Goal: Use online tool/utility: Utilize a website feature to perform a specific function

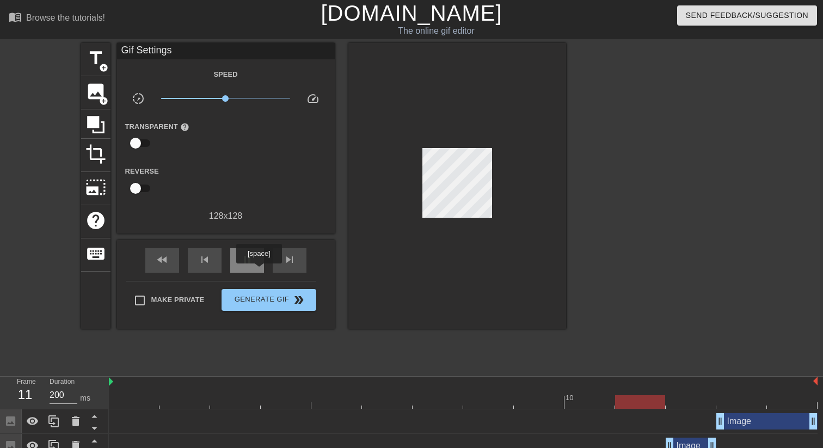
click at [260, 271] on div "pause" at bounding box center [247, 260] width 34 height 25
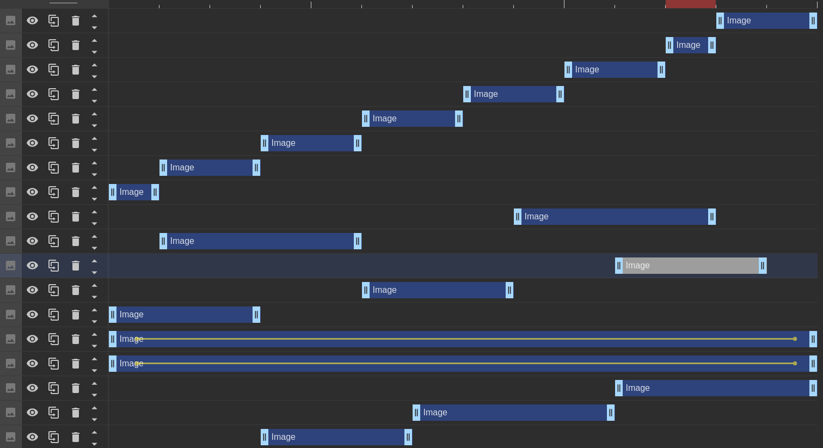
scroll to position [453, 0]
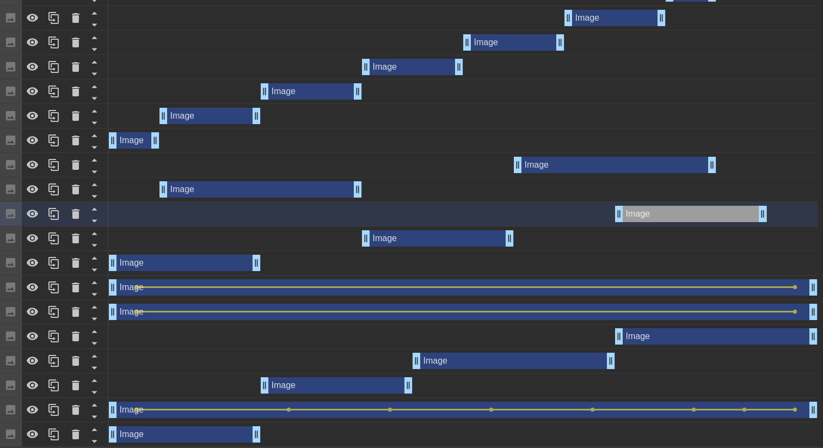
click at [225, 259] on div "Image drag_handle drag_handle" at bounding box center [185, 263] width 152 height 16
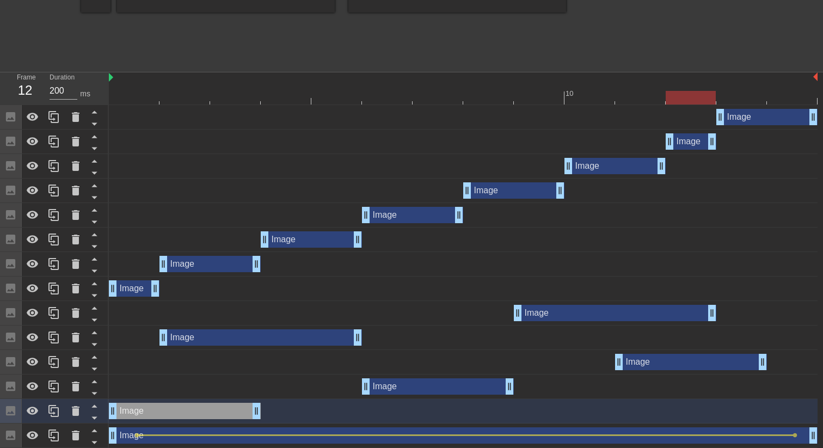
scroll to position [224, 0]
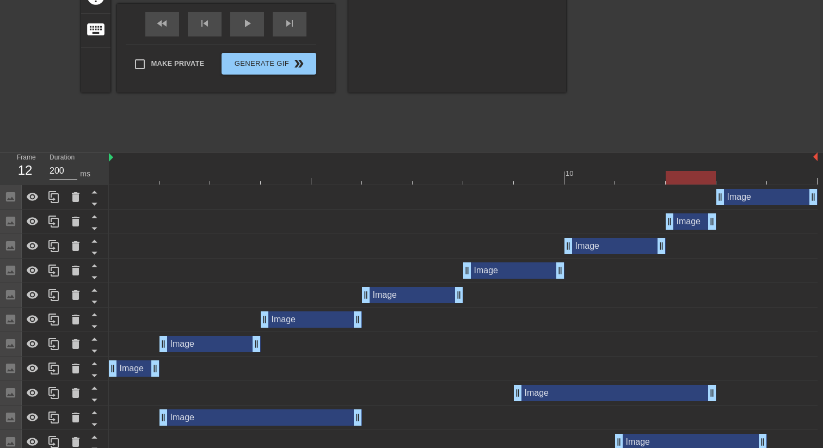
click at [232, 178] on div at bounding box center [463, 178] width 709 height 14
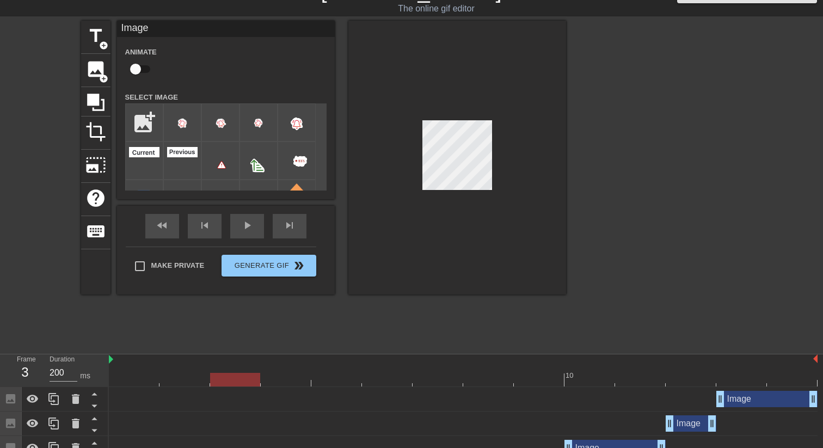
scroll to position [0, 0]
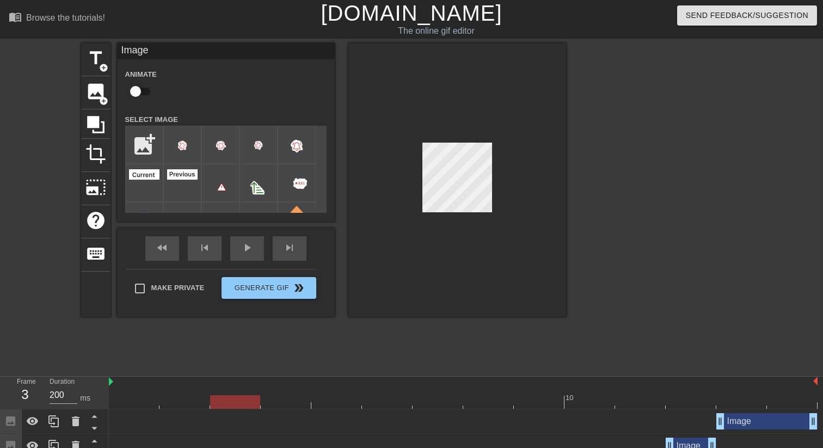
click at [518, 215] on div at bounding box center [458, 180] width 218 height 274
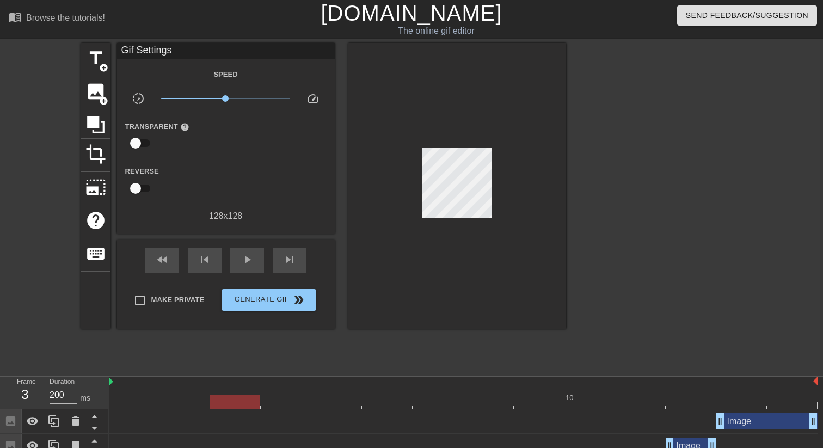
click at [600, 401] on div at bounding box center [463, 402] width 709 height 14
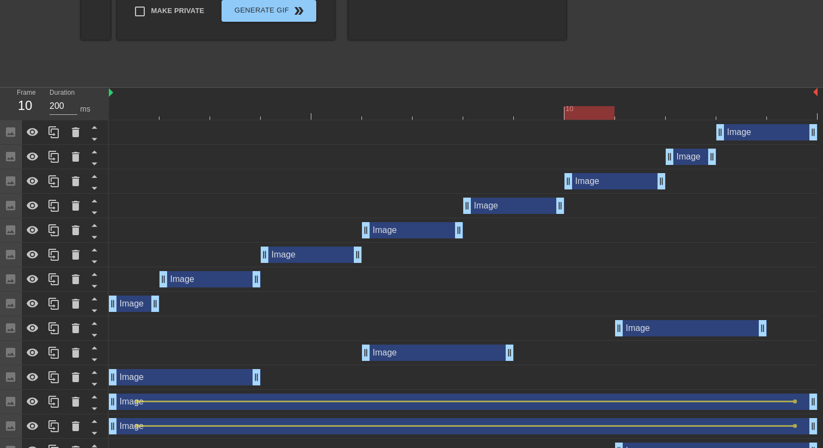
scroll to position [185, 0]
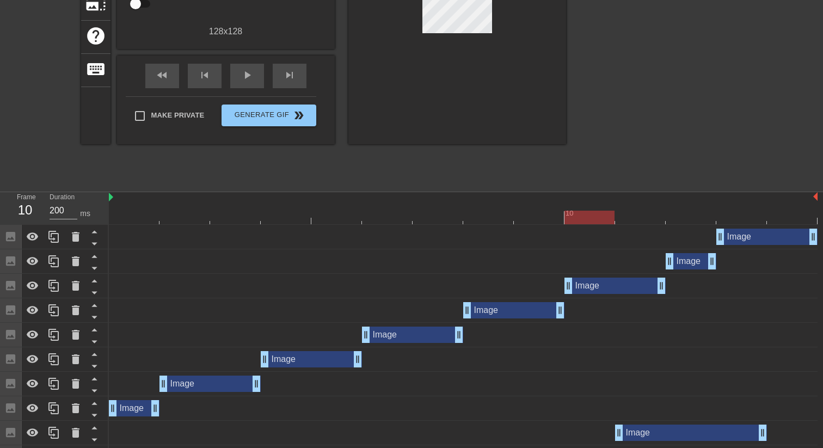
click at [296, 217] on div at bounding box center [463, 218] width 709 height 14
click at [327, 221] on div at bounding box center [463, 218] width 709 height 14
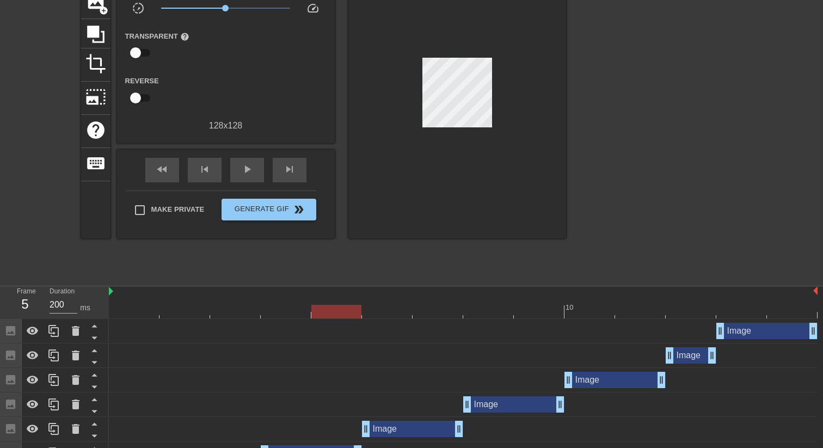
scroll to position [84, 0]
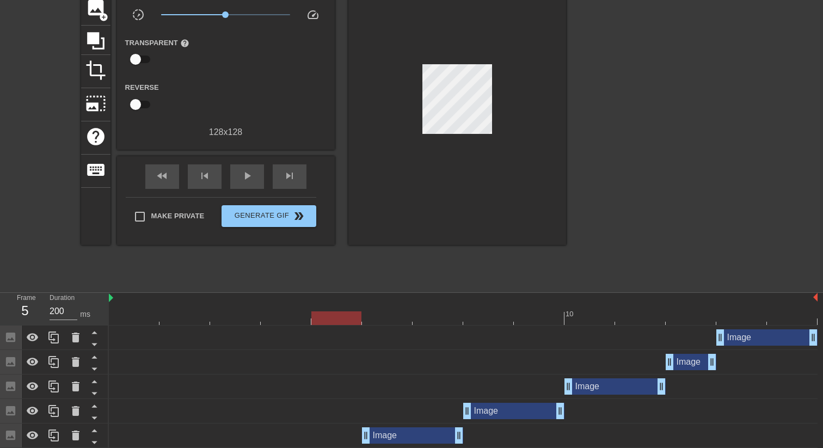
click at [385, 315] on div at bounding box center [463, 318] width 709 height 14
click at [228, 313] on div at bounding box center [463, 318] width 709 height 14
click at [389, 317] on div at bounding box center [463, 318] width 709 height 14
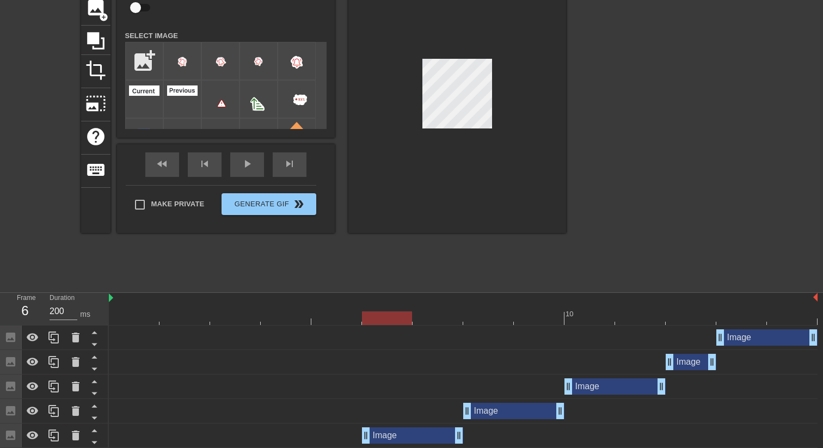
click at [230, 321] on div at bounding box center [463, 318] width 709 height 14
click at [392, 323] on div at bounding box center [463, 318] width 709 height 14
click at [224, 317] on div at bounding box center [463, 318] width 709 height 14
click at [387, 317] on div at bounding box center [463, 318] width 709 height 14
click at [231, 320] on div at bounding box center [463, 318] width 709 height 14
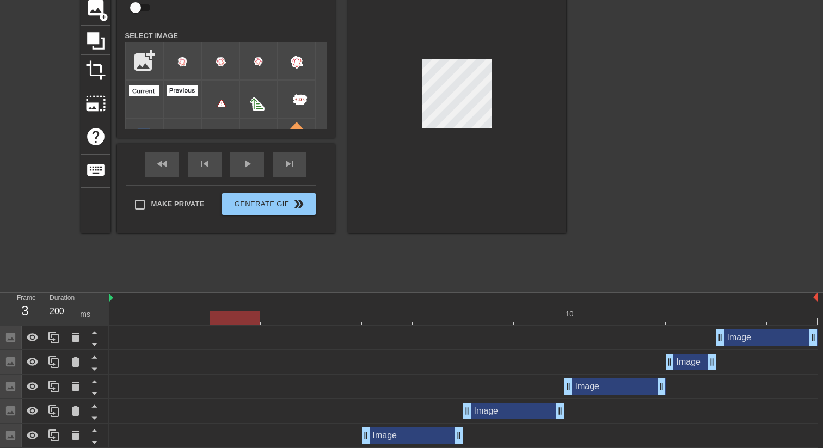
click at [396, 322] on div at bounding box center [463, 318] width 709 height 14
click at [240, 320] on div at bounding box center [463, 318] width 709 height 14
click at [380, 321] on div at bounding box center [463, 318] width 709 height 14
click at [235, 312] on div at bounding box center [463, 319] width 709 height 14
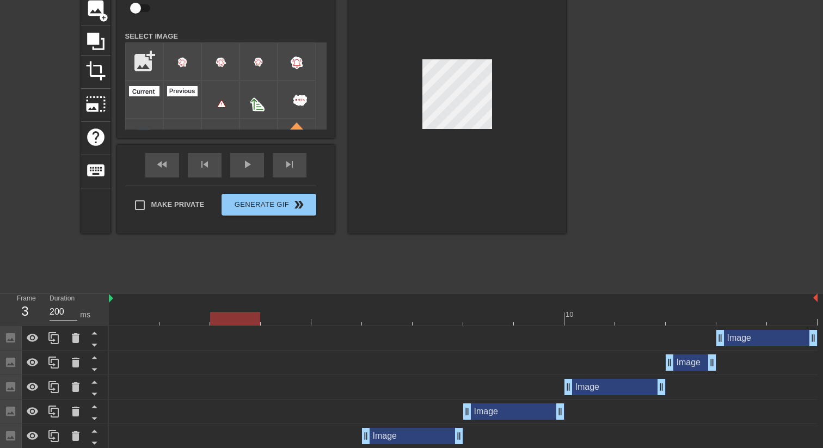
click at [383, 317] on div at bounding box center [463, 319] width 709 height 14
click at [246, 323] on div at bounding box center [463, 319] width 709 height 14
click at [383, 315] on div at bounding box center [463, 319] width 709 height 14
click at [234, 318] on div at bounding box center [463, 319] width 709 height 14
click at [377, 321] on div at bounding box center [463, 319] width 709 height 14
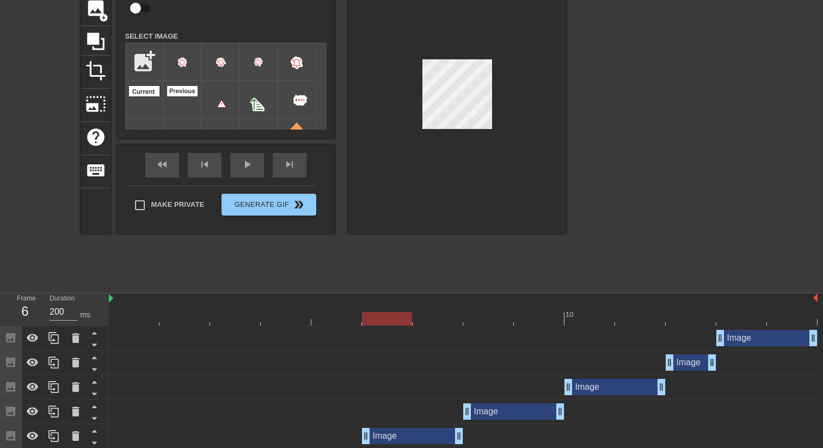
click at [240, 319] on div at bounding box center [463, 319] width 709 height 14
click at [345, 319] on div at bounding box center [463, 319] width 709 height 14
click at [231, 322] on div at bounding box center [463, 319] width 709 height 14
click at [348, 322] on div at bounding box center [463, 319] width 709 height 14
click at [236, 317] on div at bounding box center [463, 319] width 709 height 14
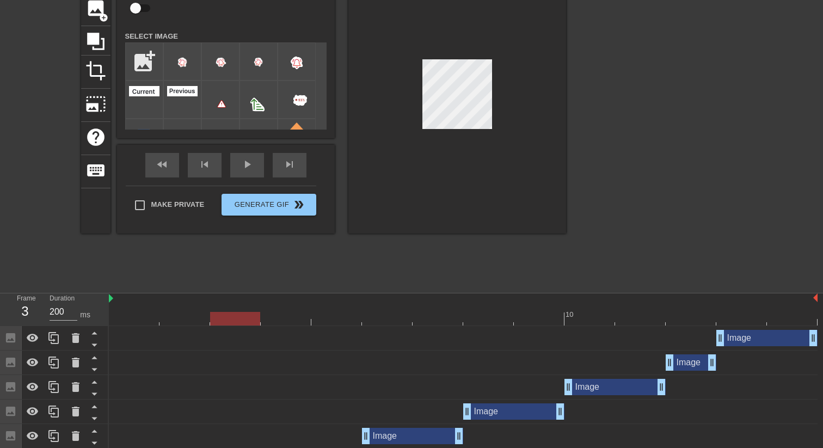
click at [343, 320] on div at bounding box center [463, 319] width 709 height 14
click at [384, 320] on div at bounding box center [463, 319] width 709 height 14
click at [237, 315] on div at bounding box center [463, 319] width 709 height 14
click at [394, 319] on div at bounding box center [463, 319] width 709 height 14
click at [241, 323] on div at bounding box center [463, 319] width 709 height 14
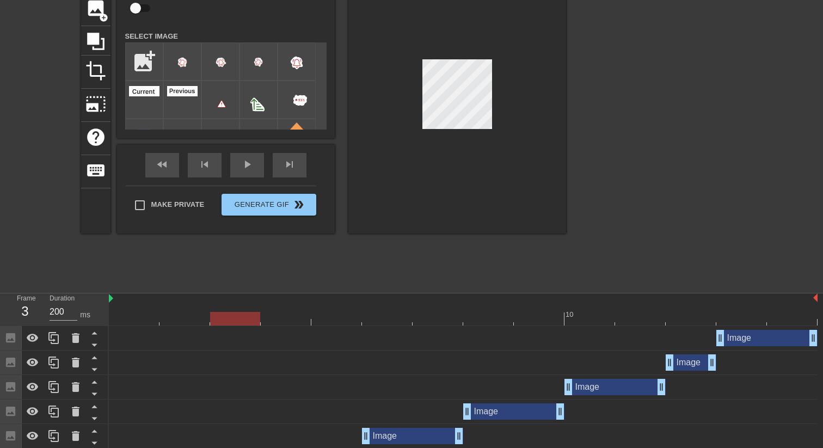
click at [394, 317] on div at bounding box center [463, 319] width 709 height 14
click at [469, 153] on div at bounding box center [458, 97] width 218 height 274
click at [234, 317] on div at bounding box center [463, 319] width 709 height 14
click at [403, 321] on div at bounding box center [463, 319] width 709 height 14
click at [237, 317] on div at bounding box center [463, 319] width 709 height 14
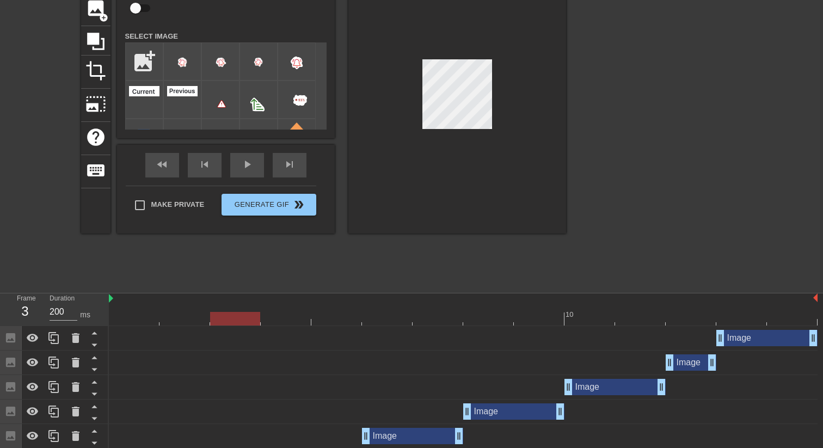
click at [380, 317] on div at bounding box center [463, 319] width 709 height 14
click at [233, 313] on div at bounding box center [463, 319] width 709 height 14
click at [394, 315] on div at bounding box center [463, 319] width 709 height 14
click at [246, 320] on div at bounding box center [463, 319] width 709 height 14
click at [391, 322] on div at bounding box center [463, 319] width 709 height 14
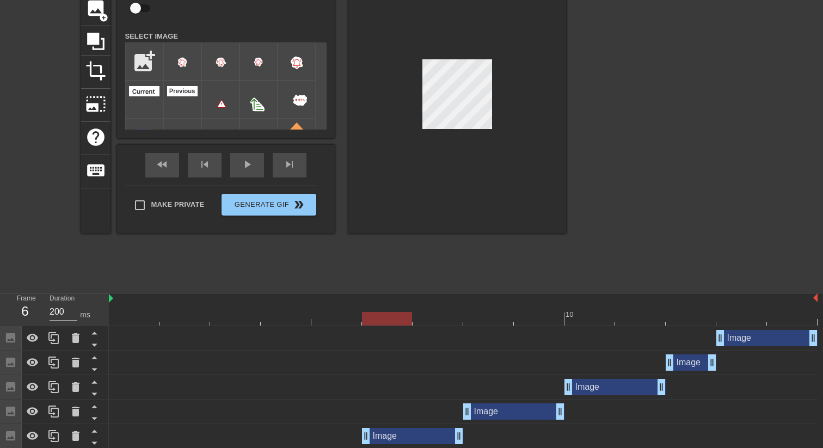
click at [243, 320] on div at bounding box center [463, 319] width 709 height 14
click at [346, 322] on div at bounding box center [463, 319] width 709 height 14
click at [389, 311] on div at bounding box center [387, 311] width 51 height 14
click at [228, 321] on div at bounding box center [463, 319] width 709 height 14
click at [398, 317] on div at bounding box center [463, 319] width 709 height 14
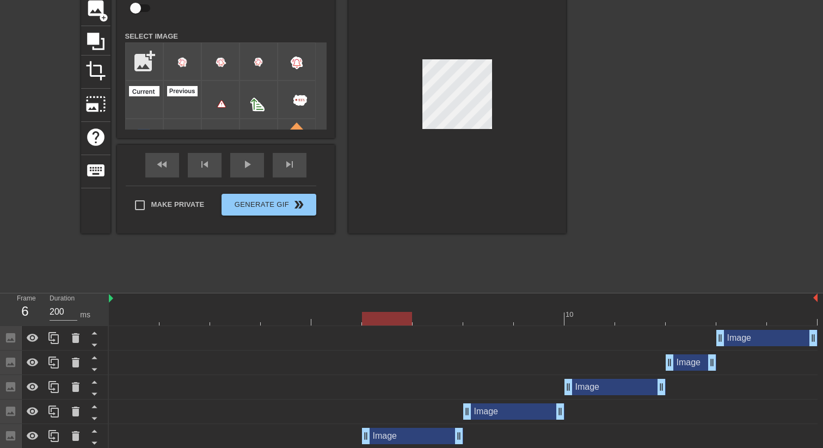
click at [249, 309] on div at bounding box center [235, 311] width 51 height 14
click at [388, 315] on div at bounding box center [463, 319] width 709 height 14
click at [237, 317] on div at bounding box center [463, 319] width 709 height 14
click at [363, 324] on div at bounding box center [463, 319] width 709 height 14
click at [233, 323] on div at bounding box center [463, 319] width 709 height 14
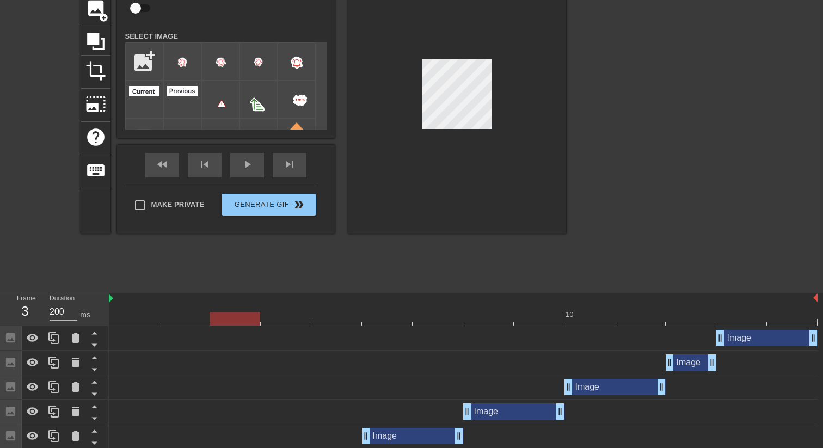
click at [386, 315] on div at bounding box center [463, 319] width 709 height 14
click at [243, 318] on div at bounding box center [463, 319] width 709 height 14
click at [391, 318] on div at bounding box center [463, 319] width 709 height 14
click at [236, 316] on div at bounding box center [463, 319] width 709 height 14
click at [391, 320] on div at bounding box center [463, 319] width 709 height 14
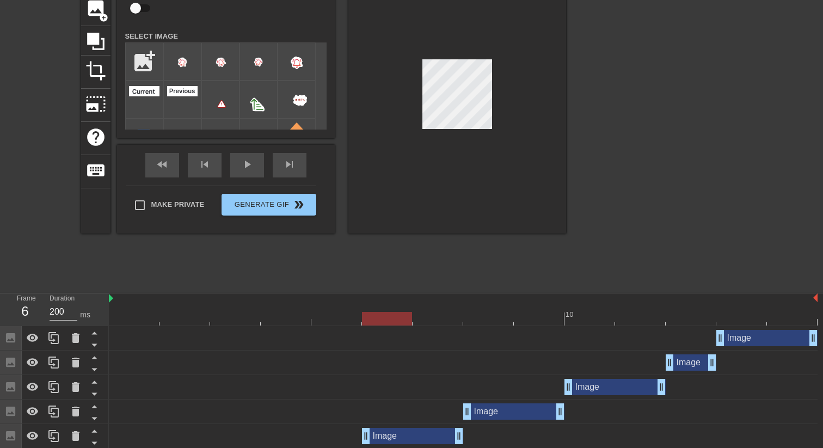
click at [247, 319] on div at bounding box center [463, 319] width 709 height 14
click at [398, 317] on div at bounding box center [463, 319] width 709 height 14
click at [261, 316] on div at bounding box center [463, 319] width 709 height 14
click at [234, 319] on div at bounding box center [463, 319] width 709 height 14
click at [402, 321] on div at bounding box center [463, 319] width 709 height 14
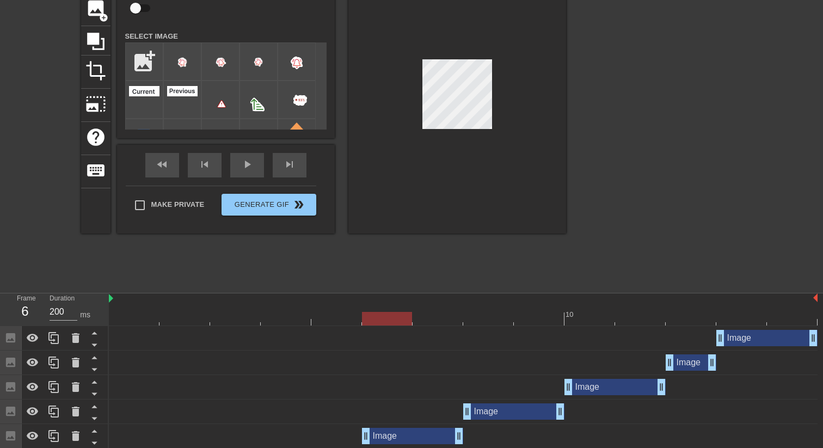
click at [230, 316] on div at bounding box center [463, 319] width 709 height 14
click at [384, 313] on div at bounding box center [463, 319] width 709 height 14
click at [236, 311] on div at bounding box center [235, 311] width 51 height 14
click at [391, 316] on div at bounding box center [463, 319] width 709 height 14
click at [239, 317] on div at bounding box center [463, 319] width 709 height 14
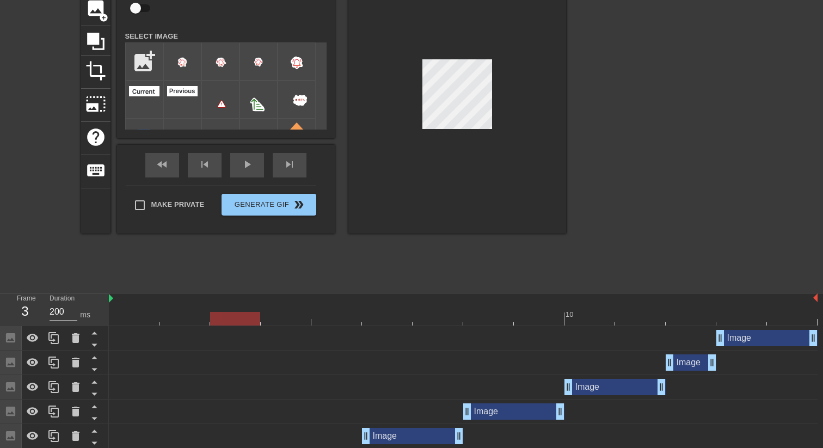
click at [376, 315] on div at bounding box center [463, 319] width 709 height 14
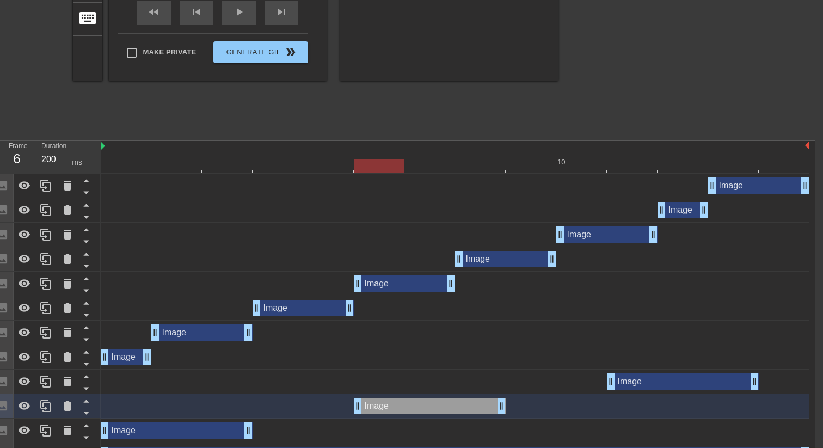
scroll to position [243, 8]
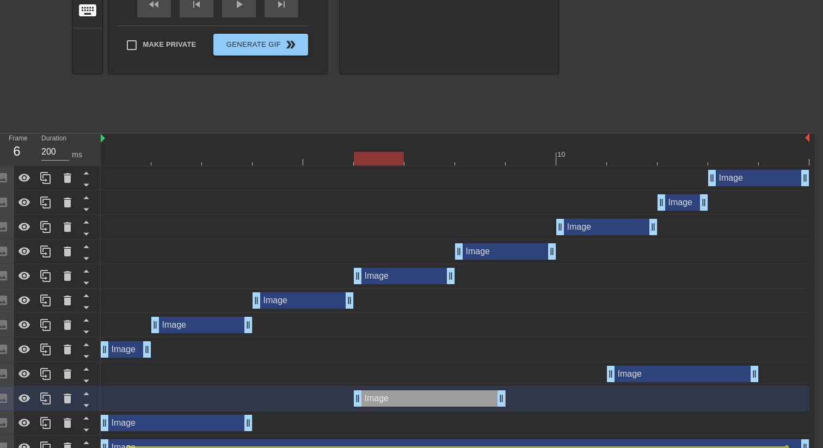
click at [490, 151] on div at bounding box center [480, 151] width 51 height 14
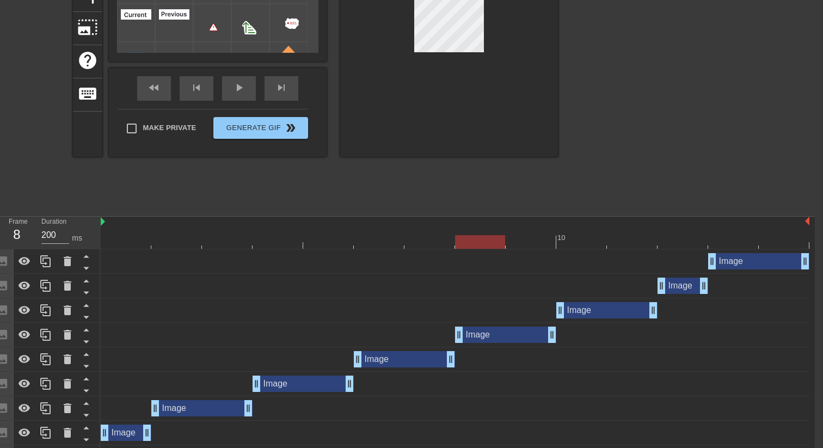
scroll to position [149, 8]
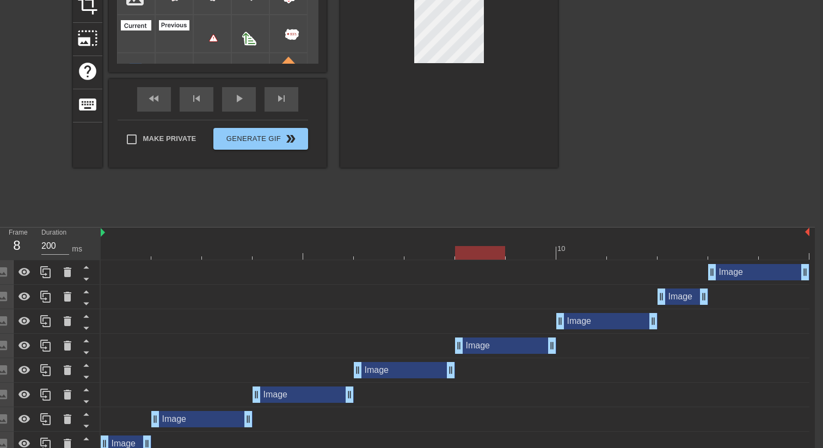
click at [624, 248] on div at bounding box center [455, 253] width 709 height 14
click at [477, 0] on html "menu_book Browse the tutorials! [DOMAIN_NAME] The online gif editor Send Feedba…" at bounding box center [403, 276] width 823 height 851
click at [481, 0] on html "menu_book Browse the tutorials! [DOMAIN_NAME] The online gif editor Send Feedba…" at bounding box center [403, 276] width 823 height 851
click at [445, 252] on div at bounding box center [455, 253] width 709 height 14
click at [585, 248] on div at bounding box center [455, 253] width 709 height 14
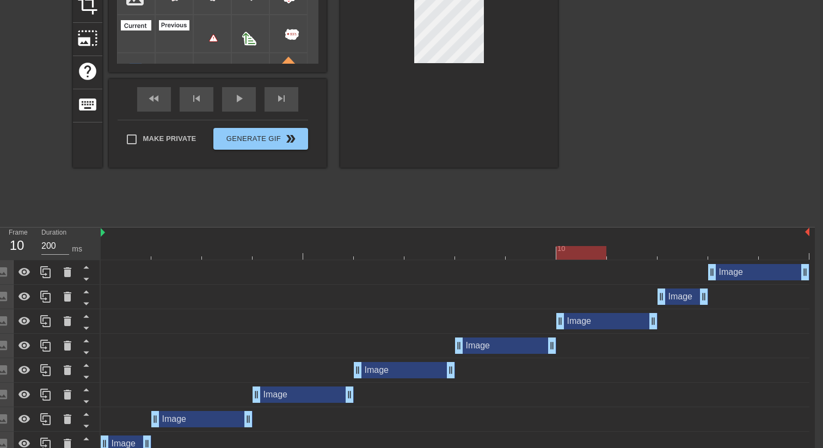
click at [620, 250] on div at bounding box center [455, 253] width 709 height 14
click at [470, 244] on div at bounding box center [480, 246] width 51 height 14
click at [617, 250] on div at bounding box center [455, 253] width 709 height 14
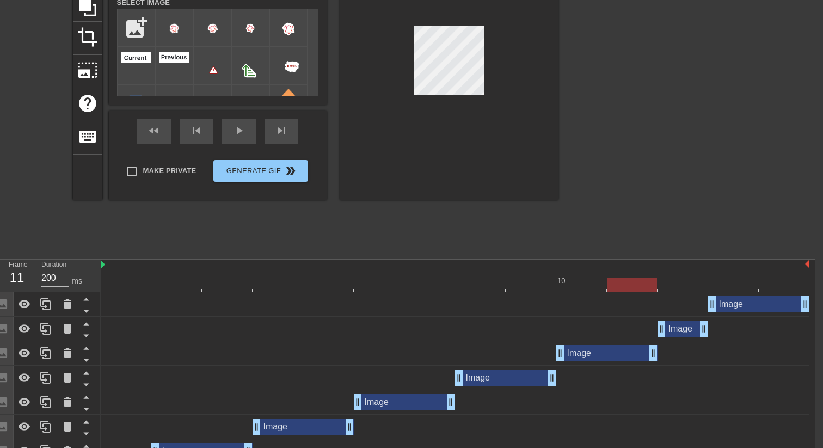
scroll to position [115, 8]
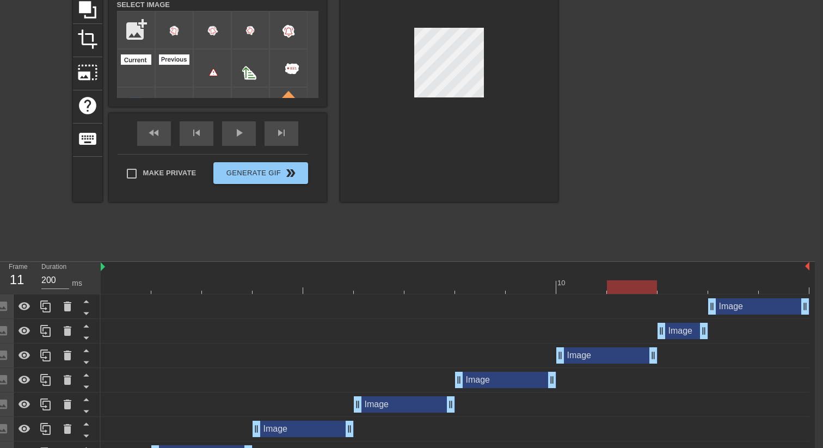
click at [485, 22] on div at bounding box center [449, 65] width 218 height 274
click at [429, 289] on div at bounding box center [455, 287] width 709 height 14
click at [597, 284] on div at bounding box center [455, 287] width 709 height 14
click at [620, 284] on div at bounding box center [455, 287] width 709 height 14
click at [492, 287] on div at bounding box center [455, 287] width 709 height 14
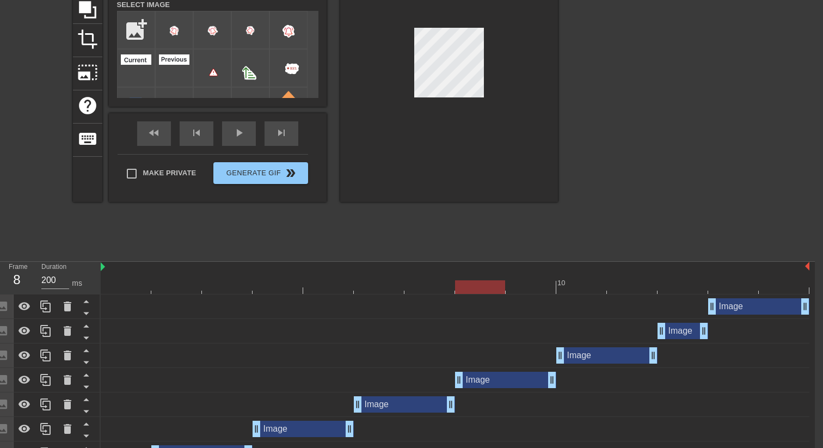
click at [628, 283] on div at bounding box center [455, 287] width 709 height 14
click at [488, 293] on div at bounding box center [455, 287] width 709 height 14
click at [626, 288] on div at bounding box center [455, 287] width 709 height 14
click at [423, 288] on div at bounding box center [455, 287] width 709 height 14
click at [629, 288] on div at bounding box center [455, 287] width 709 height 14
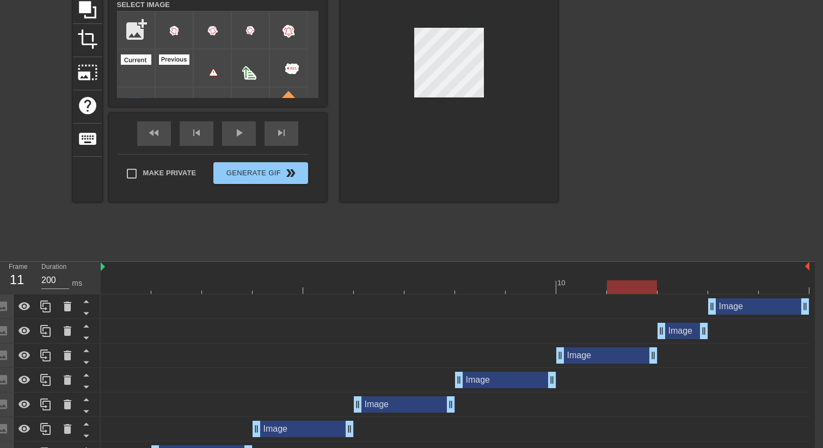
click at [429, 277] on div at bounding box center [430, 280] width 51 height 14
click at [621, 284] on div at bounding box center [455, 287] width 709 height 14
click at [472, 286] on div at bounding box center [455, 287] width 709 height 14
click at [632, 281] on div at bounding box center [455, 287] width 709 height 14
click at [476, 283] on div at bounding box center [455, 287] width 709 height 14
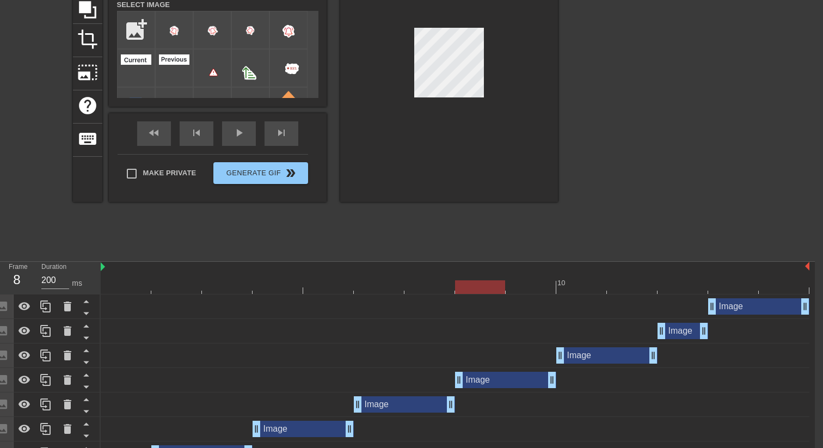
click at [633, 288] on div at bounding box center [455, 287] width 709 height 14
click at [433, 288] on div at bounding box center [455, 287] width 709 height 14
click at [625, 285] on div at bounding box center [455, 287] width 709 height 14
click at [413, 288] on div at bounding box center [455, 287] width 709 height 14
click at [601, 285] on div at bounding box center [455, 287] width 709 height 14
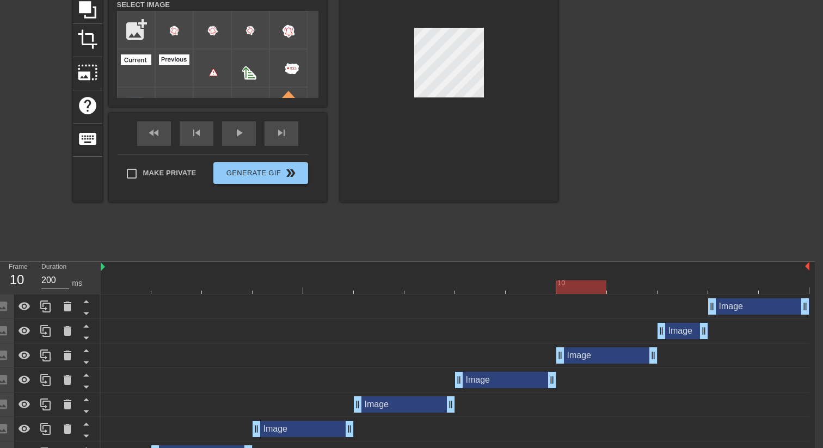
click at [634, 285] on div at bounding box center [455, 287] width 709 height 14
click at [442, 282] on div at bounding box center [455, 287] width 709 height 14
click at [615, 288] on div at bounding box center [455, 287] width 709 height 14
click at [437, 282] on div at bounding box center [455, 287] width 709 height 14
click at [618, 292] on div at bounding box center [455, 287] width 709 height 14
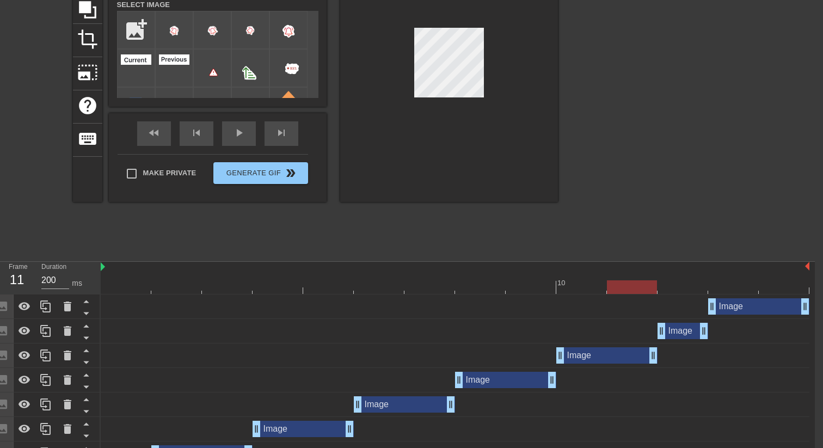
click at [434, 286] on div at bounding box center [455, 287] width 709 height 14
click at [593, 289] on div at bounding box center [455, 287] width 709 height 14
click at [615, 285] on div at bounding box center [455, 287] width 709 height 14
click at [449, 292] on div at bounding box center [455, 287] width 709 height 14
click at [613, 284] on div at bounding box center [455, 287] width 709 height 14
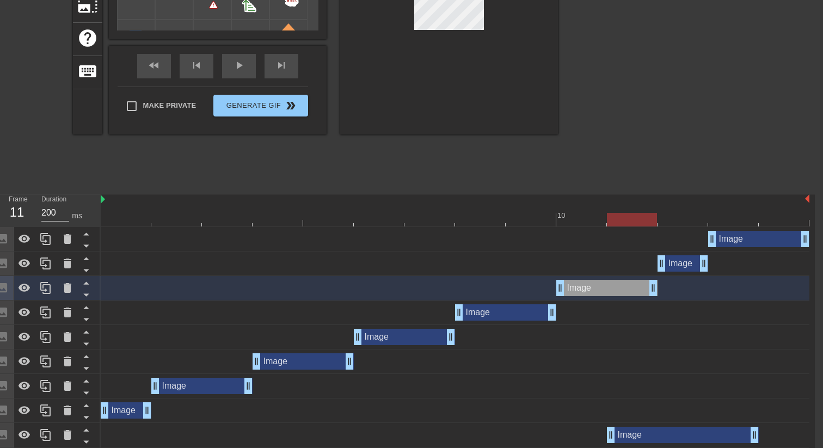
scroll to position [106, 8]
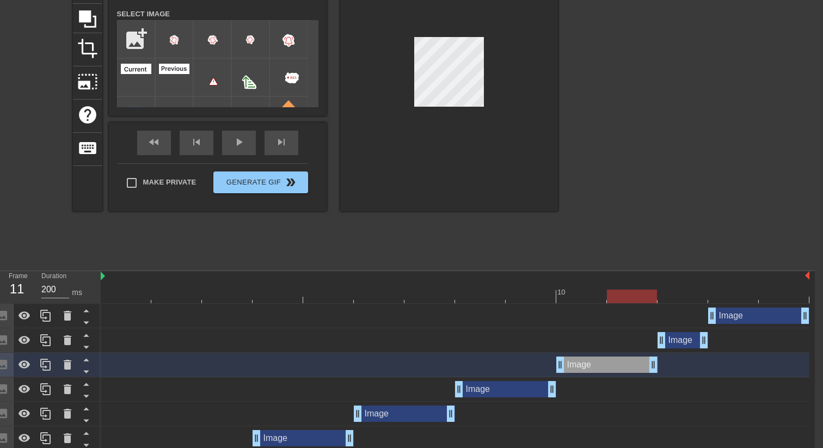
click at [503, 172] on div at bounding box center [449, 74] width 218 height 274
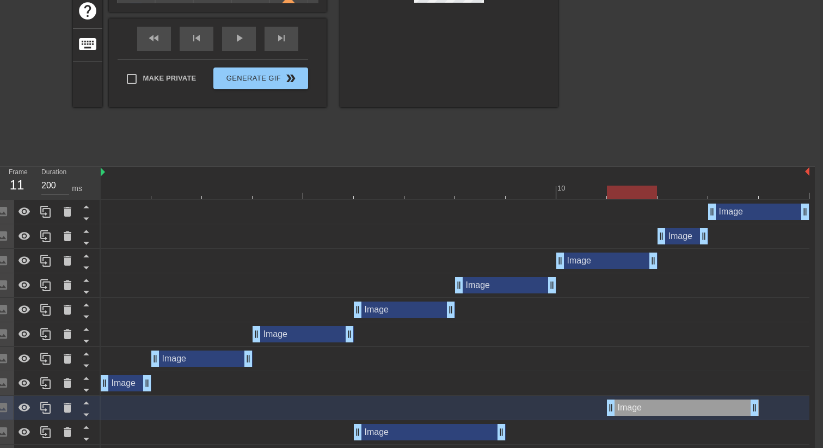
scroll to position [404, 8]
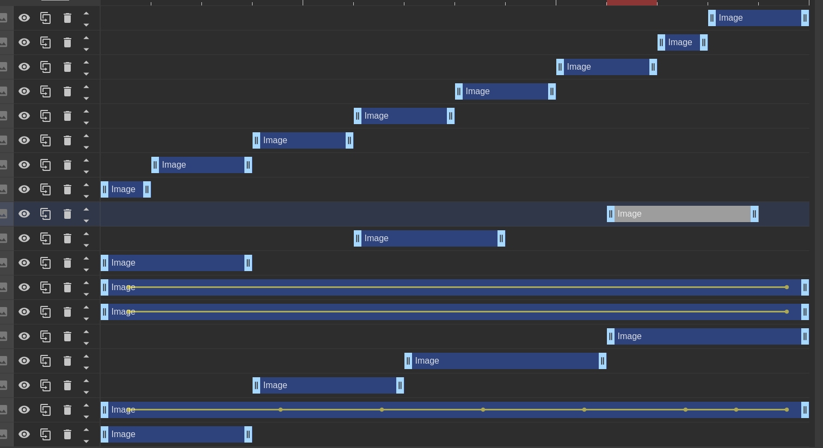
click at [427, 343] on div "Image drag_handle drag_handle" at bounding box center [455, 336] width 709 height 16
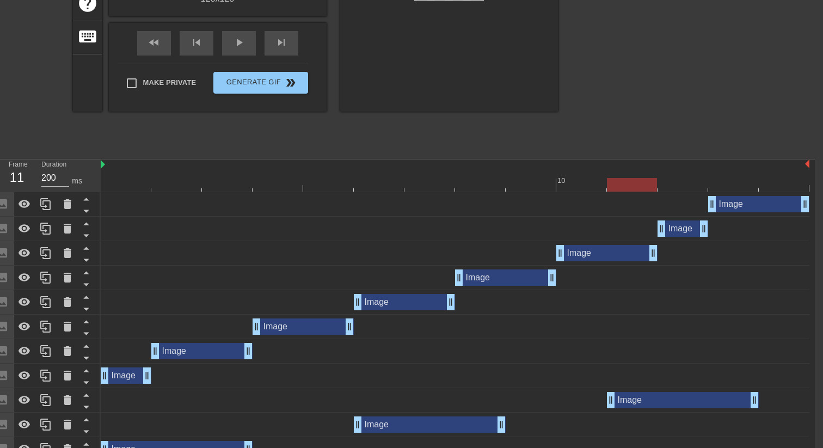
scroll to position [140, 8]
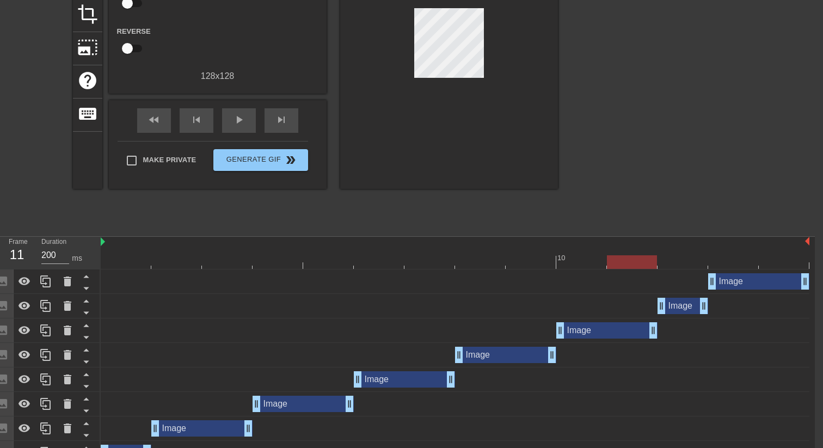
click at [221, 261] on div at bounding box center [455, 262] width 709 height 14
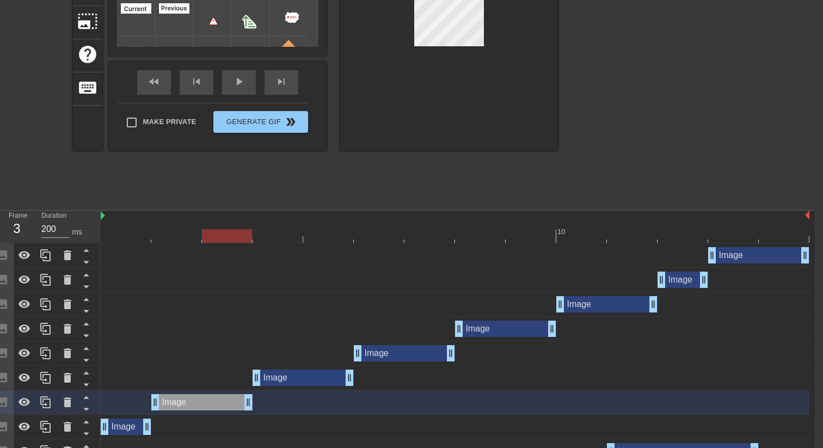
scroll to position [335, 8]
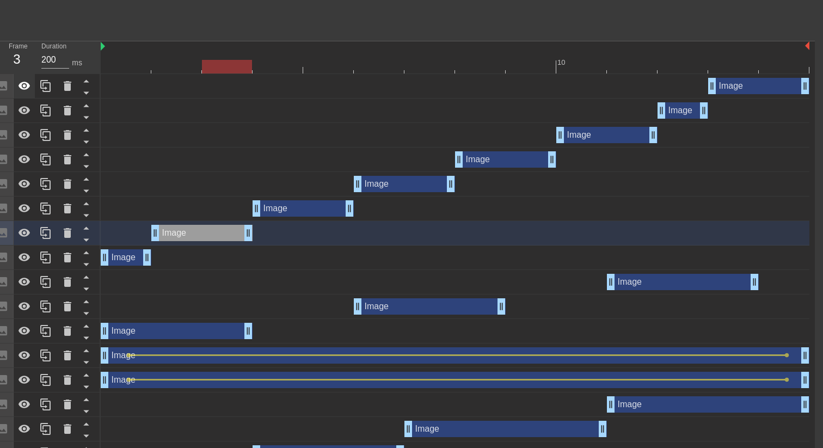
click at [26, 94] on div at bounding box center [25, 86] width 22 height 24
click at [27, 105] on icon at bounding box center [24, 110] width 13 height 13
click at [23, 133] on icon at bounding box center [24, 135] width 13 height 13
click at [23, 162] on icon at bounding box center [25, 159] width 12 height 8
click at [23, 191] on div at bounding box center [25, 184] width 22 height 24
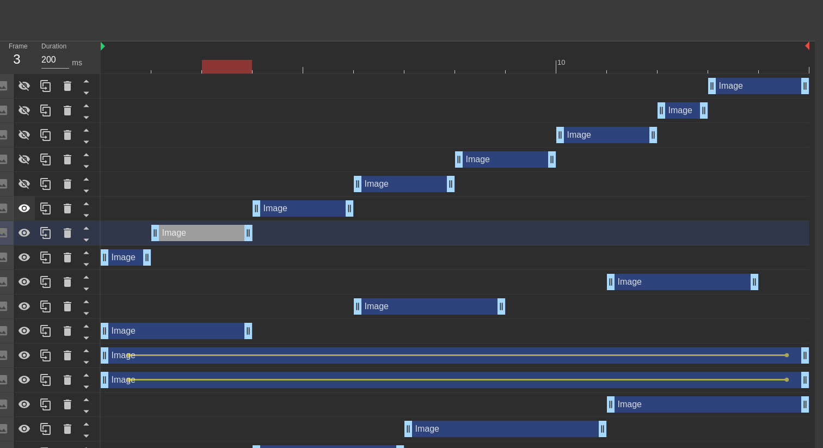
click at [23, 212] on icon at bounding box center [25, 208] width 12 height 8
click at [26, 238] on icon at bounding box center [24, 233] width 13 height 13
click at [26, 261] on icon at bounding box center [25, 257] width 12 height 8
click at [27, 277] on icon at bounding box center [24, 282] width 13 height 13
click at [24, 303] on icon at bounding box center [25, 306] width 12 height 8
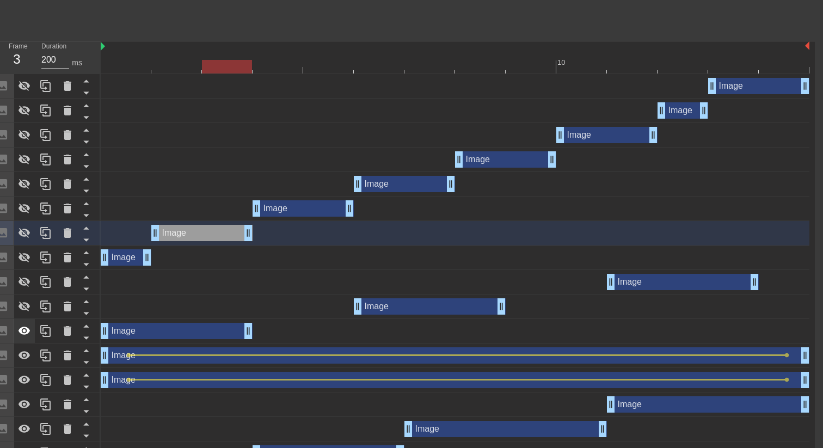
click at [23, 335] on icon at bounding box center [24, 331] width 13 height 13
click at [24, 357] on icon at bounding box center [25, 355] width 12 height 8
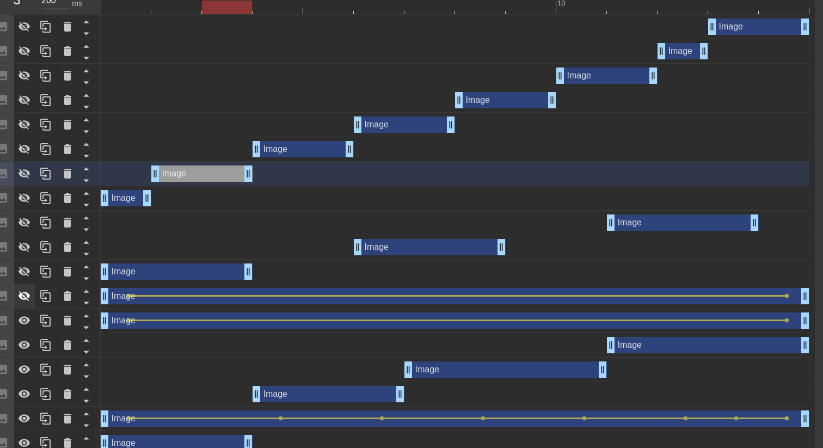
scroll to position [404, 8]
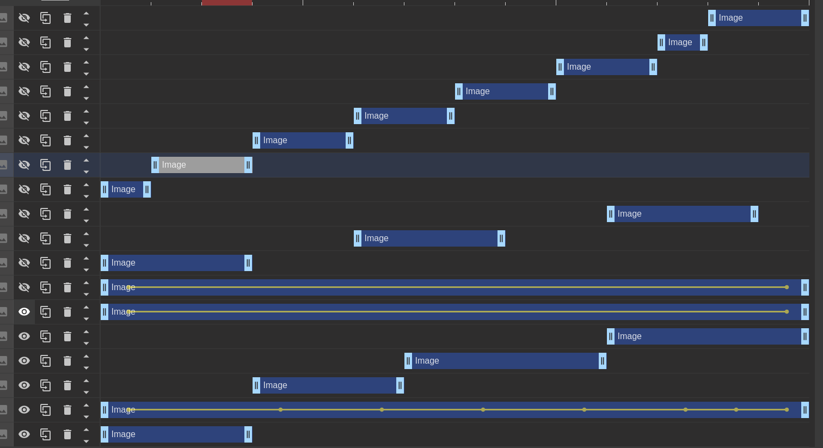
click at [22, 310] on icon at bounding box center [24, 311] width 13 height 13
click at [20, 412] on icon at bounding box center [24, 410] width 13 height 13
click at [24, 436] on icon at bounding box center [25, 434] width 12 height 8
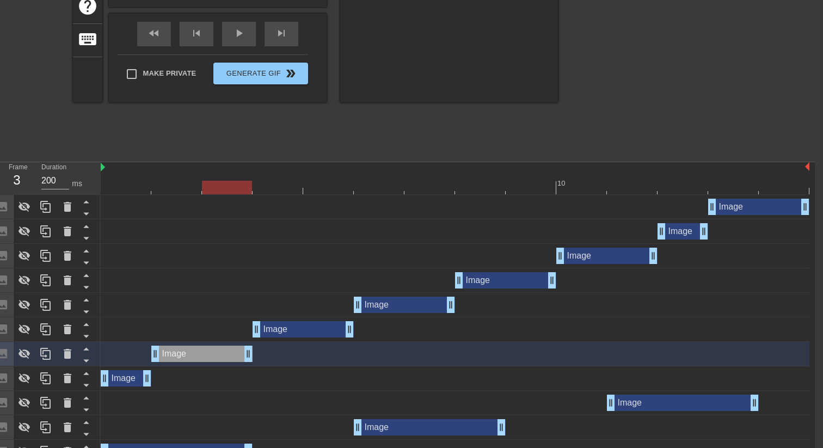
scroll to position [274, 8]
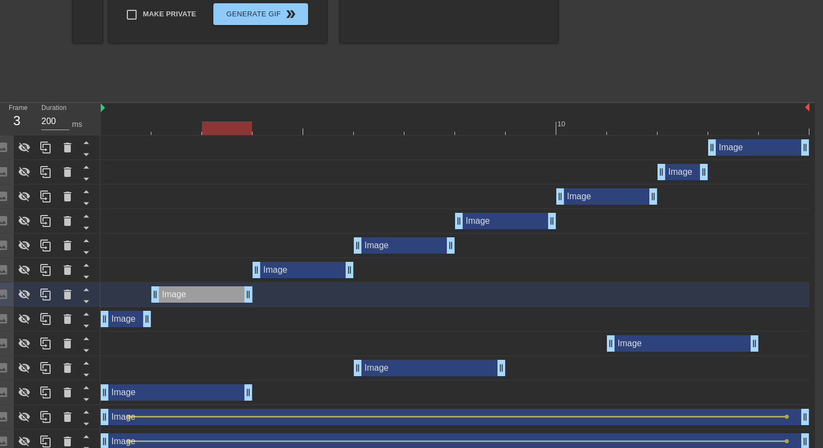
click at [167, 123] on div at bounding box center [455, 128] width 709 height 14
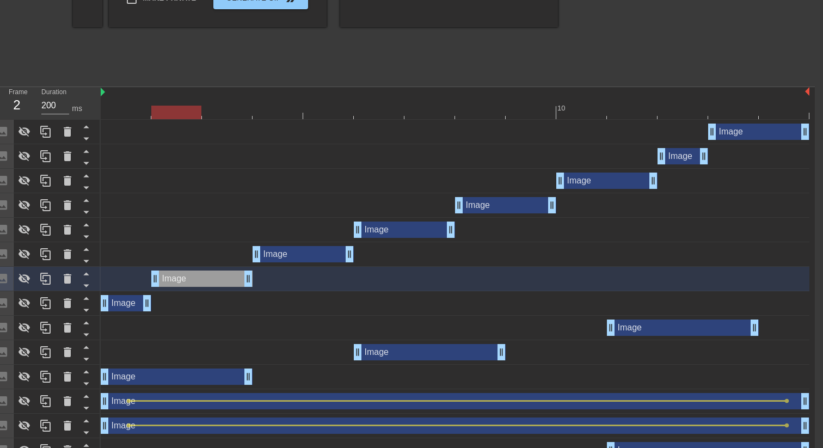
scroll to position [404, 8]
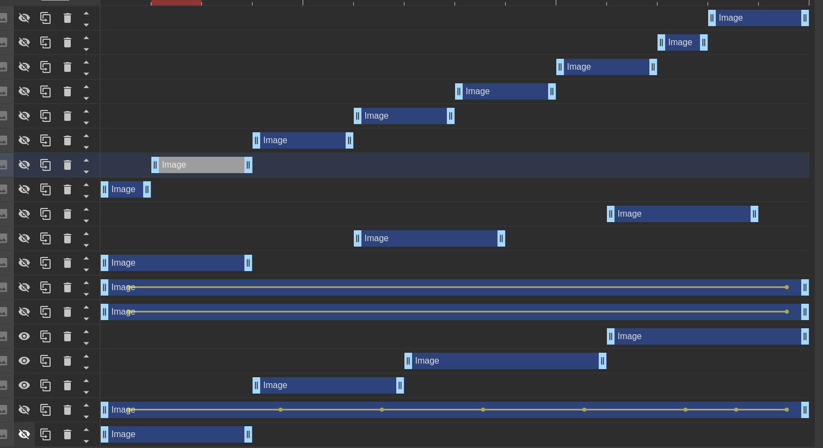
click at [29, 435] on icon at bounding box center [24, 434] width 13 height 13
click at [84, 431] on icon at bounding box center [87, 430] width 14 height 14
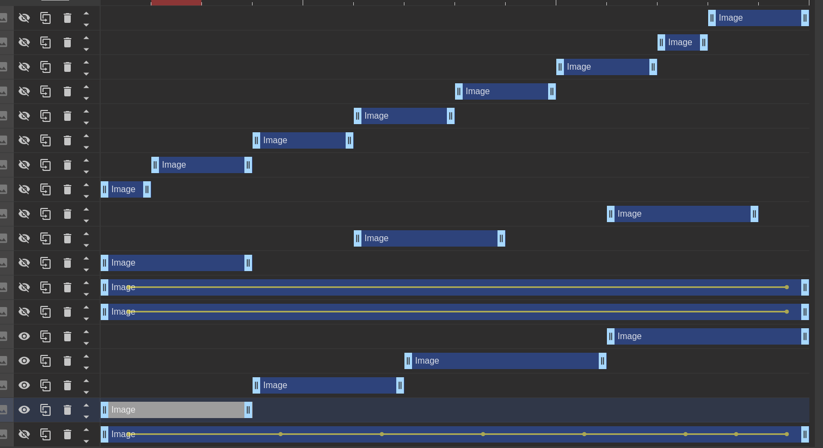
click at [283, 6] on div "Image drag_handle drag_handle" at bounding box center [455, 18] width 709 height 25
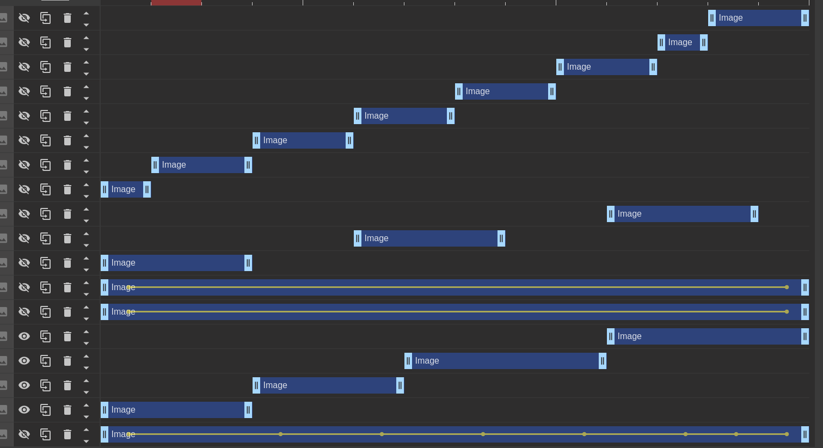
click at [285, 6] on div "Image drag_handle drag_handle" at bounding box center [455, 18] width 709 height 25
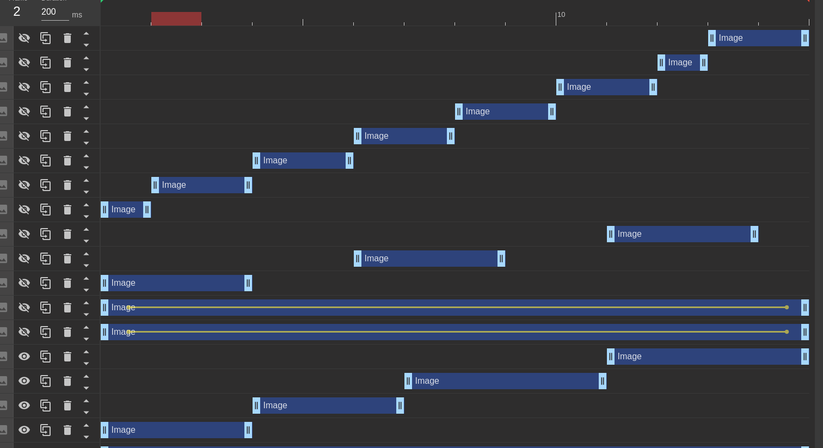
click at [289, 19] on div at bounding box center [455, 19] width 709 height 14
click at [289, 19] on div at bounding box center [278, 19] width 50 height 14
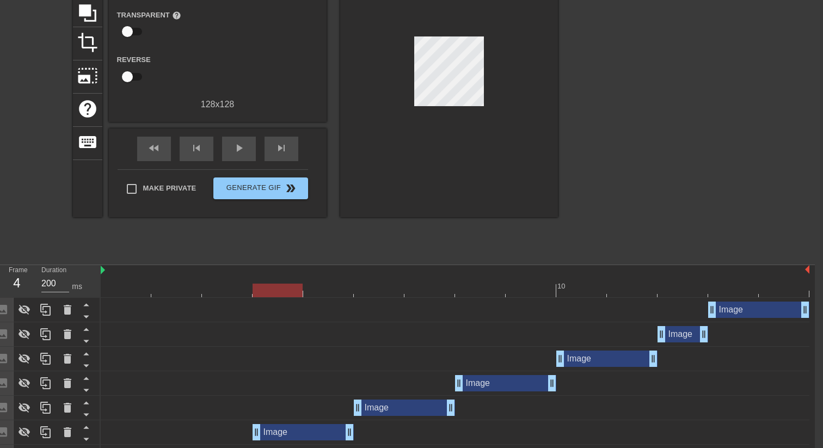
scroll to position [27, 8]
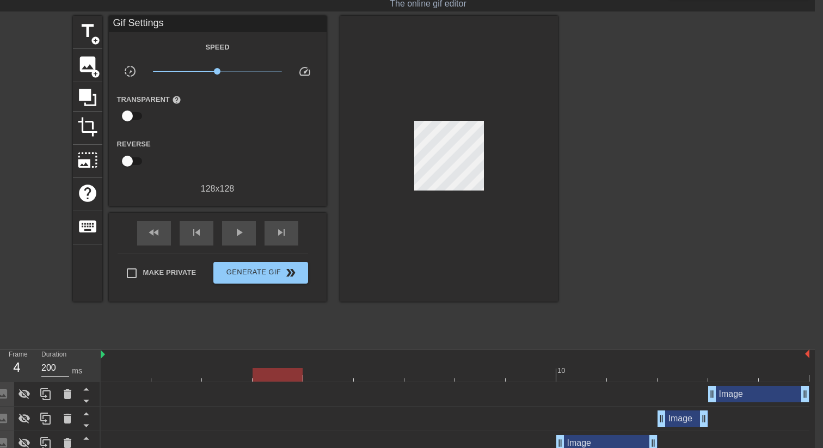
click at [229, 370] on div at bounding box center [455, 375] width 709 height 14
click at [259, 378] on div at bounding box center [455, 375] width 709 height 14
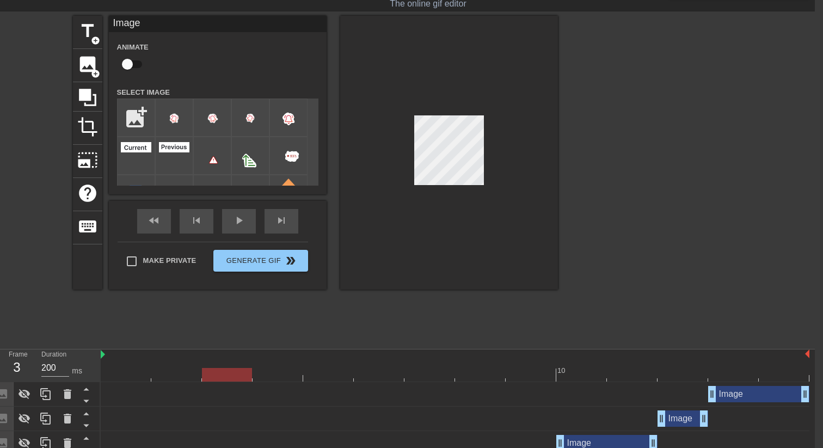
click at [228, 377] on div at bounding box center [455, 375] width 709 height 14
click at [273, 372] on div at bounding box center [455, 375] width 709 height 14
click at [214, 372] on div at bounding box center [455, 375] width 709 height 14
click at [273, 373] on div at bounding box center [455, 375] width 709 height 14
click at [238, 372] on div at bounding box center [455, 375] width 709 height 14
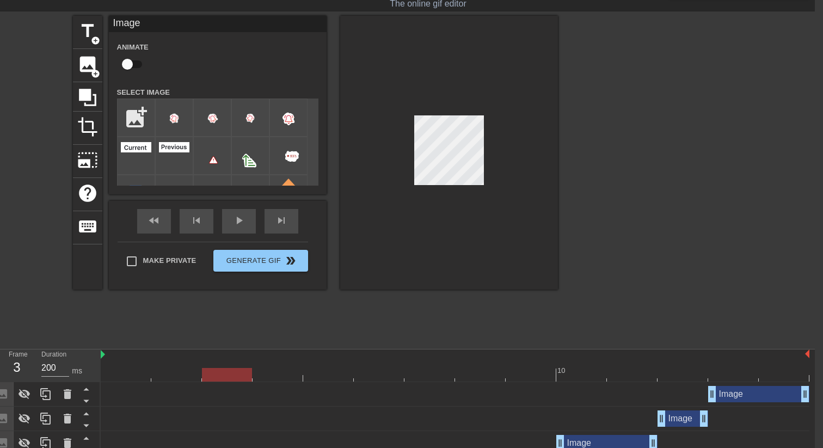
click at [279, 372] on div at bounding box center [455, 375] width 709 height 14
click at [242, 374] on div at bounding box center [455, 375] width 709 height 14
click at [289, 375] on div at bounding box center [455, 375] width 709 height 14
click at [225, 365] on div at bounding box center [227, 367] width 51 height 14
click at [284, 368] on div at bounding box center [455, 375] width 709 height 14
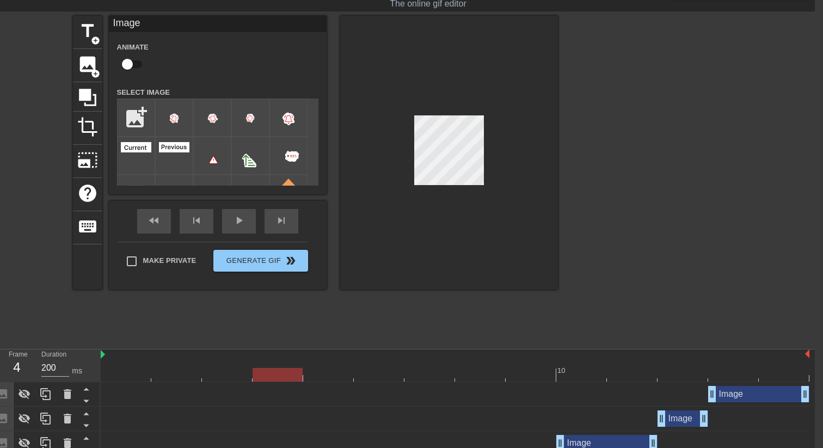
click at [225, 379] on div at bounding box center [455, 375] width 709 height 14
click at [286, 370] on div at bounding box center [455, 375] width 709 height 14
click at [234, 366] on div at bounding box center [227, 367] width 51 height 14
click at [294, 371] on div at bounding box center [455, 375] width 709 height 14
click at [227, 376] on div at bounding box center [455, 375] width 709 height 14
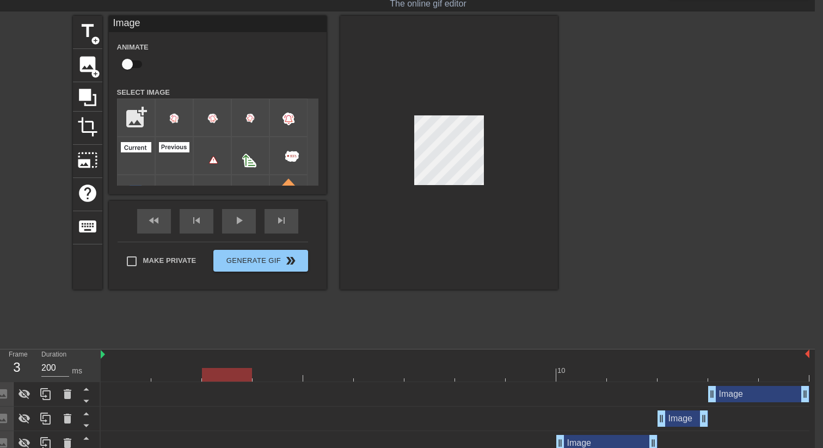
click at [280, 371] on div at bounding box center [455, 375] width 709 height 14
click at [228, 370] on div at bounding box center [455, 375] width 709 height 14
click at [265, 376] on div at bounding box center [455, 375] width 709 height 14
click at [213, 372] on div at bounding box center [455, 375] width 709 height 14
click at [300, 373] on div at bounding box center [455, 375] width 709 height 14
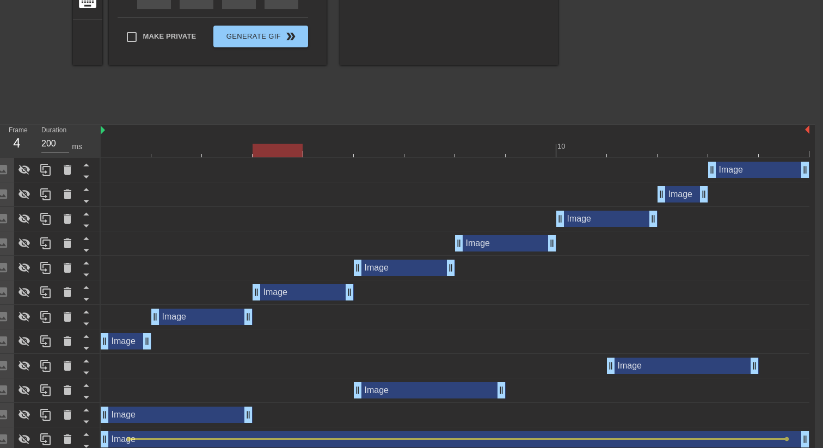
scroll to position [294, 8]
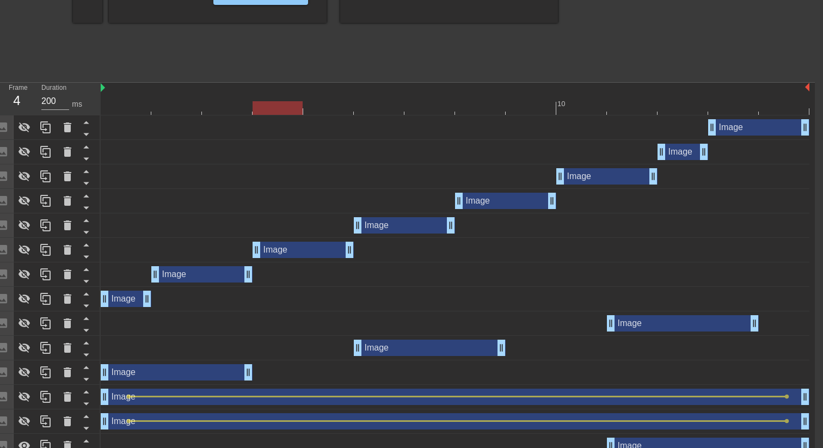
click at [490, 108] on div at bounding box center [455, 108] width 709 height 14
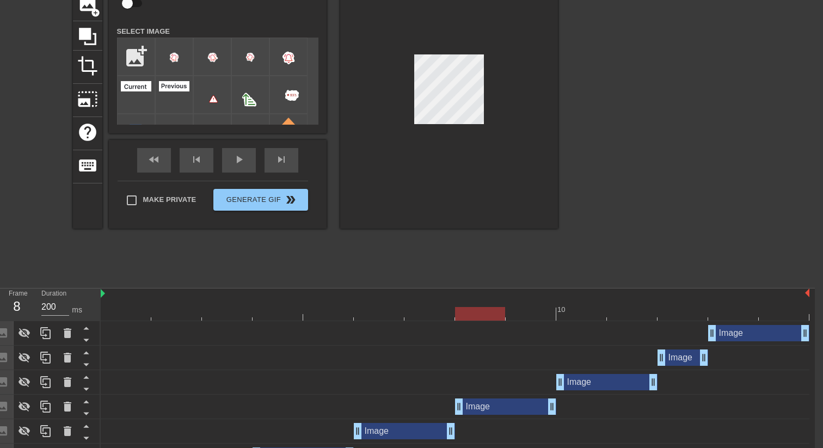
scroll to position [72, 8]
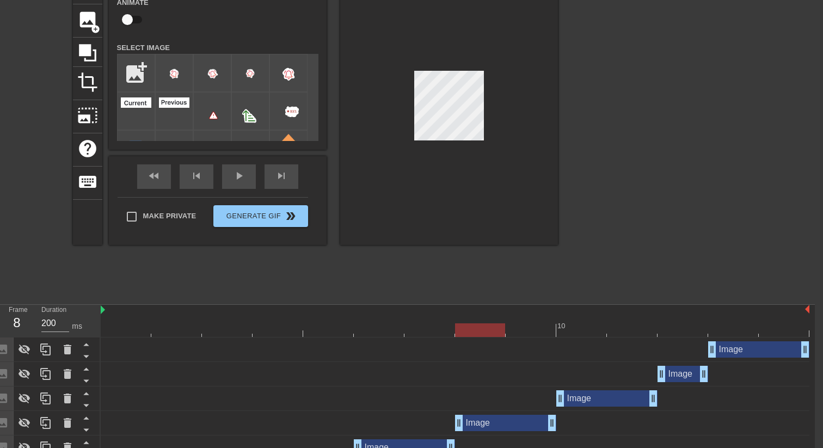
click at [394, 327] on div at bounding box center [455, 330] width 709 height 14
click at [430, 333] on div at bounding box center [455, 330] width 709 height 14
click at [376, 338] on div "Image drag_handle drag_handle" at bounding box center [455, 350] width 709 height 25
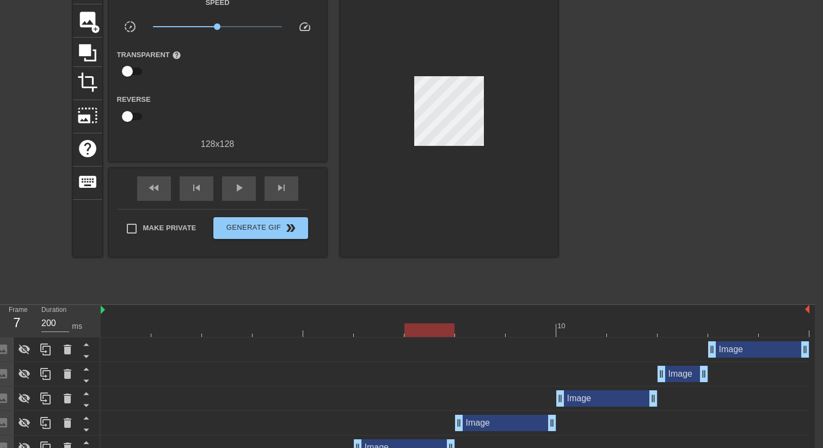
click at [430, 332] on div at bounding box center [430, 330] width 50 height 14
click at [375, 329] on div at bounding box center [455, 330] width 709 height 14
click at [430, 321] on div at bounding box center [430, 323] width 51 height 14
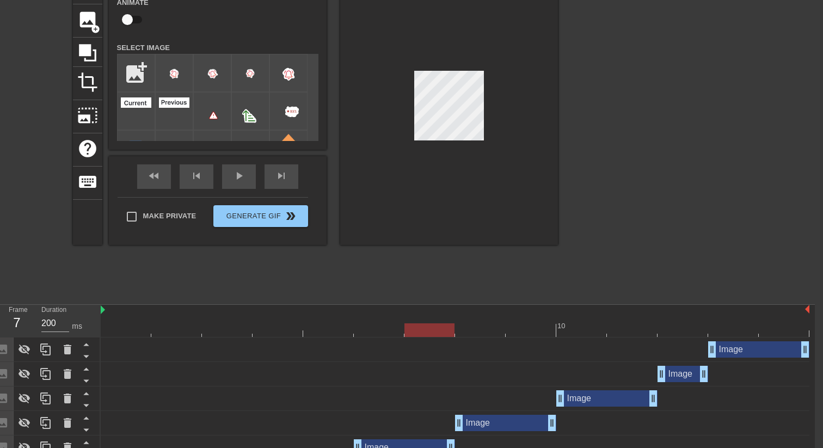
click at [380, 324] on div at bounding box center [455, 330] width 709 height 14
click at [441, 326] on div at bounding box center [455, 330] width 709 height 14
click at [395, 325] on div at bounding box center [455, 330] width 709 height 14
click at [429, 323] on div at bounding box center [455, 330] width 709 height 14
click at [390, 329] on div at bounding box center [455, 330] width 709 height 14
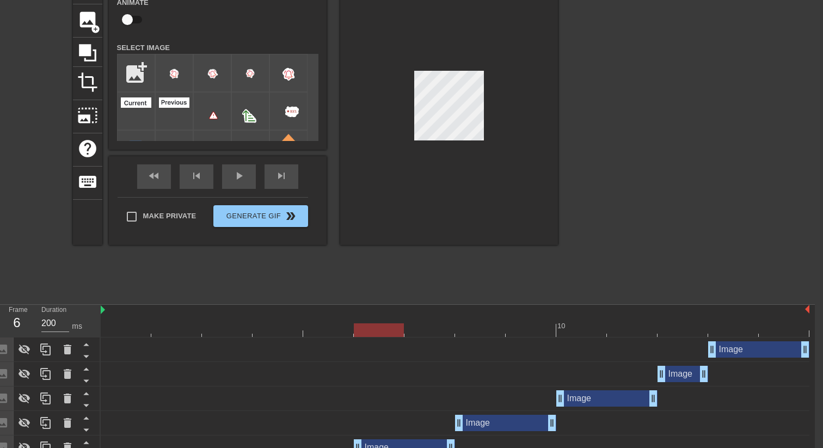
click at [430, 329] on div at bounding box center [455, 330] width 709 height 14
click at [370, 325] on div at bounding box center [455, 330] width 709 height 14
click at [423, 321] on div at bounding box center [430, 323] width 51 height 14
click at [398, 325] on div at bounding box center [455, 330] width 709 height 14
click at [437, 328] on div at bounding box center [455, 330] width 709 height 14
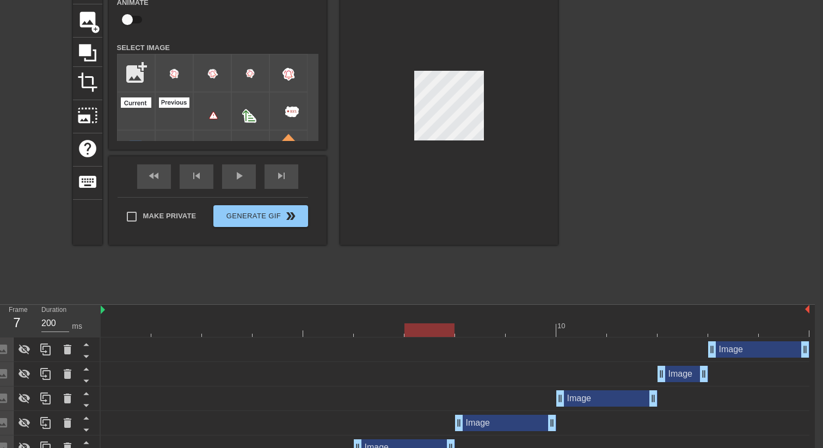
click at [387, 326] on div at bounding box center [455, 330] width 709 height 14
click at [421, 326] on div at bounding box center [455, 330] width 709 height 14
click at [363, 329] on div at bounding box center [455, 330] width 709 height 14
click at [624, 328] on div at bounding box center [455, 330] width 709 height 14
click at [594, 331] on div at bounding box center [455, 330] width 709 height 14
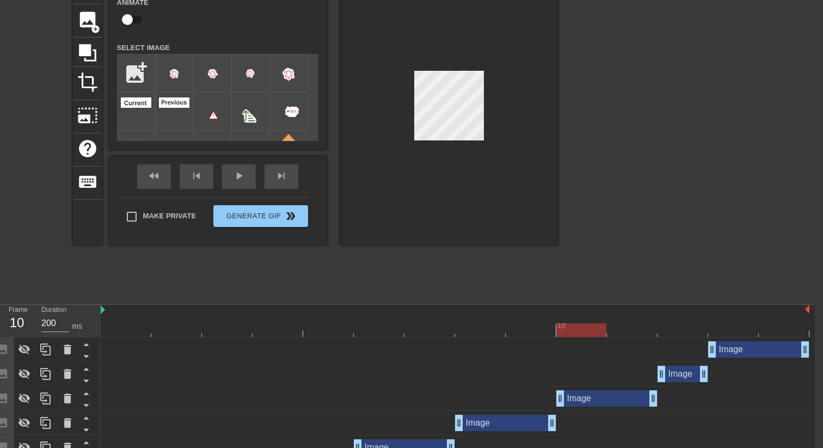
click at [621, 326] on div at bounding box center [455, 330] width 709 height 14
click at [567, 321] on div "10" at bounding box center [582, 323] width 51 height 14
click at [629, 320] on div at bounding box center [632, 323] width 51 height 14
click at [594, 327] on div at bounding box center [455, 330] width 709 height 14
click at [631, 333] on div at bounding box center [455, 330] width 709 height 14
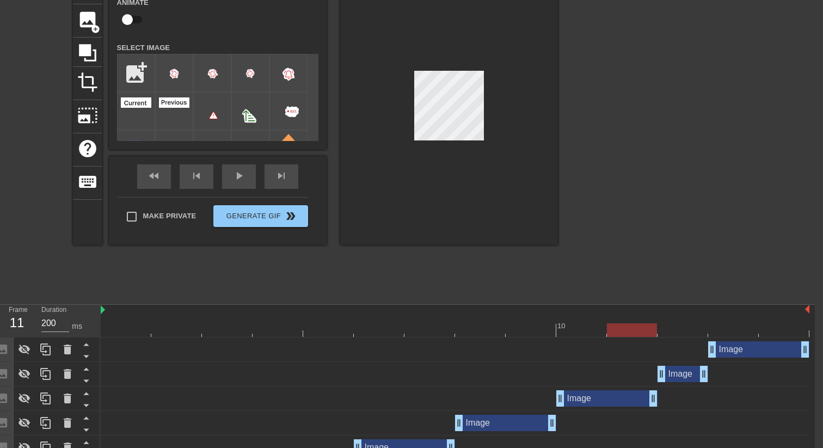
click at [542, 329] on div at bounding box center [455, 330] width 709 height 14
click at [594, 329] on div at bounding box center [455, 330] width 709 height 14
click at [630, 329] on div at bounding box center [455, 330] width 709 height 14
click at [567, 321] on div "10" at bounding box center [563, 326] width 10 height 11
click at [629, 324] on div at bounding box center [455, 330] width 709 height 14
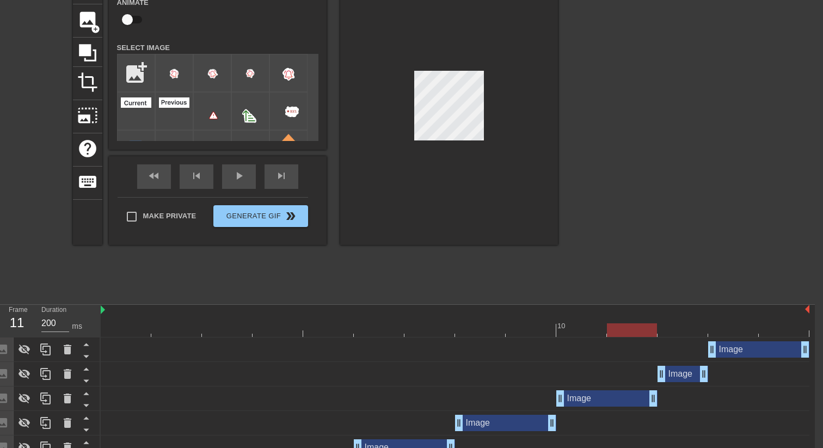
click at [591, 329] on div at bounding box center [455, 330] width 709 height 14
click at [632, 329] on div at bounding box center [455, 330] width 709 height 14
click at [595, 332] on div at bounding box center [455, 330] width 709 height 14
click at [628, 334] on div at bounding box center [455, 330] width 709 height 14
click at [591, 334] on div at bounding box center [455, 330] width 709 height 14
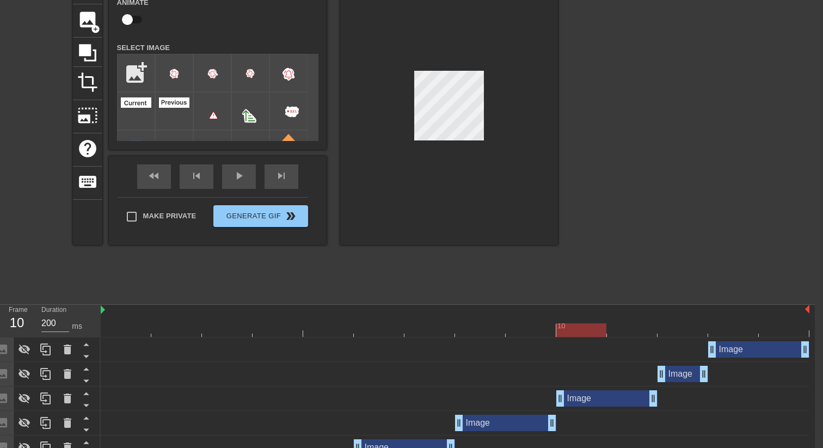
click at [616, 323] on div at bounding box center [455, 330] width 709 height 14
click at [597, 330] on div at bounding box center [455, 330] width 709 height 14
click at [633, 332] on div at bounding box center [455, 330] width 709 height 14
click at [589, 337] on div at bounding box center [455, 330] width 709 height 14
click at [629, 329] on div at bounding box center [455, 330] width 709 height 14
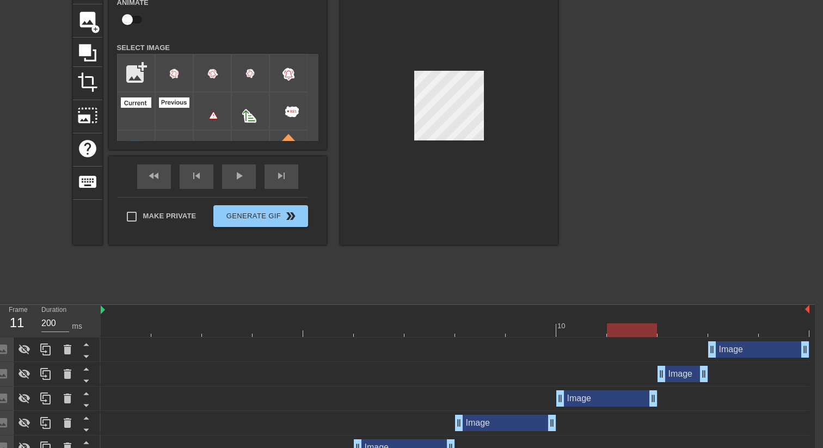
click at [567, 331] on div at bounding box center [455, 330] width 709 height 14
click at [634, 338] on div "Image drag_handle drag_handle" at bounding box center [455, 350] width 709 height 25
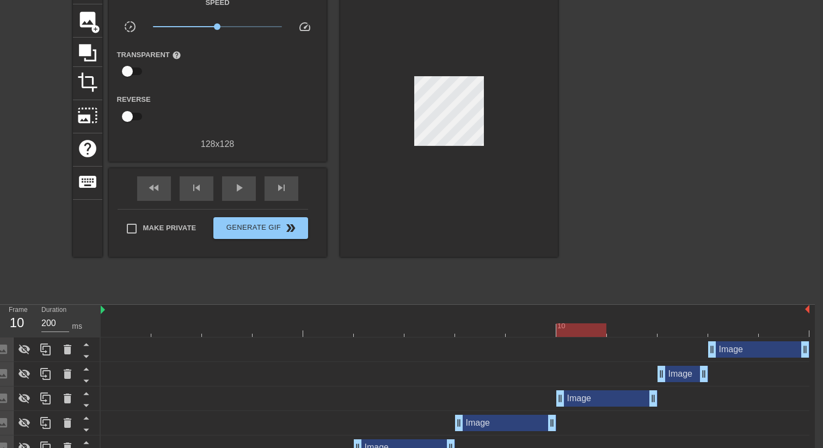
click at [644, 327] on div at bounding box center [455, 330] width 709 height 14
click at [594, 335] on div at bounding box center [455, 330] width 709 height 14
click at [631, 338] on div "Image drag_handle drag_handle" at bounding box center [455, 350] width 709 height 25
click at [627, 330] on div at bounding box center [455, 330] width 709 height 14
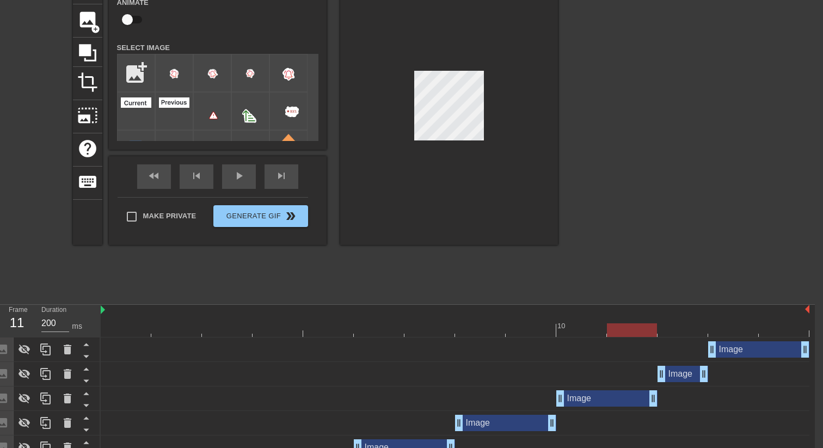
click at [564, 317] on div "10" at bounding box center [582, 323] width 51 height 14
click at [629, 331] on div at bounding box center [455, 330] width 709 height 14
click at [584, 337] on div "10" at bounding box center [455, 321] width 709 height 33
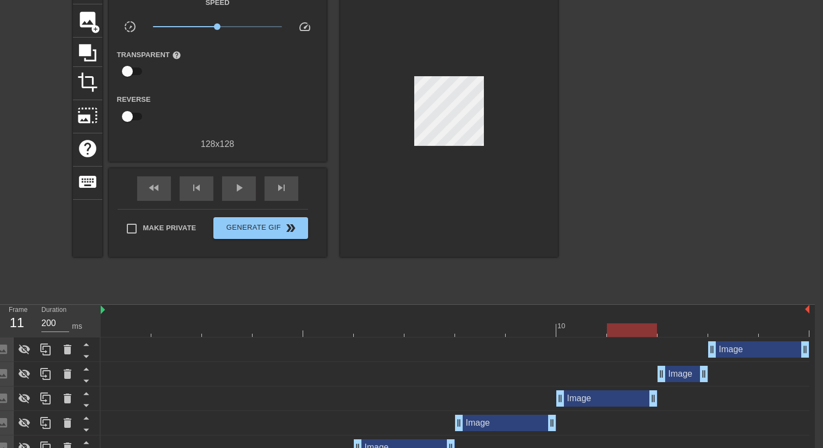
click at [589, 329] on div at bounding box center [455, 330] width 709 height 14
click at [642, 327] on div at bounding box center [455, 330] width 709 height 14
click at [600, 328] on div at bounding box center [455, 330] width 709 height 14
click at [238, 185] on span "play_arrow" at bounding box center [239, 187] width 13 height 13
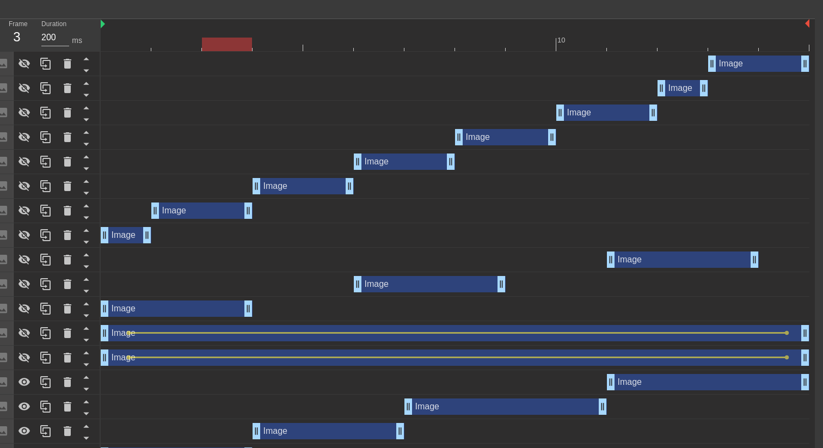
scroll to position [404, 8]
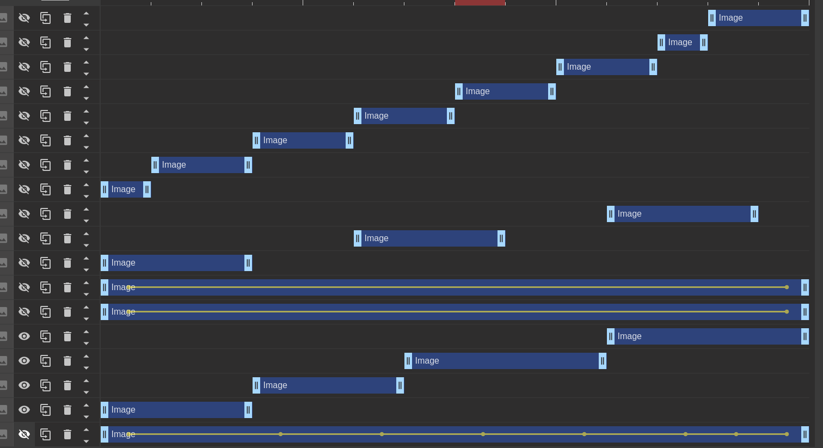
click at [19, 431] on icon at bounding box center [24, 434] width 13 height 13
click at [23, 314] on icon at bounding box center [24, 311] width 13 height 13
click at [23, 279] on div at bounding box center [25, 288] width 22 height 24
click at [22, 259] on icon at bounding box center [24, 262] width 13 height 13
click at [27, 229] on div at bounding box center [25, 239] width 22 height 24
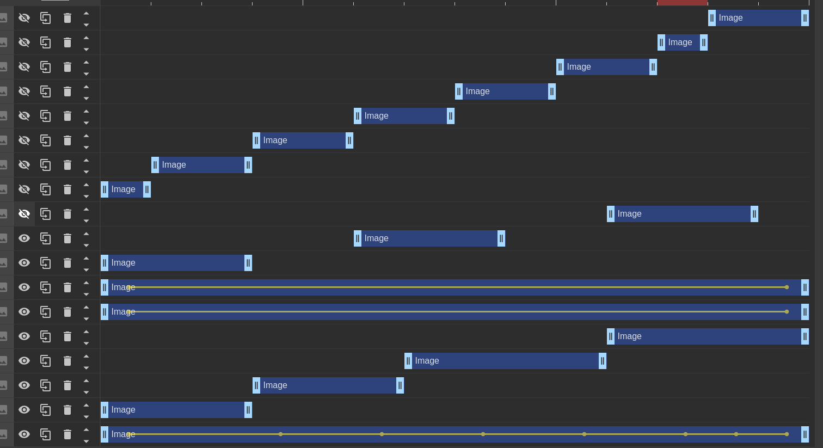
click at [25, 210] on icon at bounding box center [25, 214] width 12 height 10
click at [26, 189] on icon at bounding box center [24, 189] width 13 height 13
click at [26, 167] on icon at bounding box center [25, 165] width 12 height 10
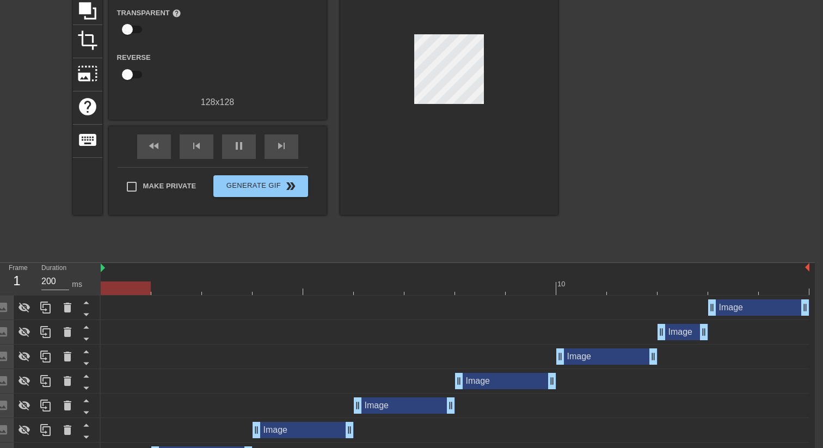
scroll to position [148, 8]
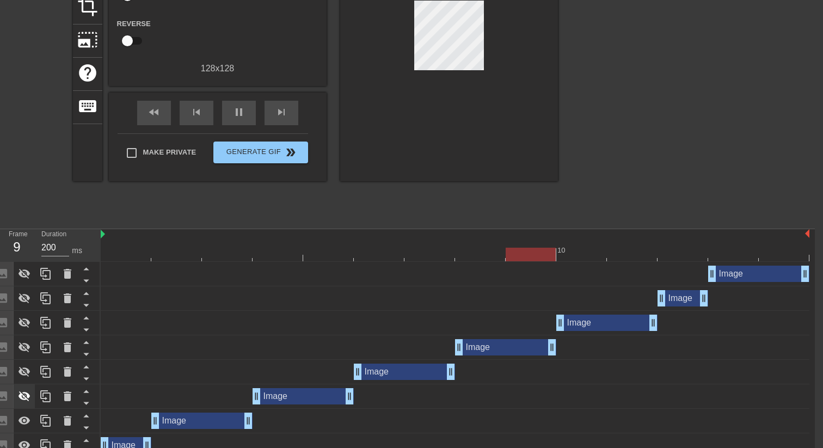
click at [25, 395] on icon at bounding box center [24, 396] width 13 height 13
click at [31, 370] on div at bounding box center [25, 372] width 22 height 24
click at [29, 343] on icon at bounding box center [24, 347] width 13 height 13
click at [26, 316] on icon at bounding box center [24, 322] width 13 height 13
click at [28, 284] on div at bounding box center [25, 274] width 22 height 24
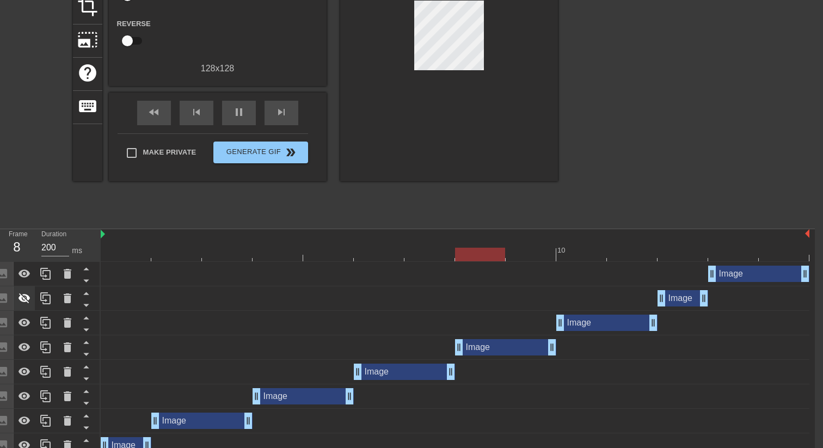
click at [27, 293] on icon at bounding box center [24, 298] width 13 height 13
click at [244, 114] on span "pause" at bounding box center [239, 112] width 13 height 13
drag, startPoint x: 316, startPoint y: 249, endPoint x: 101, endPoint y: 248, distance: 215.6
click at [101, 248] on div at bounding box center [126, 255] width 50 height 14
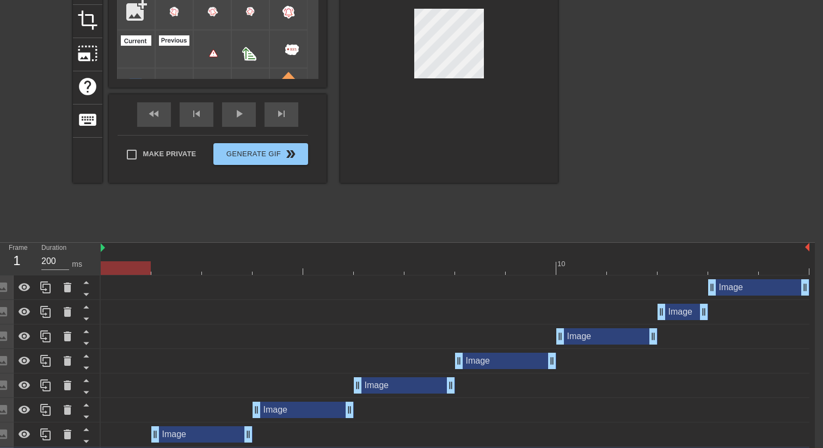
scroll to position [136, 8]
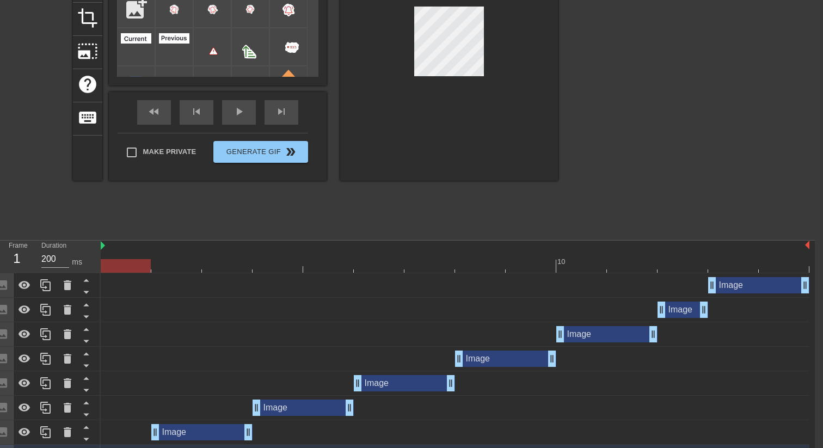
click at [186, 259] on div at bounding box center [455, 266] width 709 height 14
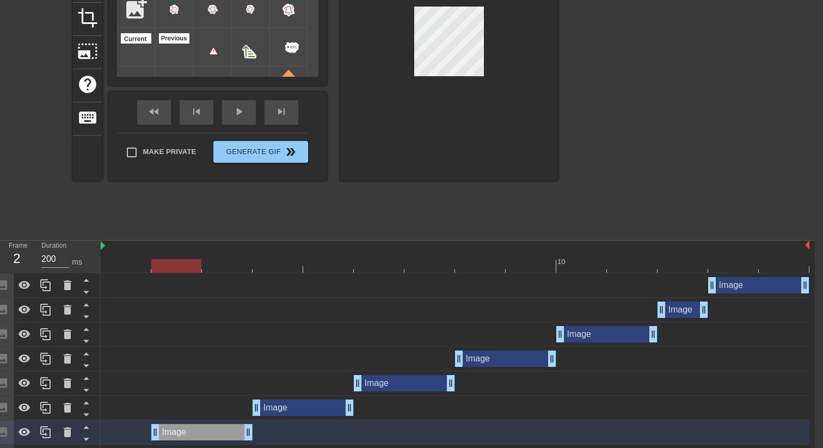
click at [135, 270] on div at bounding box center [455, 266] width 709 height 14
click at [164, 265] on div at bounding box center [455, 266] width 709 height 14
click at [164, 265] on div at bounding box center [176, 266] width 50 height 14
click at [121, 264] on div at bounding box center [455, 266] width 709 height 14
click at [163, 265] on div at bounding box center [455, 266] width 709 height 14
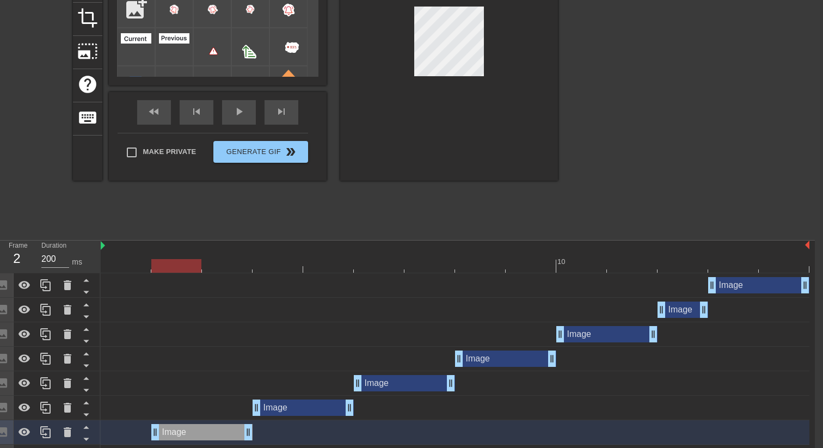
click at [273, 264] on div at bounding box center [455, 266] width 709 height 14
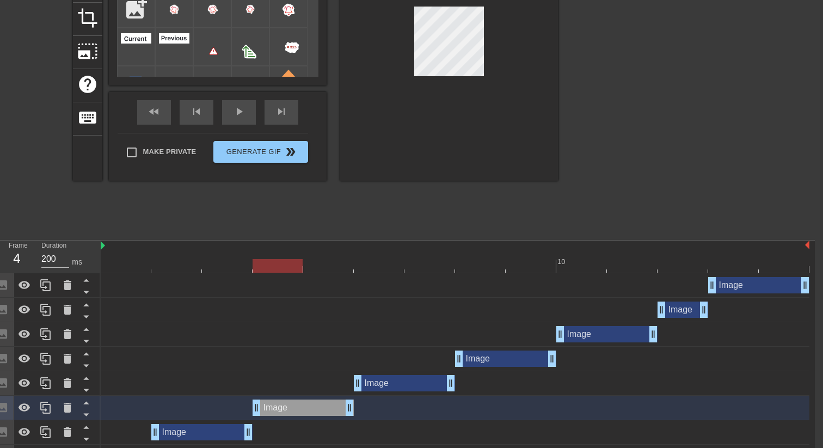
click at [223, 268] on div at bounding box center [455, 266] width 709 height 14
click at [280, 263] on div at bounding box center [455, 266] width 709 height 14
click at [371, 260] on div at bounding box center [455, 266] width 709 height 14
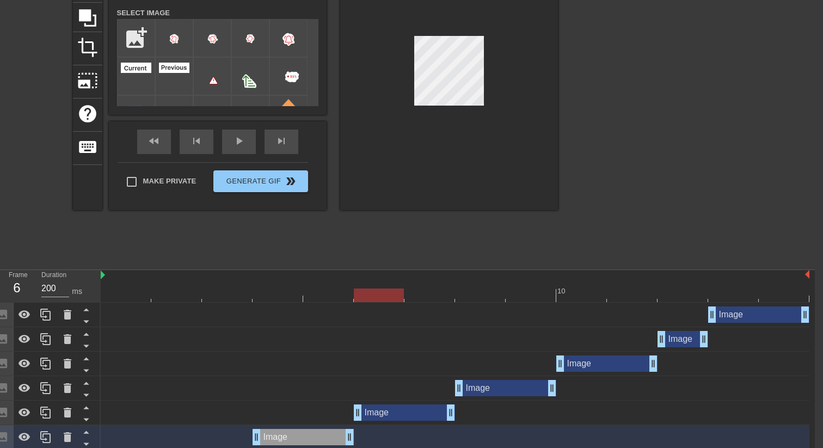
scroll to position [107, 8]
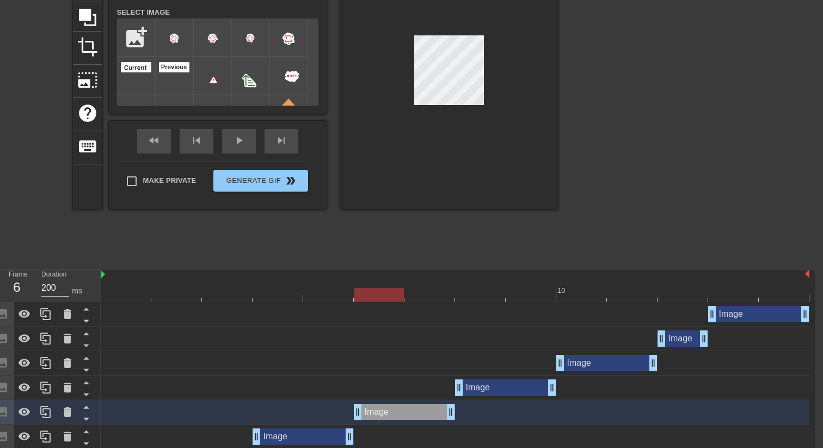
click at [332, 298] on div at bounding box center [455, 295] width 709 height 14
click at [377, 298] on div at bounding box center [455, 295] width 709 height 14
click at [337, 291] on div at bounding box center [455, 295] width 709 height 14
click at [375, 289] on div at bounding box center [455, 295] width 709 height 14
click at [420, 288] on div at bounding box center [455, 295] width 709 height 14
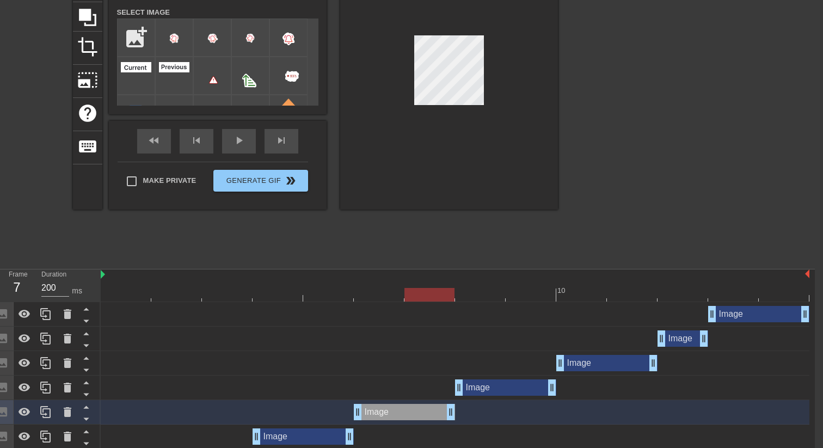
click at [475, 291] on div at bounding box center [455, 295] width 709 height 14
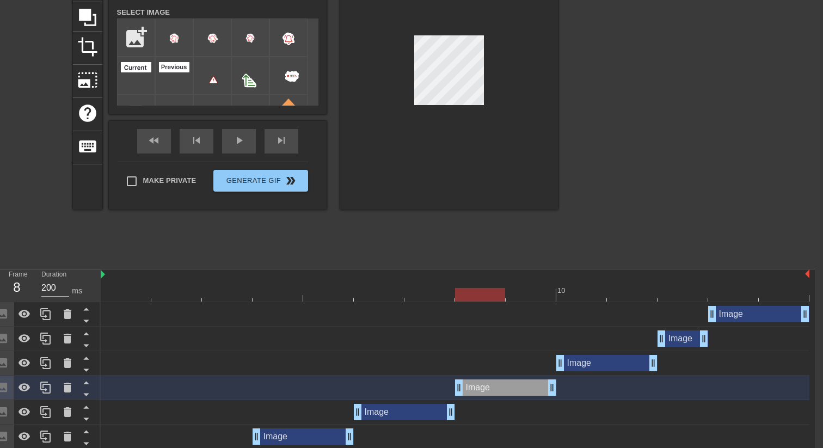
click at [524, 298] on div at bounding box center [455, 295] width 709 height 14
click at [572, 295] on div at bounding box center [455, 295] width 709 height 14
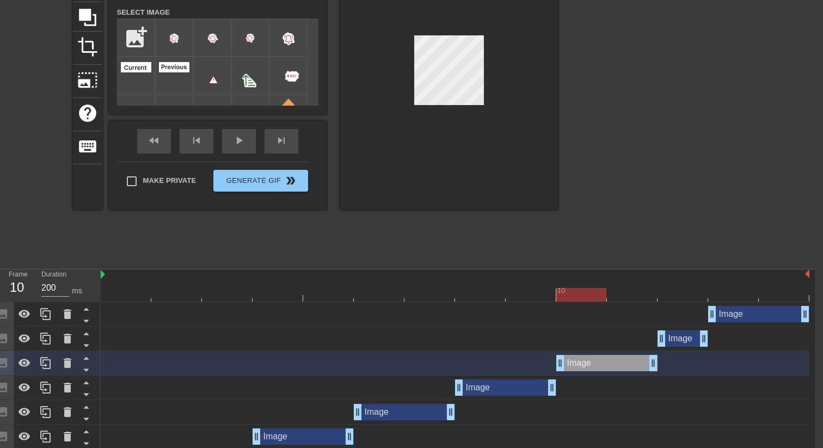
click at [672, 289] on div at bounding box center [455, 295] width 709 height 14
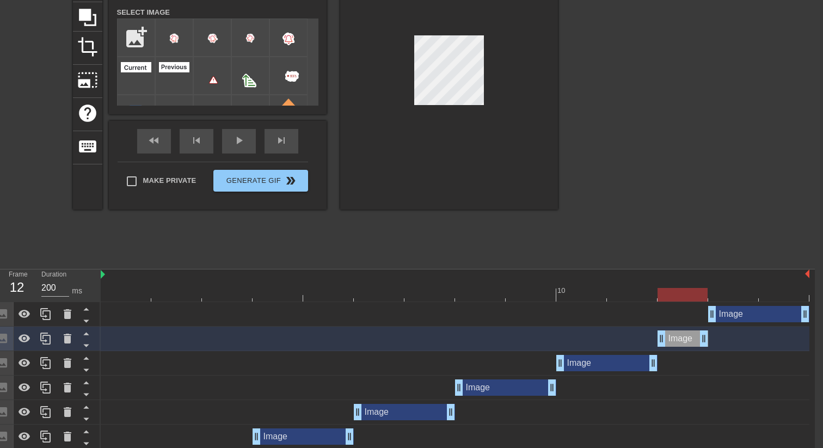
click at [727, 291] on div at bounding box center [455, 295] width 709 height 14
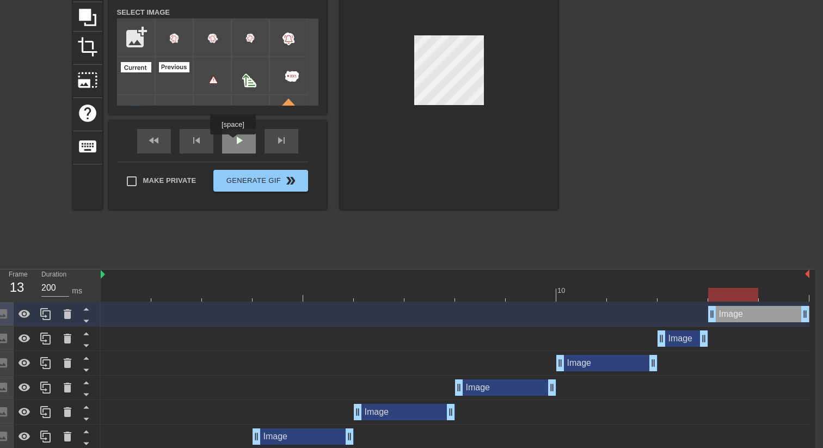
click at [234, 142] on div "play_arrow" at bounding box center [239, 141] width 34 height 25
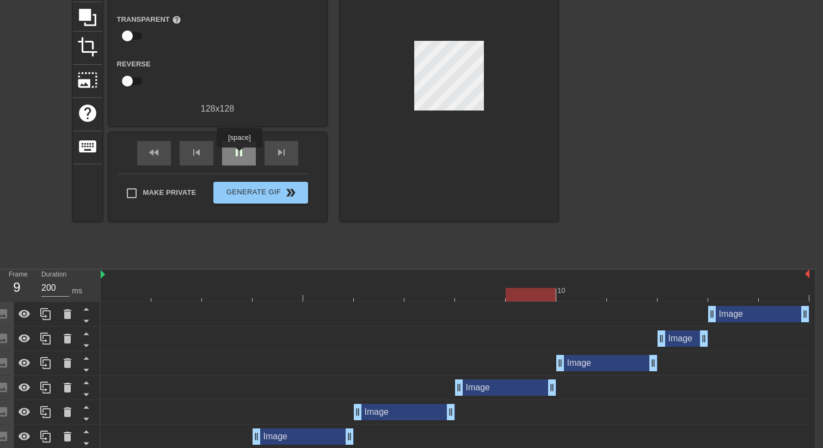
click at [241, 155] on span "pause" at bounding box center [239, 152] width 13 height 13
drag, startPoint x: 537, startPoint y: 295, endPoint x: 682, endPoint y: 288, distance: 144.5
click at [682, 288] on div "10" at bounding box center [455, 286] width 709 height 32
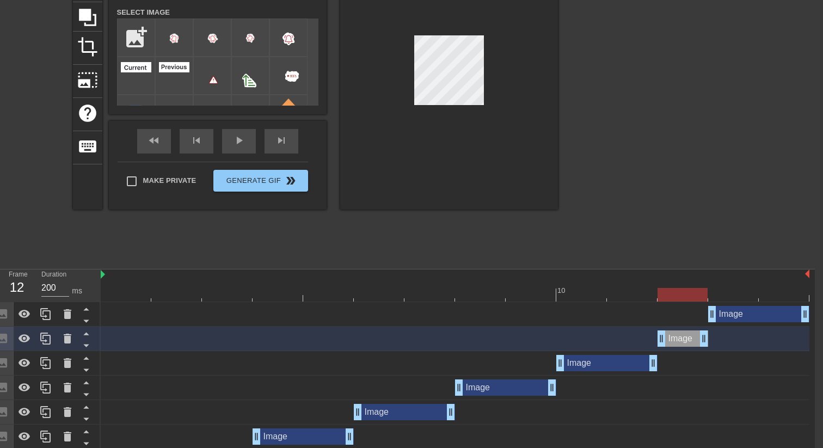
click at [629, 284] on div at bounding box center [632, 287] width 51 height 14
click at [670, 289] on div at bounding box center [455, 295] width 709 height 14
drag, startPoint x: 672, startPoint y: 291, endPoint x: 339, endPoint y: 266, distance: 333.7
click at [339, 266] on div "menu_book Browse the tutorials! [DOMAIN_NAME] The online gif editor Send Feedba…" at bounding box center [403, 318] width 823 height 851
click at [281, 140] on div "fast_rewind skip_previous play_arrow skip_next" at bounding box center [218, 141] width 178 height 41
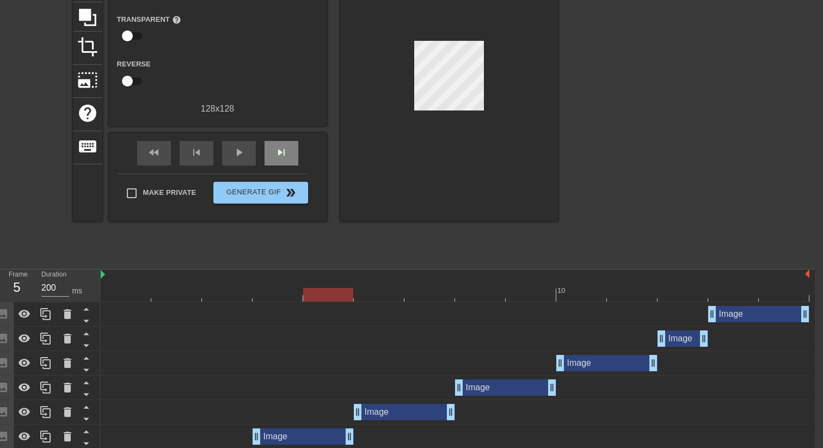
click at [281, 140] on div "fast_rewind skip_previous play_arrow skip_next" at bounding box center [218, 153] width 178 height 41
click at [279, 151] on span "skip_next" at bounding box center [281, 152] width 13 height 13
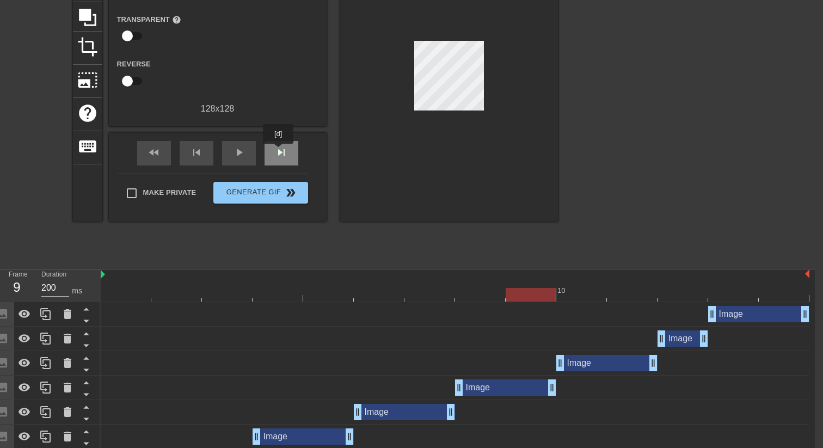
click at [279, 151] on span "skip_next" at bounding box center [281, 152] width 13 height 13
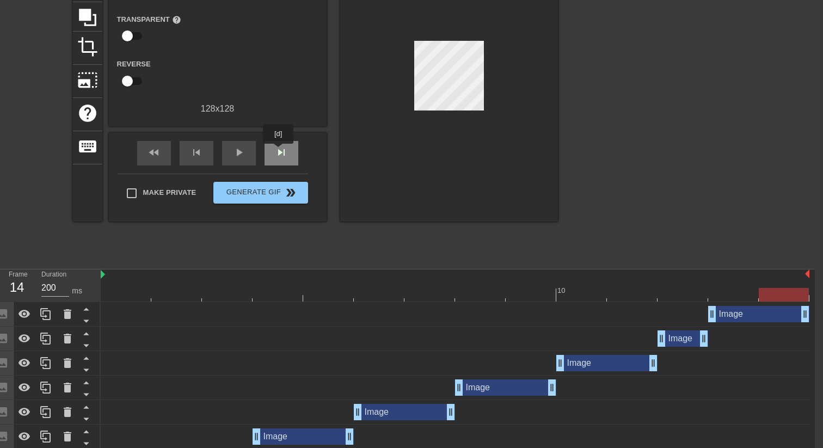
click at [279, 151] on span "skip_next" at bounding box center [281, 152] width 13 height 13
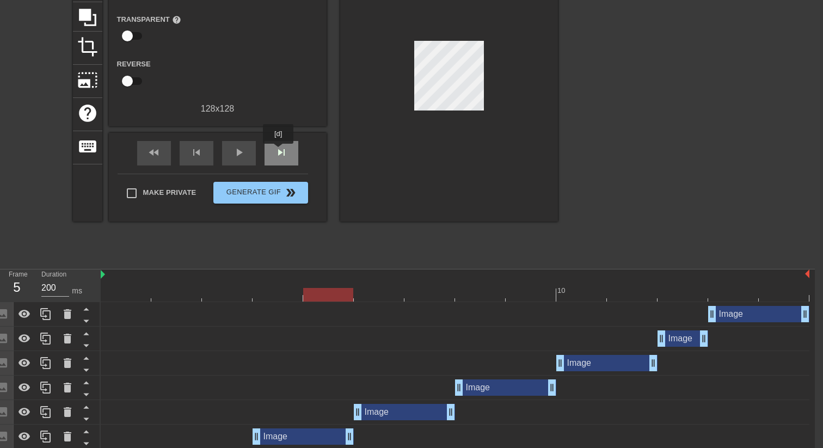
click at [279, 151] on span "skip_next" at bounding box center [281, 152] width 13 height 13
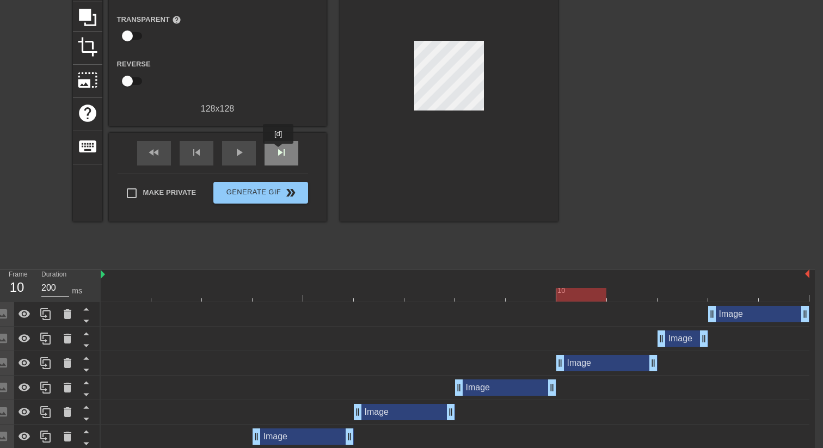
click at [279, 151] on span "skip_next" at bounding box center [281, 152] width 13 height 13
click at [204, 158] on div "skip_previous" at bounding box center [197, 153] width 34 height 25
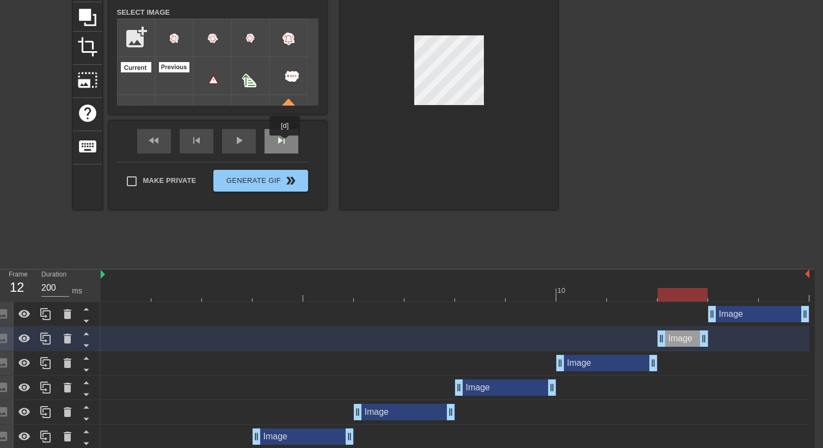
click at [286, 143] on div "skip_next" at bounding box center [282, 141] width 34 height 25
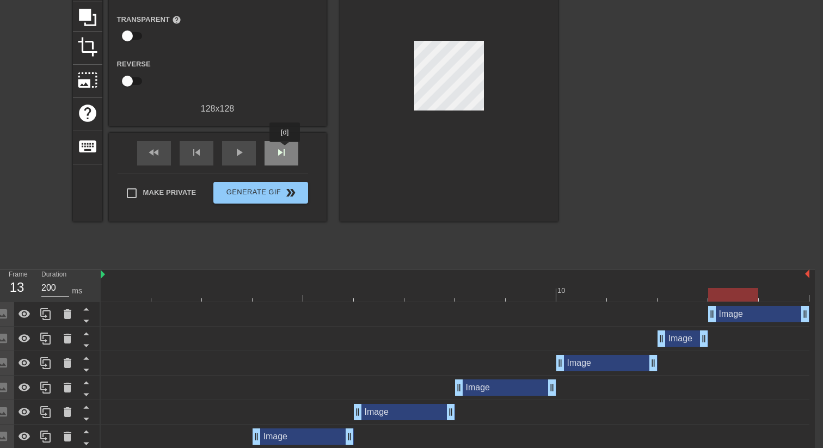
click at [286, 150] on span "skip_next" at bounding box center [281, 152] width 13 height 13
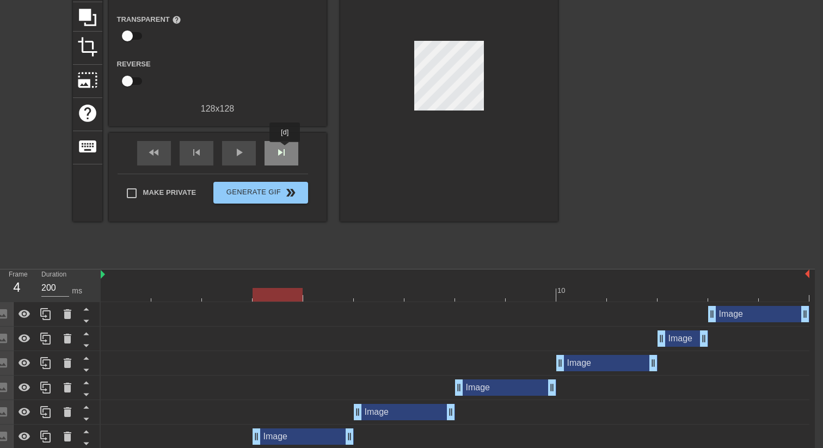
click at [286, 150] on span "skip_next" at bounding box center [281, 152] width 13 height 13
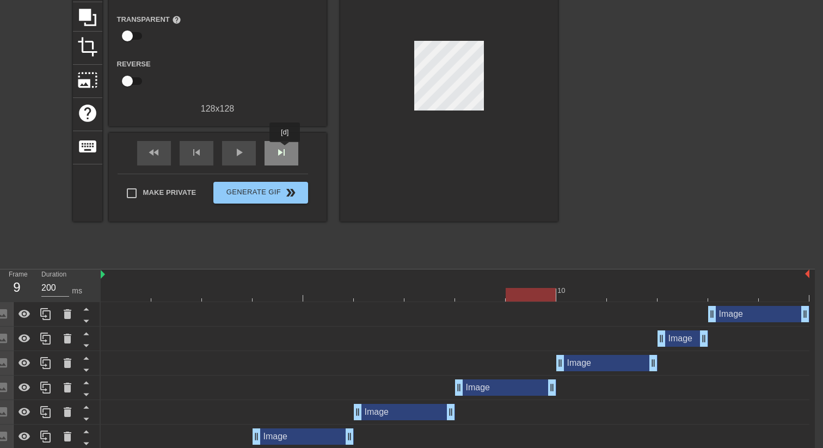
click at [286, 150] on span "skip_next" at bounding box center [281, 152] width 13 height 13
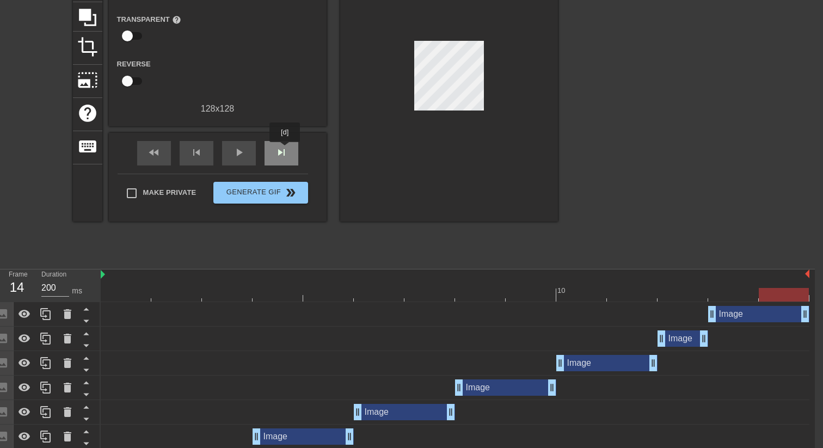
click at [286, 150] on span "skip_next" at bounding box center [281, 152] width 13 height 13
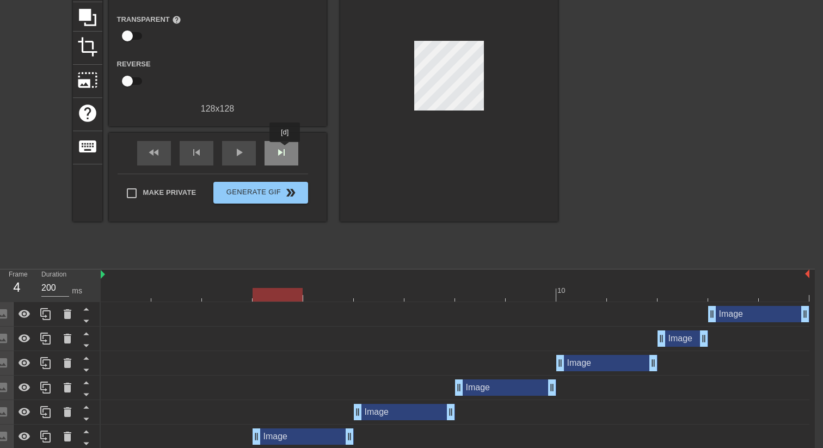
click at [286, 150] on span "skip_next" at bounding box center [281, 152] width 13 height 13
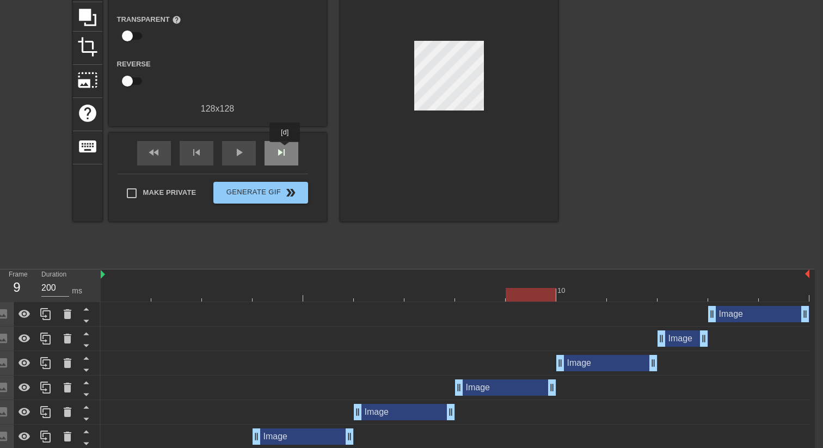
click at [286, 150] on span "skip_next" at bounding box center [281, 152] width 13 height 13
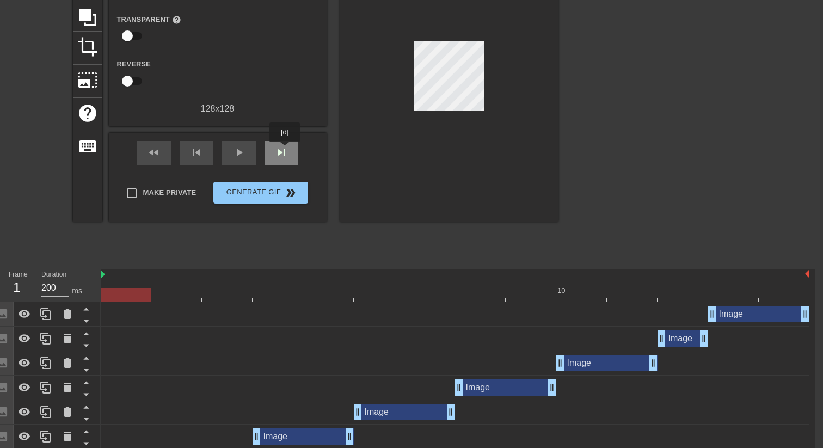
click at [286, 150] on span "skip_next" at bounding box center [281, 152] width 13 height 13
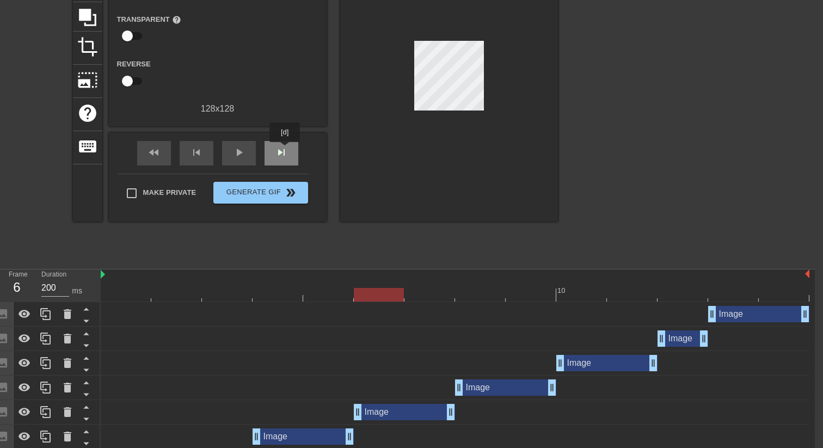
click at [286, 150] on span "skip_next" at bounding box center [281, 152] width 13 height 13
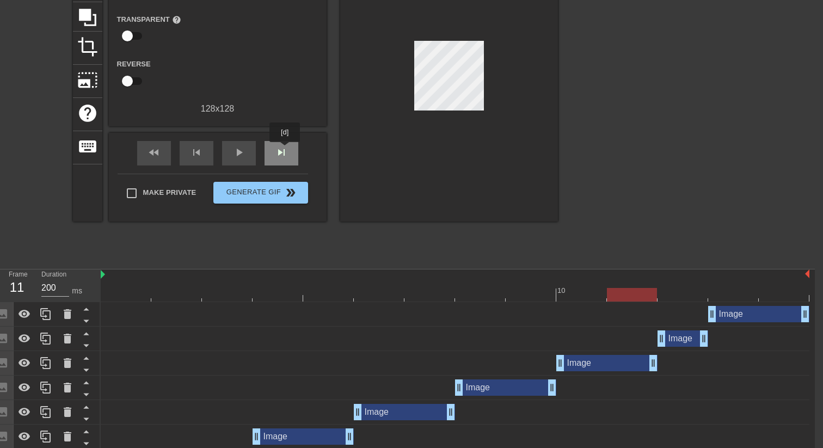
click at [286, 150] on span "skip_next" at bounding box center [281, 152] width 13 height 13
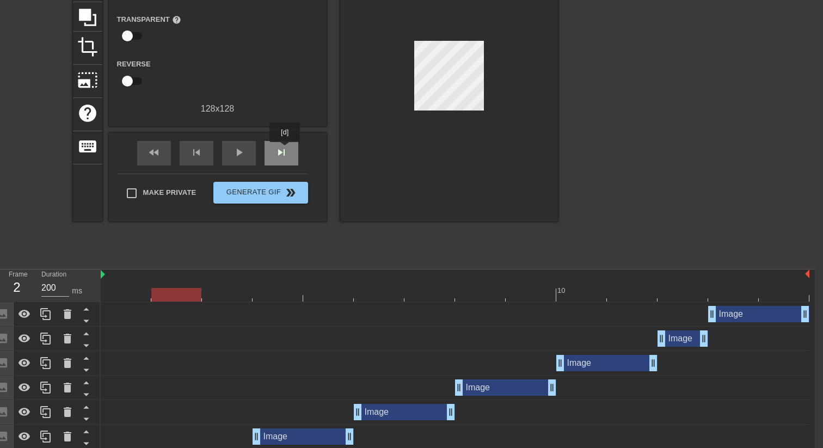
click at [286, 150] on span "skip_next" at bounding box center [281, 152] width 13 height 13
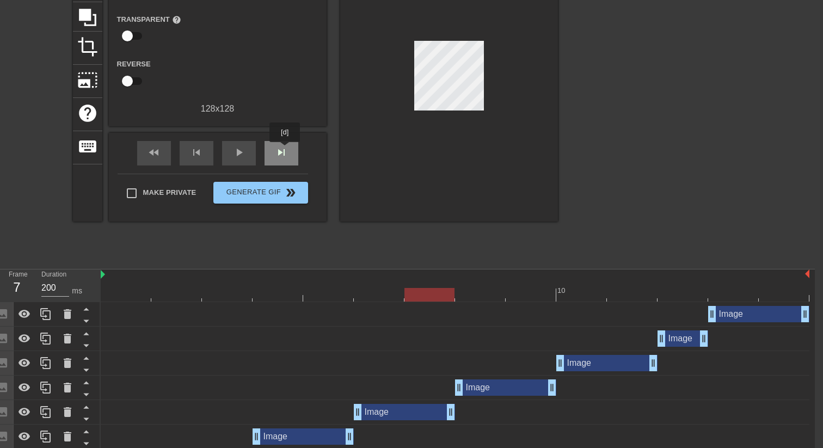
click at [286, 150] on span "skip_next" at bounding box center [281, 152] width 13 height 13
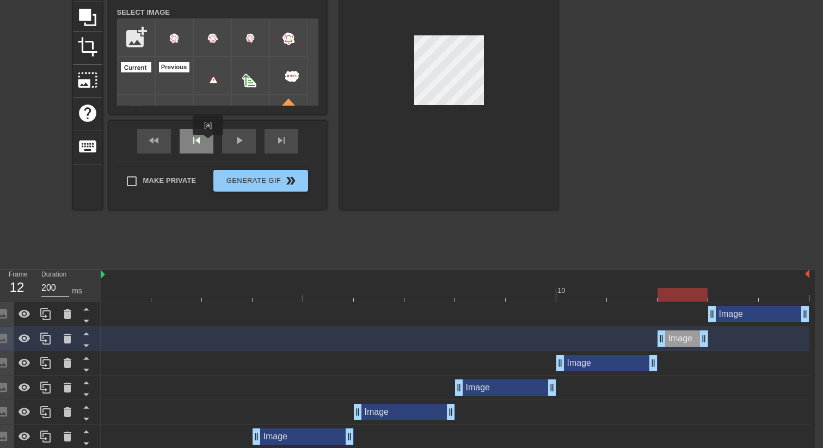
click at [209, 143] on div "skip_previous" at bounding box center [197, 141] width 34 height 25
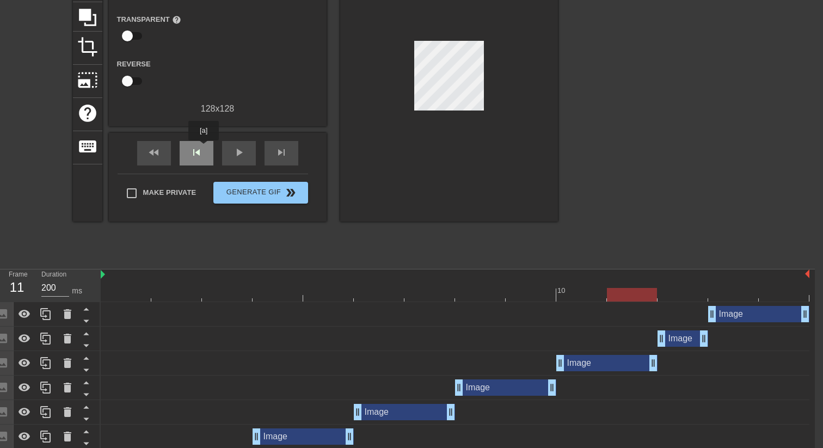
click at [204, 148] on div "skip_previous" at bounding box center [197, 153] width 34 height 25
click at [285, 154] on span "skip_next" at bounding box center [281, 152] width 13 height 13
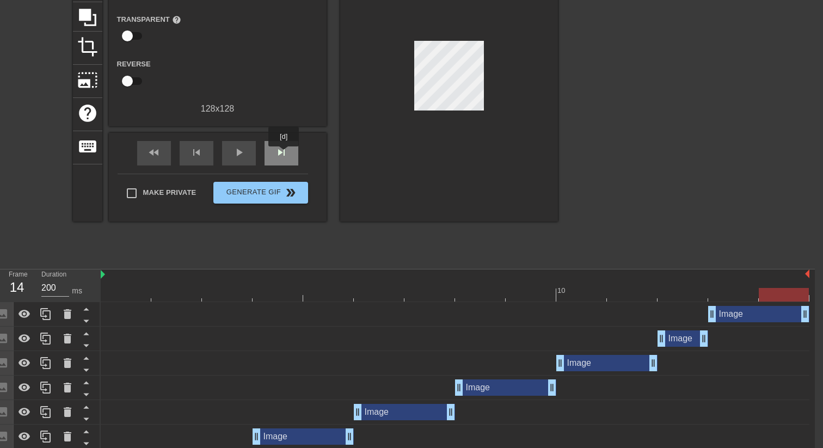
click at [285, 154] on span "skip_next" at bounding box center [281, 152] width 13 height 13
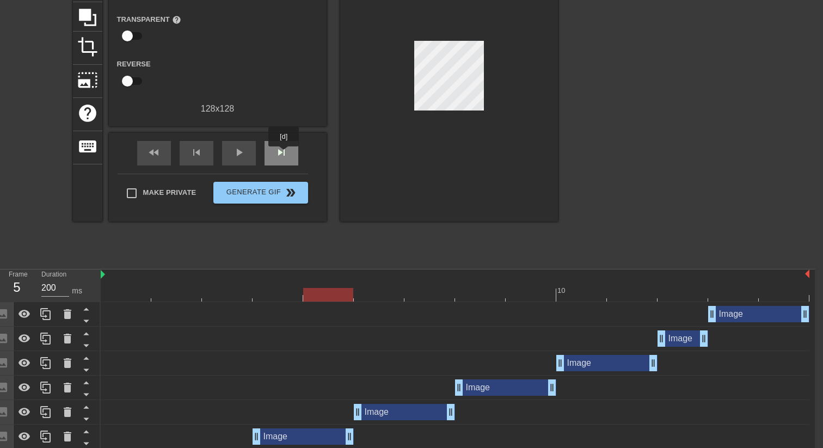
click at [285, 154] on span "skip_next" at bounding box center [281, 152] width 13 height 13
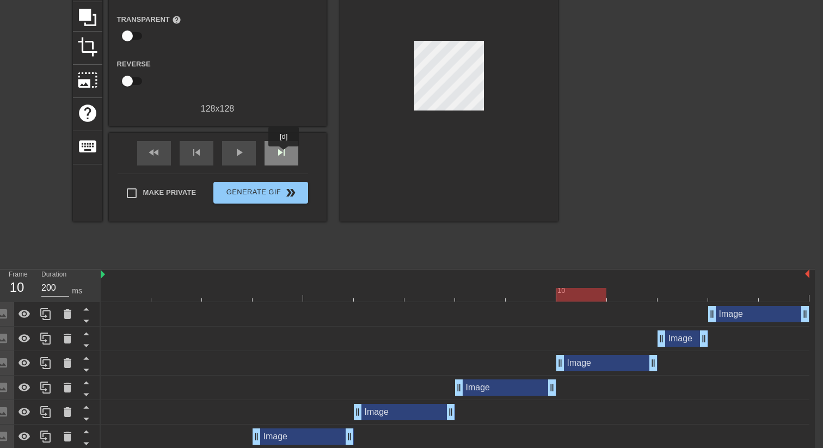
click at [285, 154] on span "skip_next" at bounding box center [281, 152] width 13 height 13
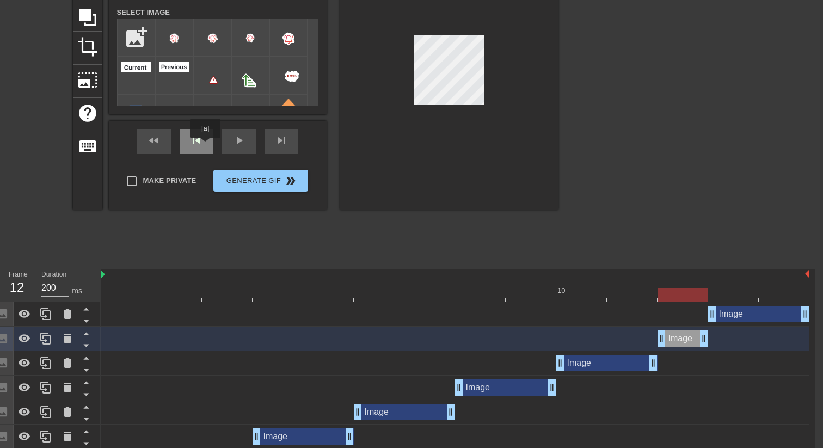
click at [205, 145] on div "skip_previous" at bounding box center [197, 141] width 34 height 25
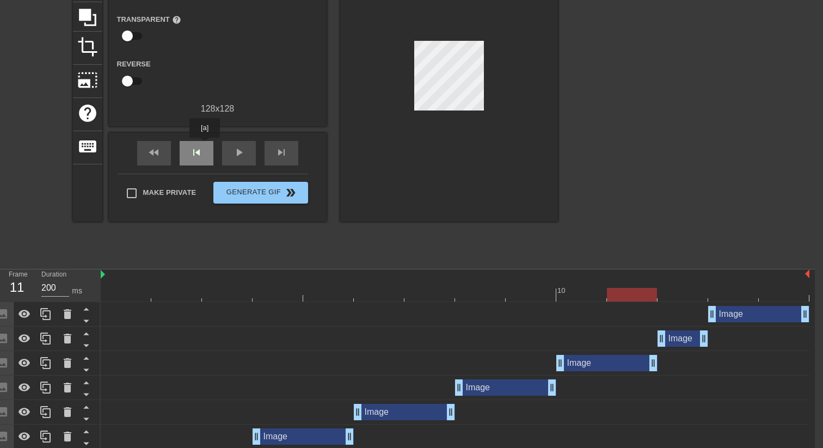
click at [205, 145] on div "skip_previous" at bounding box center [197, 153] width 34 height 25
click at [277, 154] on span "skip_next" at bounding box center [281, 152] width 13 height 13
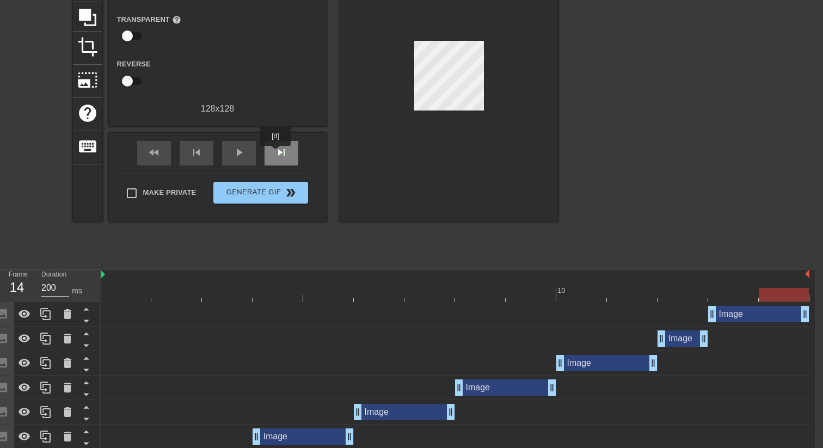
click at [277, 154] on span "skip_next" at bounding box center [281, 152] width 13 height 13
click at [196, 154] on span "skip_previous" at bounding box center [196, 152] width 13 height 13
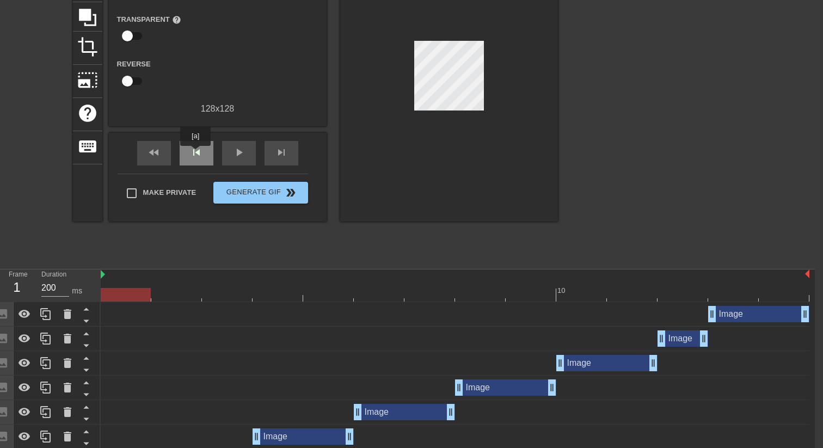
click at [196, 154] on span "skip_previous" at bounding box center [196, 152] width 13 height 13
click at [282, 152] on span "skip_next" at bounding box center [281, 152] width 13 height 13
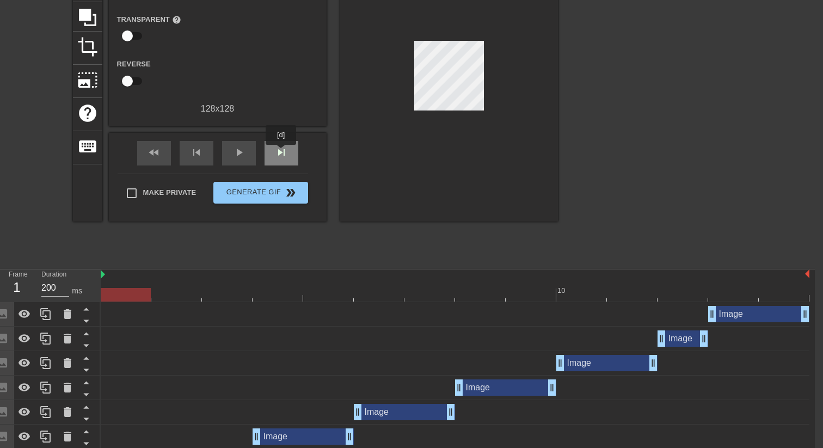
click at [282, 152] on span "skip_next" at bounding box center [281, 152] width 13 height 13
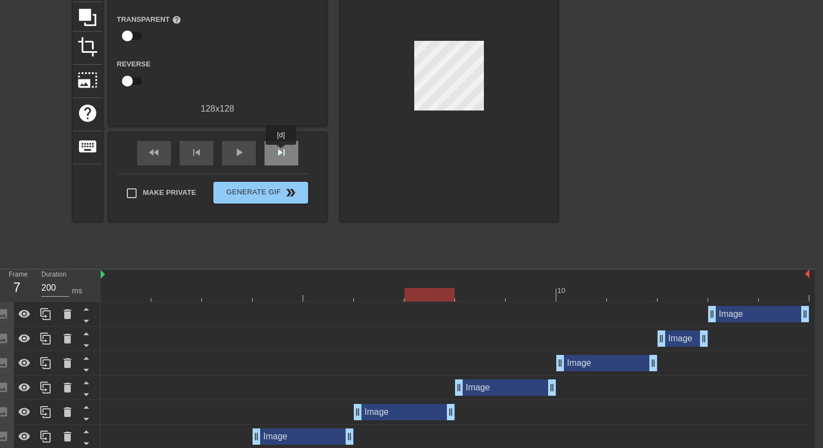
click at [282, 152] on span "skip_next" at bounding box center [281, 152] width 13 height 13
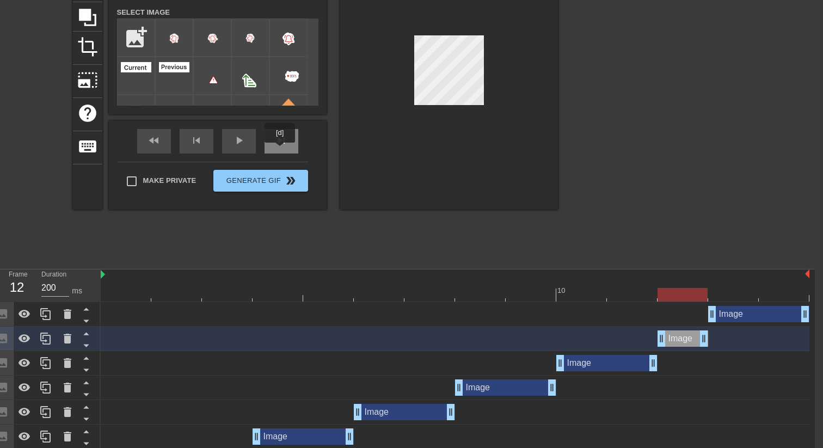
click at [281, 150] on div "skip_next" at bounding box center [282, 141] width 34 height 25
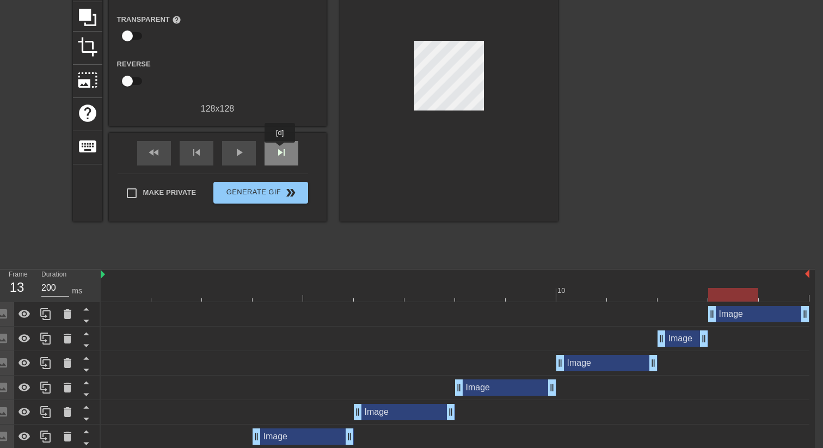
click at [281, 150] on span "skip_next" at bounding box center [281, 152] width 13 height 13
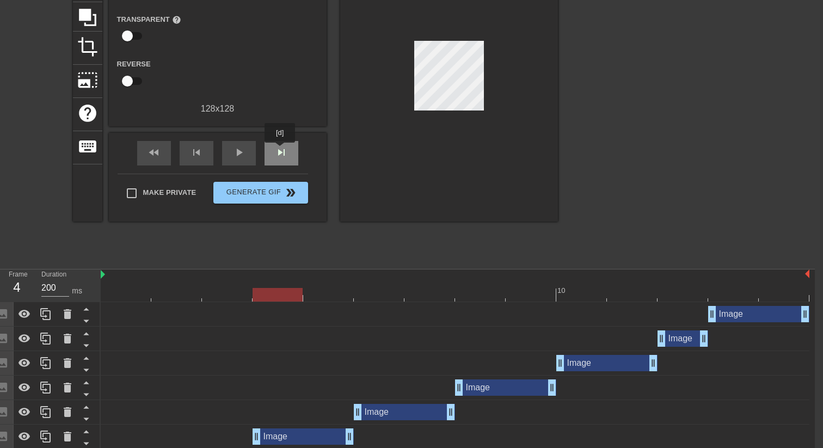
click at [281, 150] on span "skip_next" at bounding box center [281, 152] width 13 height 13
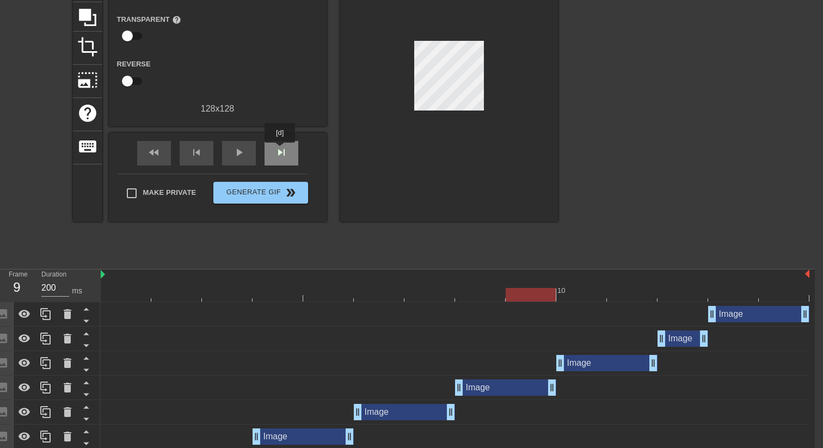
click at [281, 150] on span "skip_next" at bounding box center [281, 152] width 13 height 13
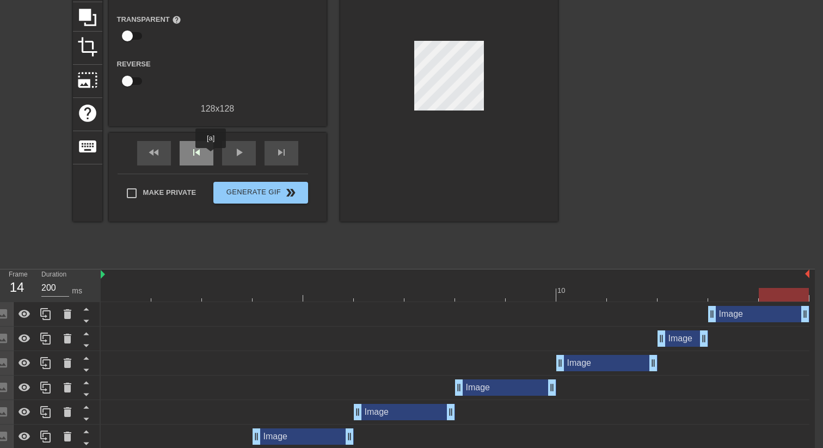
click at [211, 156] on div "skip_previous" at bounding box center [197, 153] width 34 height 25
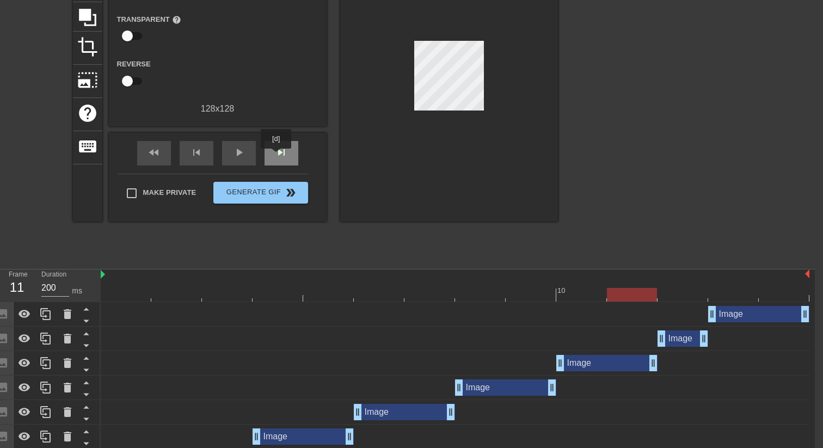
click at [277, 156] on span "skip_next" at bounding box center [281, 152] width 13 height 13
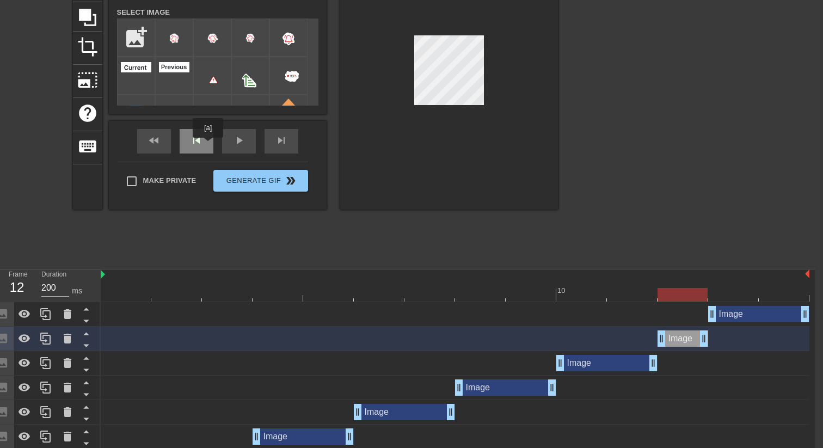
click at [209, 145] on div "skip_previous" at bounding box center [197, 141] width 34 height 25
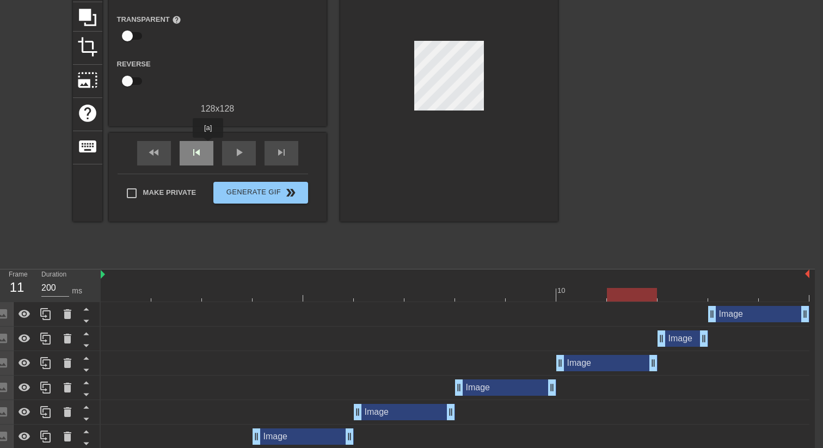
click at [209, 145] on div "skip_previous" at bounding box center [197, 153] width 34 height 25
click at [276, 158] on span "skip_next" at bounding box center [281, 152] width 13 height 13
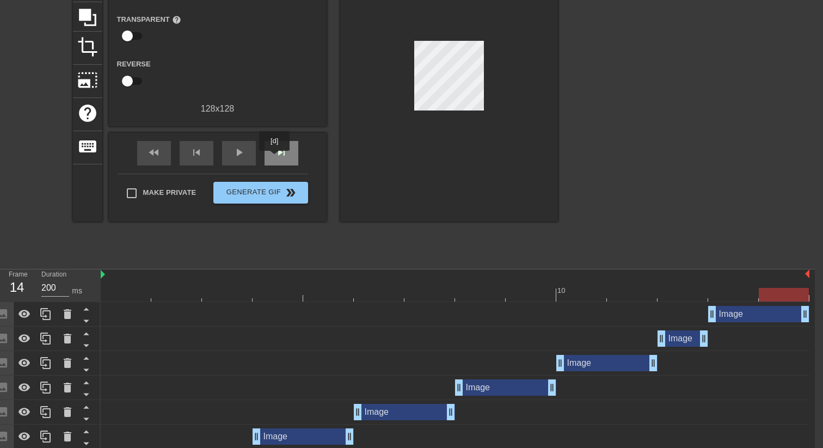
click at [276, 158] on span "skip_next" at bounding box center [281, 152] width 13 height 13
click at [203, 158] on div "skip_previous" at bounding box center [197, 153] width 34 height 25
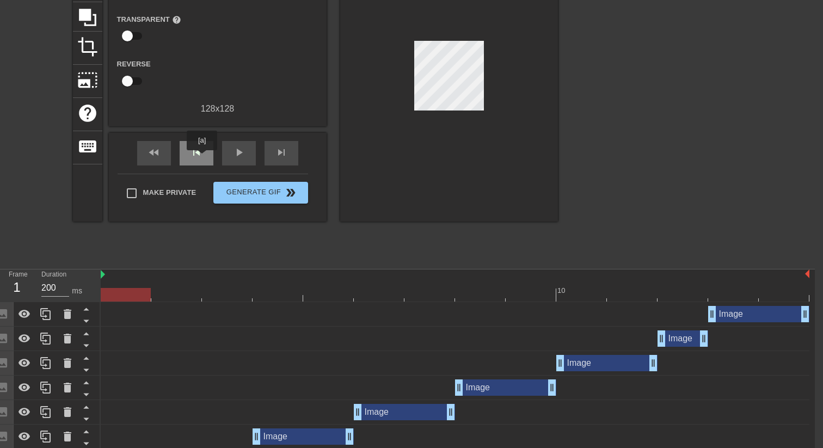
click at [203, 158] on div "skip_previous" at bounding box center [197, 153] width 34 height 25
click at [523, 286] on div at bounding box center [531, 287] width 51 height 14
click at [276, 151] on span "skip_next" at bounding box center [281, 152] width 13 height 13
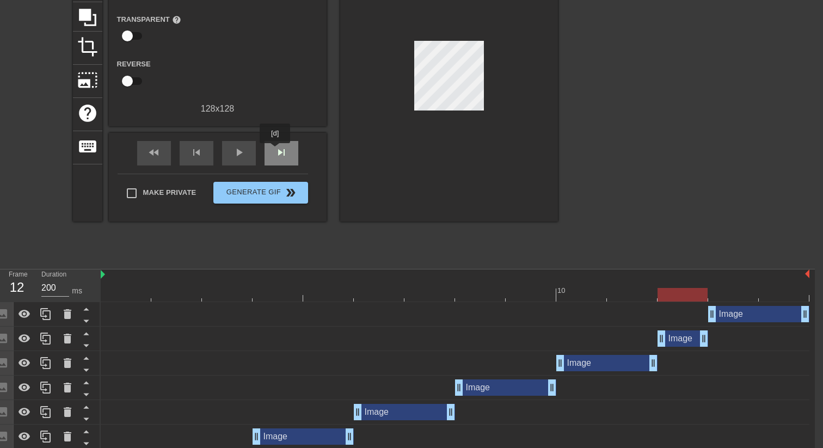
click at [276, 151] on span "skip_next" at bounding box center [281, 152] width 13 height 13
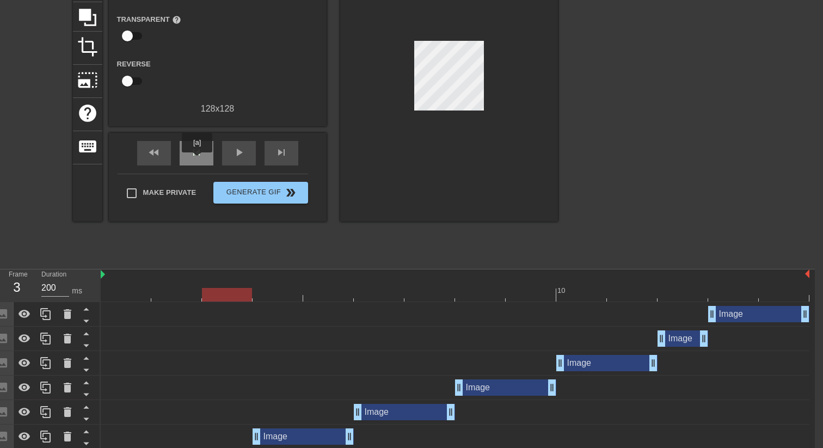
click at [184, 150] on div "skip_previous" at bounding box center [197, 153] width 34 height 25
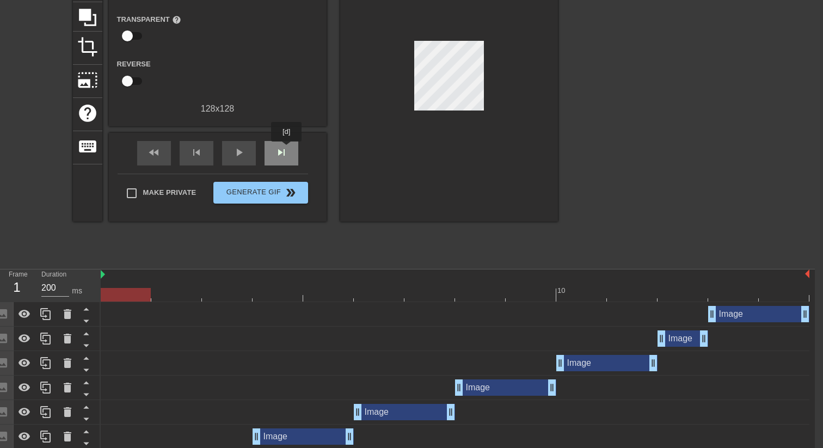
click at [288, 149] on div "skip_next" at bounding box center [282, 153] width 34 height 25
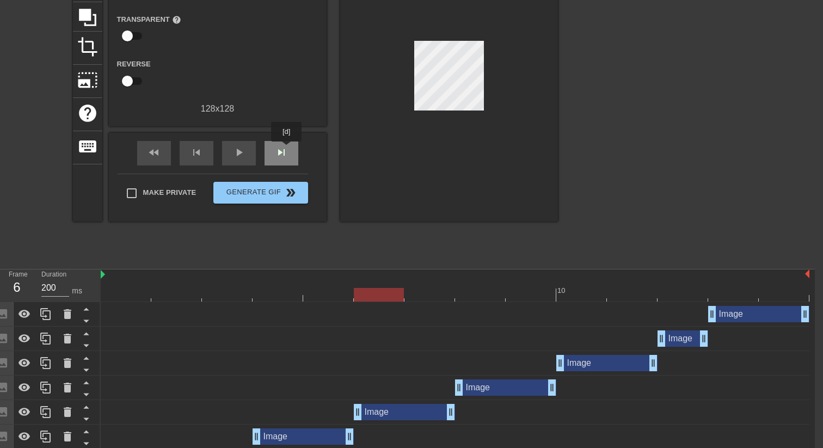
click at [288, 149] on div "skip_next" at bounding box center [282, 153] width 34 height 25
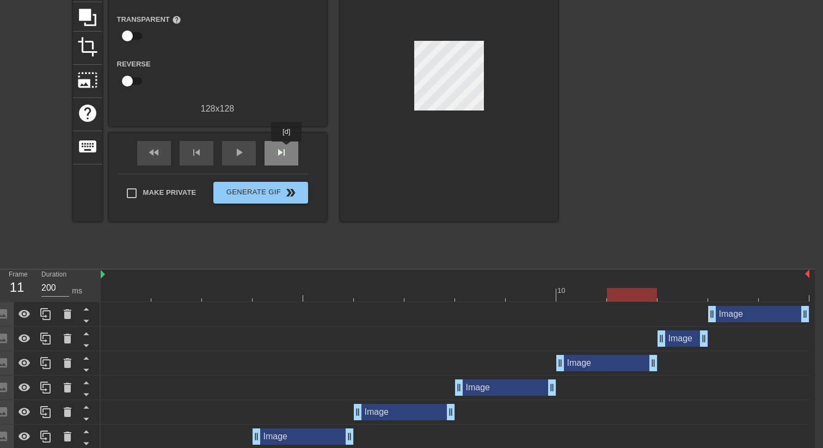
click at [288, 149] on div "skip_next" at bounding box center [282, 153] width 34 height 25
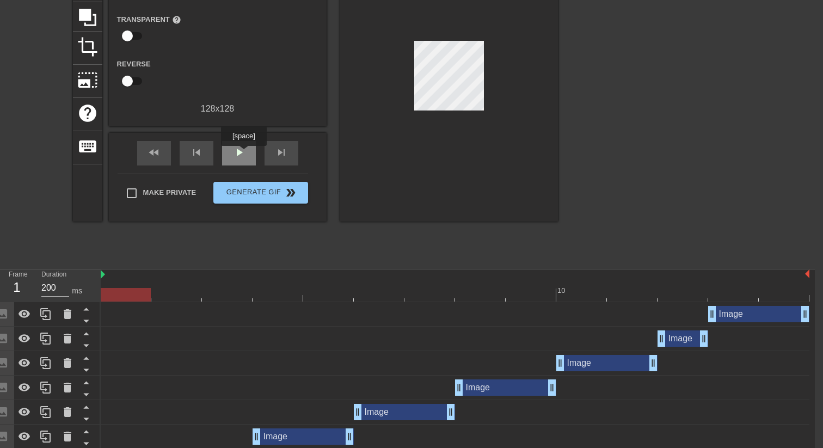
click at [245, 154] on div "play_arrow" at bounding box center [239, 153] width 34 height 25
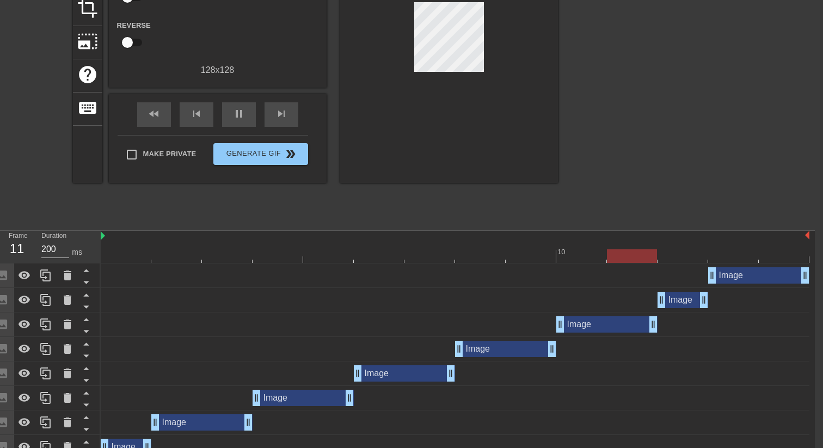
scroll to position [147, 8]
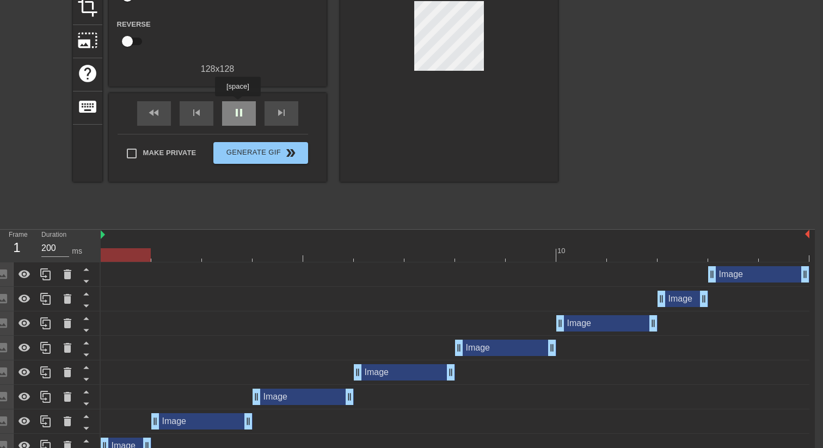
click at [239, 108] on span "pause" at bounding box center [239, 112] width 13 height 13
click at [140, 248] on div at bounding box center [126, 248] width 51 height 14
click at [182, 259] on div at bounding box center [455, 255] width 709 height 14
click at [213, 255] on div at bounding box center [455, 255] width 709 height 14
click at [177, 254] on div at bounding box center [455, 255] width 709 height 14
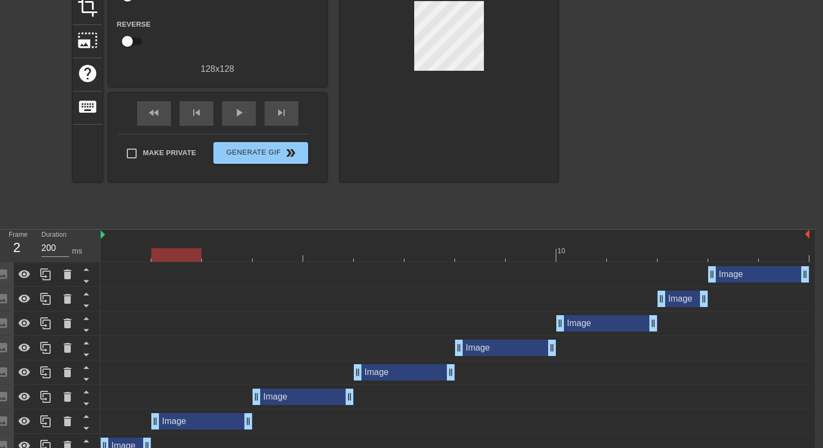
click at [131, 250] on div at bounding box center [455, 255] width 709 height 14
click at [160, 254] on div at bounding box center [455, 255] width 709 height 14
click at [225, 248] on div at bounding box center [455, 255] width 709 height 14
click at [278, 254] on div at bounding box center [455, 255] width 709 height 14
click at [317, 252] on div at bounding box center [455, 255] width 709 height 14
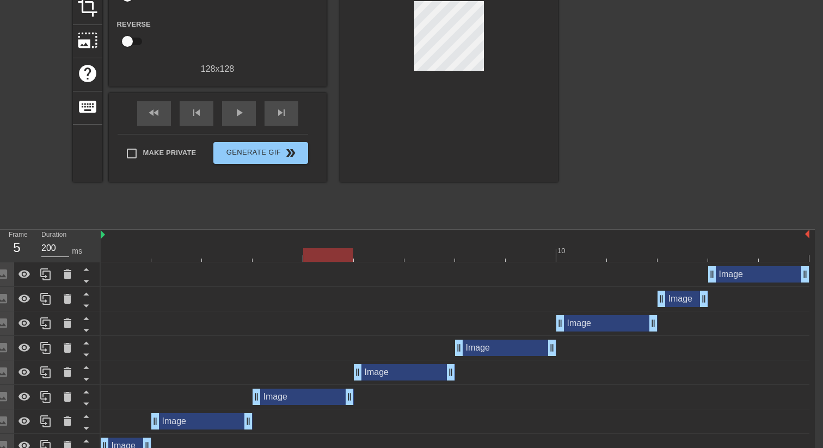
click at [359, 252] on div at bounding box center [455, 255] width 709 height 14
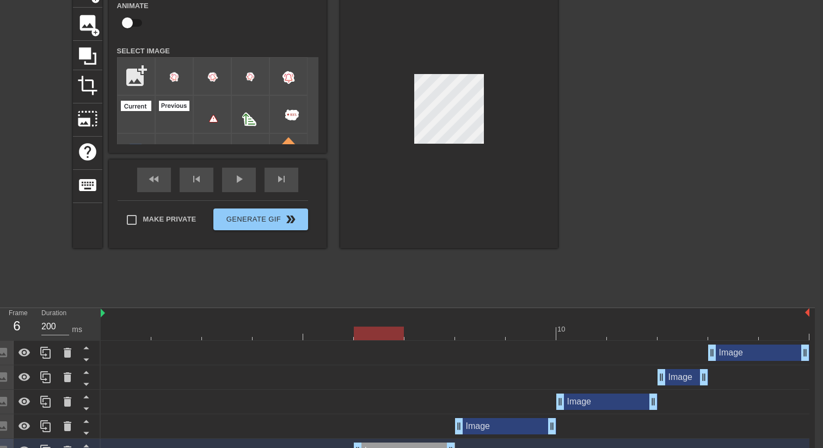
scroll to position [64, 8]
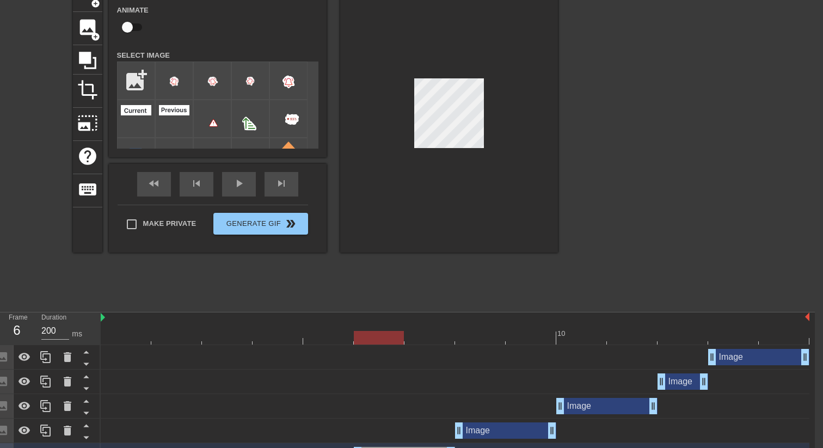
click at [331, 342] on div at bounding box center [455, 338] width 709 height 14
click at [374, 336] on div at bounding box center [455, 338] width 709 height 14
click at [334, 338] on div at bounding box center [455, 338] width 709 height 14
click at [383, 335] on div at bounding box center [455, 338] width 709 height 14
click at [335, 345] on div "10" at bounding box center [455, 329] width 709 height 33
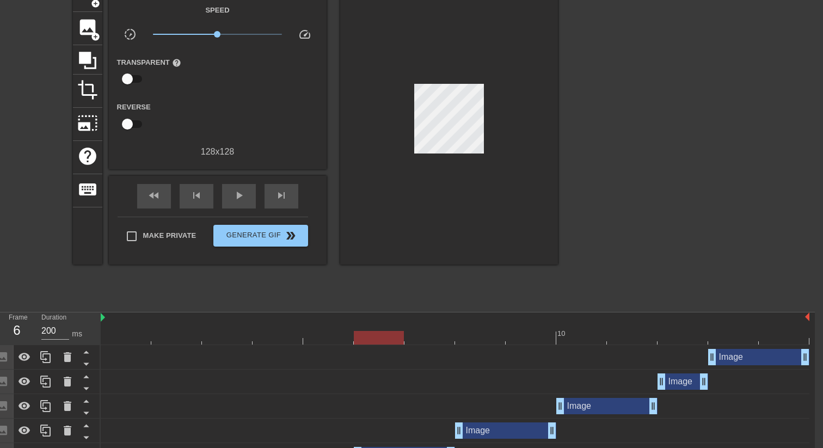
click at [336, 339] on div at bounding box center [455, 338] width 709 height 14
click at [378, 330] on div at bounding box center [379, 330] width 51 height 14
click at [426, 332] on div at bounding box center [455, 338] width 709 height 14
click at [475, 335] on div at bounding box center [455, 338] width 709 height 14
click at [523, 337] on div at bounding box center [455, 338] width 709 height 14
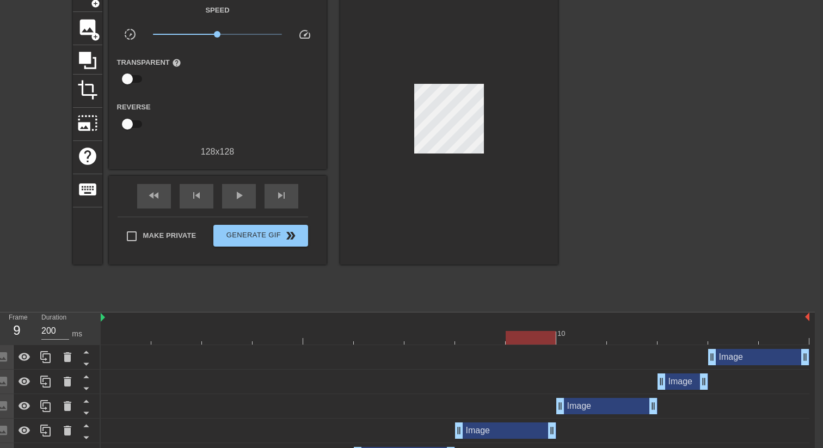
click at [588, 330] on div "10" at bounding box center [582, 330] width 51 height 14
click at [533, 338] on div at bounding box center [455, 338] width 709 height 14
click at [574, 338] on div at bounding box center [455, 338] width 709 height 14
click at [522, 344] on div at bounding box center [455, 338] width 709 height 14
click at [577, 338] on div at bounding box center [455, 338] width 709 height 14
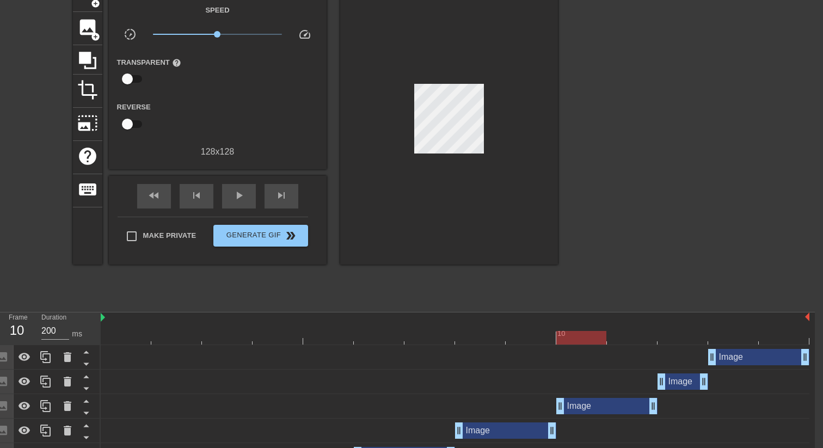
click at [545, 338] on div at bounding box center [455, 338] width 709 height 14
click at [585, 335] on div at bounding box center [455, 338] width 709 height 14
click at [538, 340] on div at bounding box center [455, 338] width 709 height 14
click at [478, 335] on div at bounding box center [455, 338] width 709 height 14
click at [420, 335] on div at bounding box center [455, 338] width 709 height 14
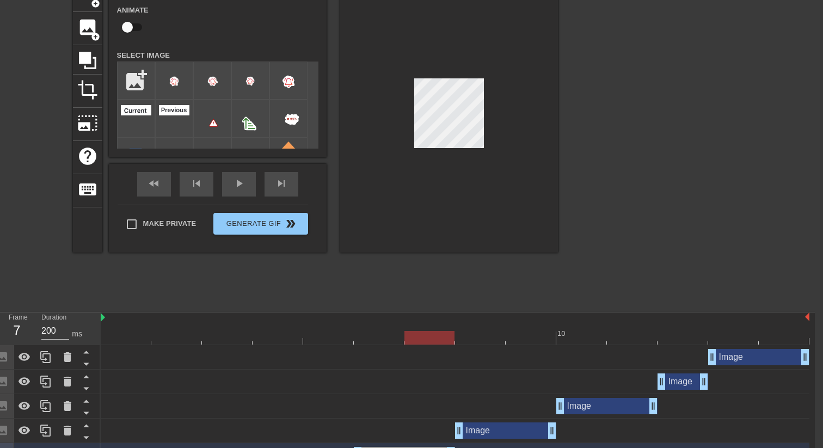
click at [481, 329] on div at bounding box center [480, 330] width 51 height 14
click at [419, 333] on div at bounding box center [455, 338] width 709 height 14
click at [460, 332] on div at bounding box center [455, 338] width 709 height 14
click at [408, 332] on div at bounding box center [455, 338] width 709 height 14
click at [457, 335] on div at bounding box center [455, 338] width 709 height 14
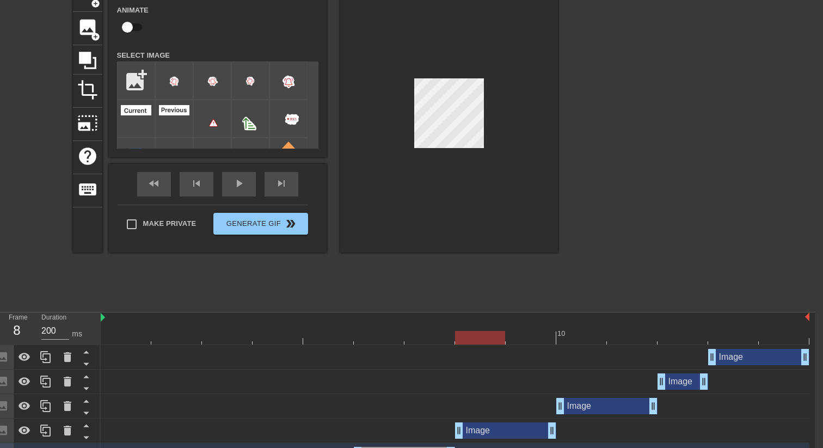
click at [514, 337] on div at bounding box center [455, 338] width 709 height 14
click at [588, 331] on div at bounding box center [455, 338] width 709 height 14
click at [622, 332] on div at bounding box center [455, 338] width 709 height 14
click at [670, 337] on div at bounding box center [455, 338] width 709 height 14
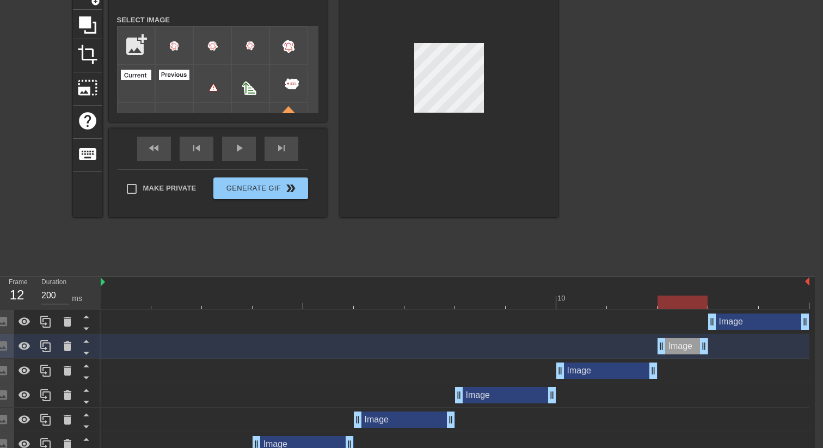
scroll to position [99, 8]
click at [732, 295] on div at bounding box center [733, 296] width 51 height 14
click at [688, 310] on div "10" at bounding box center [455, 294] width 709 height 33
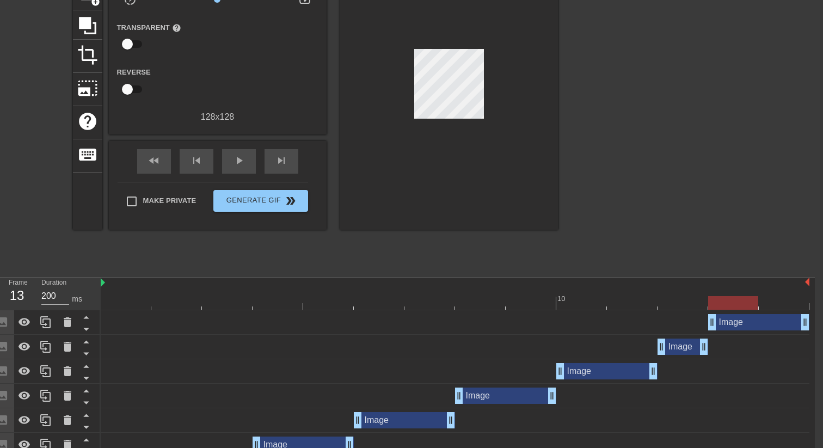
click at [730, 307] on div at bounding box center [733, 303] width 50 height 14
click at [687, 301] on div at bounding box center [455, 303] width 709 height 14
click at [721, 298] on div at bounding box center [455, 303] width 709 height 14
click at [688, 301] on div at bounding box center [455, 303] width 709 height 14
click at [718, 301] on div at bounding box center [455, 303] width 709 height 14
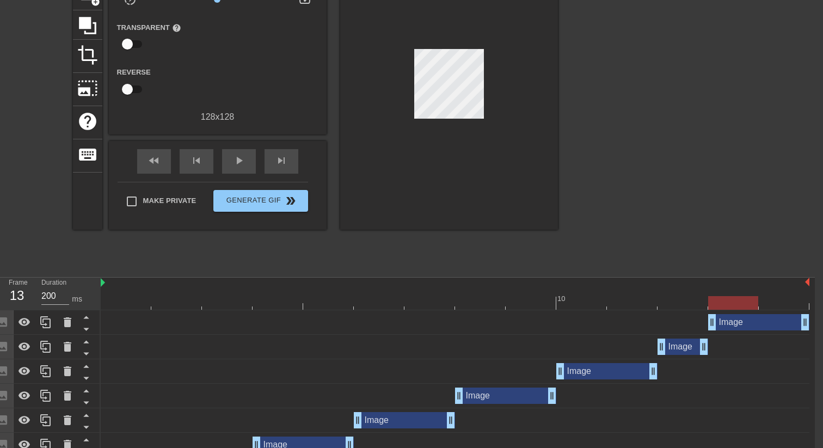
click at [689, 298] on div at bounding box center [455, 303] width 709 height 14
click at [728, 303] on div at bounding box center [455, 303] width 709 height 14
click at [700, 306] on div at bounding box center [455, 303] width 709 height 14
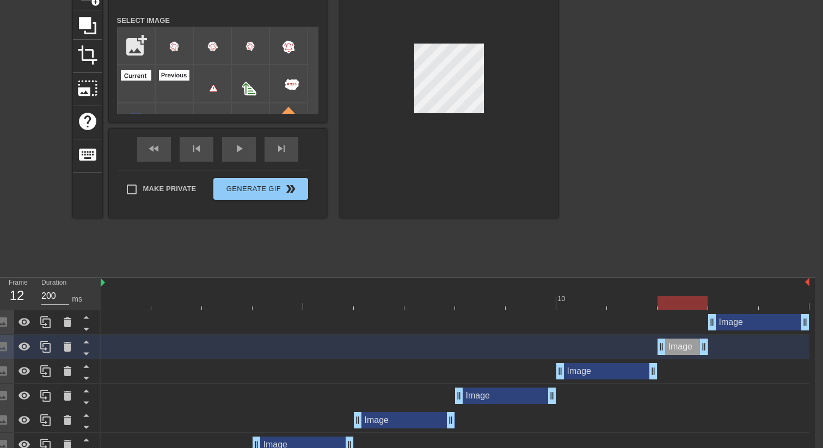
click at [727, 296] on div at bounding box center [733, 296] width 51 height 14
click at [688, 297] on div at bounding box center [455, 303] width 709 height 14
click at [754, 299] on div at bounding box center [455, 303] width 709 height 14
click at [690, 304] on div at bounding box center [455, 303] width 709 height 14
click at [726, 301] on div at bounding box center [455, 303] width 709 height 14
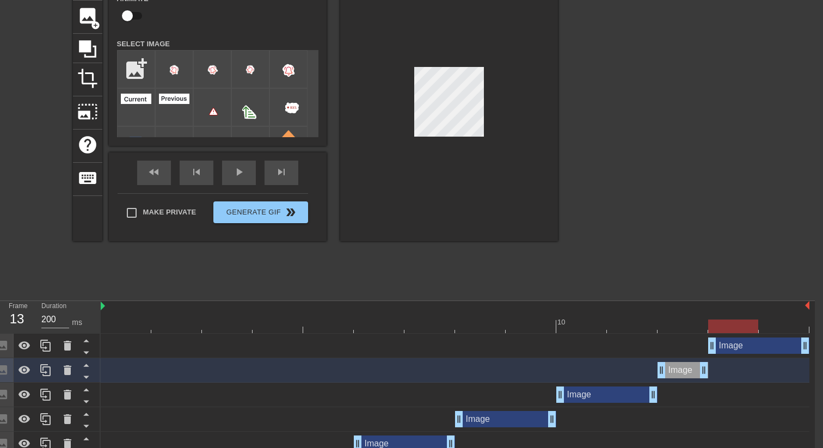
scroll to position [71, 8]
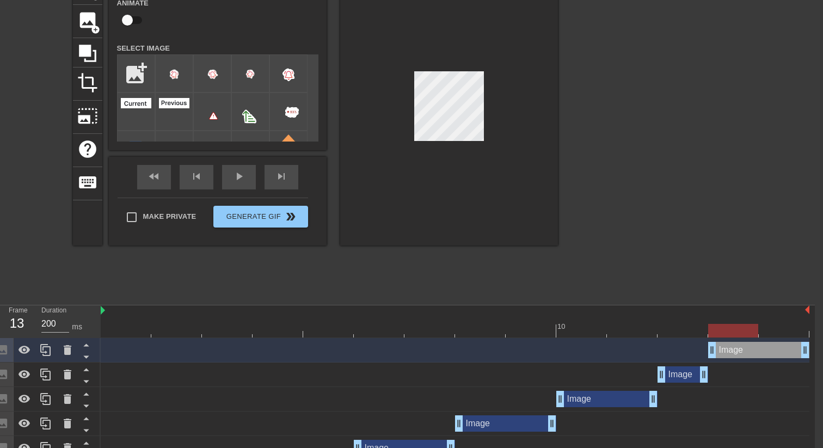
click at [135, 334] on div at bounding box center [455, 331] width 709 height 14
click at [168, 326] on div at bounding box center [455, 331] width 709 height 14
click at [137, 324] on div at bounding box center [455, 331] width 709 height 14
click at [205, 322] on div at bounding box center [227, 323] width 51 height 14
click at [135, 327] on div at bounding box center [455, 331] width 709 height 14
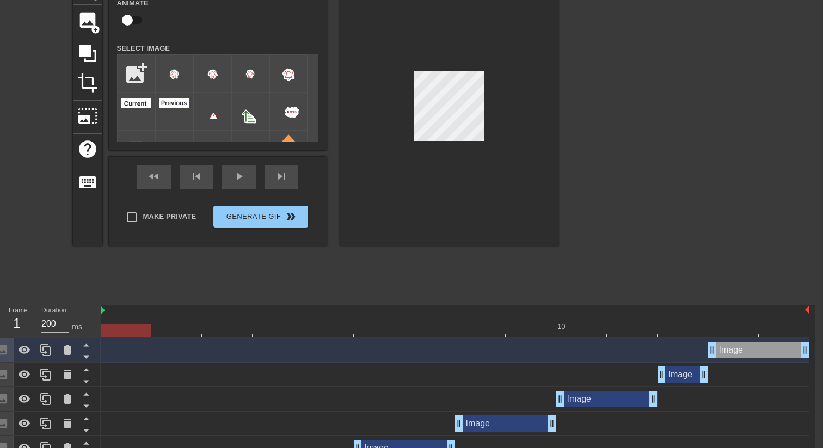
click at [173, 334] on div at bounding box center [455, 331] width 709 height 14
click at [225, 329] on div at bounding box center [455, 331] width 709 height 14
click at [140, 329] on div at bounding box center [455, 331] width 709 height 14
click at [162, 329] on div at bounding box center [455, 331] width 709 height 14
click at [224, 326] on div at bounding box center [455, 331] width 709 height 14
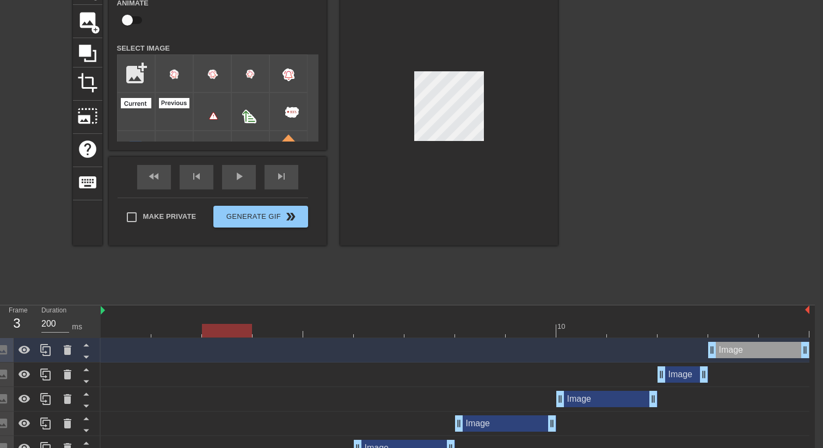
click at [271, 327] on div at bounding box center [455, 331] width 709 height 14
click at [329, 327] on div at bounding box center [455, 331] width 709 height 14
click at [372, 331] on div at bounding box center [455, 331] width 709 height 14
click at [424, 331] on div at bounding box center [455, 331] width 709 height 14
click at [473, 329] on div at bounding box center [455, 331] width 709 height 14
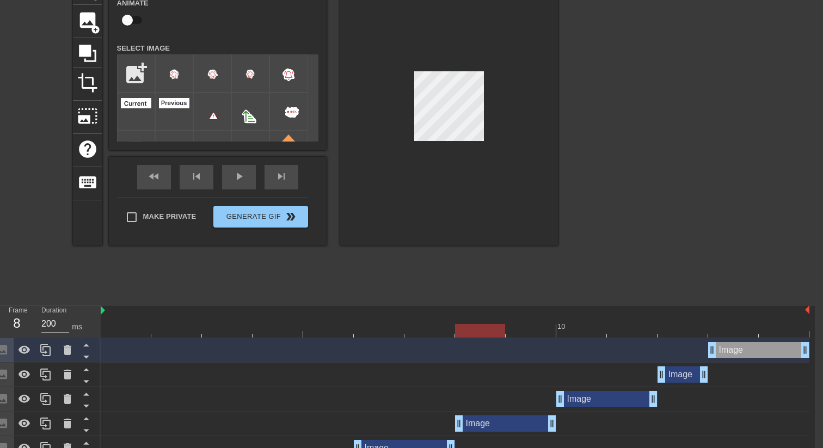
click at [521, 329] on div at bounding box center [455, 331] width 709 height 14
click at [574, 332] on div at bounding box center [455, 331] width 709 height 14
click at [529, 328] on div at bounding box center [455, 331] width 709 height 14
click at [582, 330] on div at bounding box center [455, 331] width 709 height 14
click at [633, 333] on div at bounding box center [455, 331] width 709 height 14
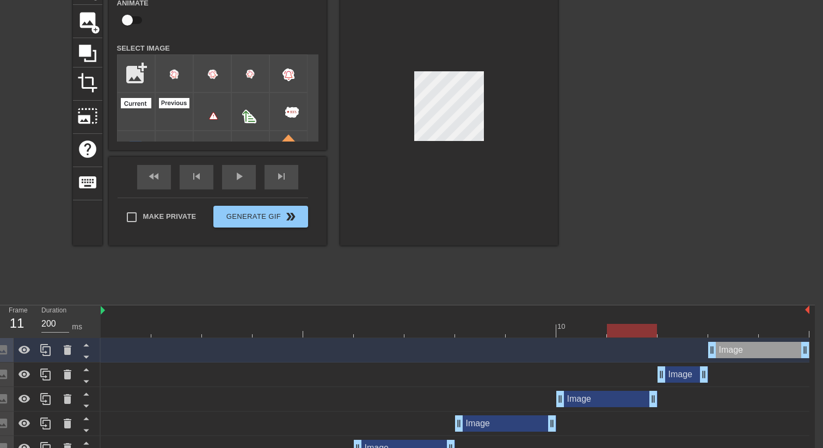
click at [677, 331] on div at bounding box center [455, 331] width 709 height 14
click at [644, 334] on div at bounding box center [455, 331] width 709 height 14
click at [682, 333] on div at bounding box center [455, 331] width 709 height 14
click at [637, 334] on div at bounding box center [455, 331] width 709 height 14
click at [670, 333] on div at bounding box center [455, 331] width 709 height 14
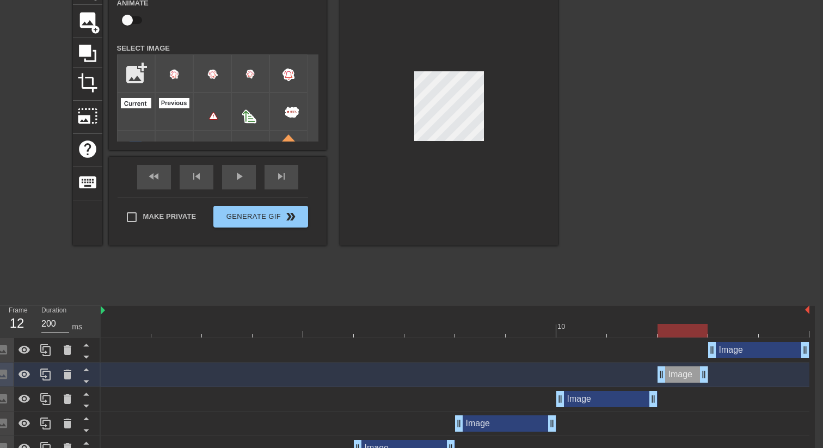
click at [633, 334] on div at bounding box center [455, 331] width 709 height 14
click at [684, 328] on div at bounding box center [455, 331] width 709 height 14
click at [628, 329] on div at bounding box center [455, 331] width 709 height 14
click at [681, 332] on div at bounding box center [455, 331] width 709 height 14
click at [643, 333] on div at bounding box center [455, 331] width 709 height 14
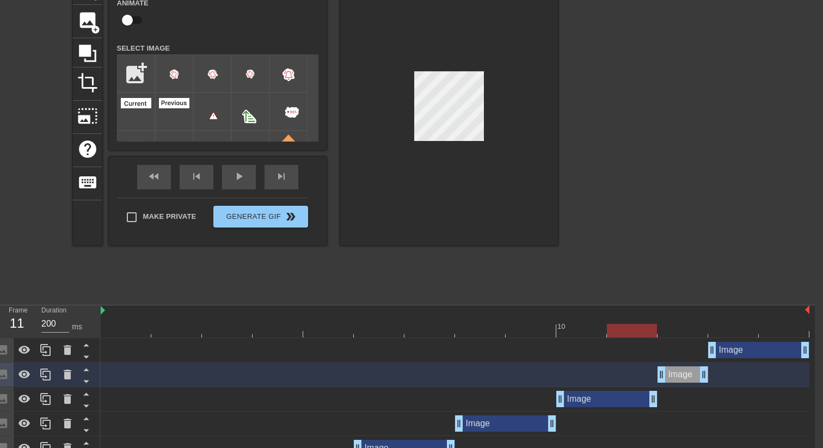
click at [689, 337] on div at bounding box center [455, 331] width 709 height 14
click at [702, 330] on div at bounding box center [683, 331] width 50 height 14
click at [739, 329] on div at bounding box center [455, 331] width 709 height 14
click at [699, 326] on div at bounding box center [455, 331] width 709 height 14
click at [725, 326] on div at bounding box center [455, 331] width 709 height 14
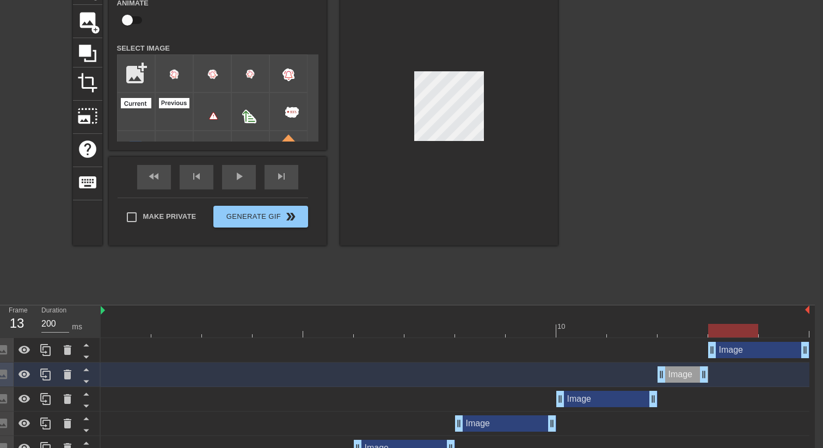
click at [694, 332] on div at bounding box center [455, 331] width 709 height 14
click at [733, 332] on div at bounding box center [455, 331] width 709 height 14
click at [772, 329] on div at bounding box center [455, 331] width 709 height 14
click at [243, 173] on div "fast_rewind skip_previous play_arrow skip_next" at bounding box center [218, 177] width 178 height 41
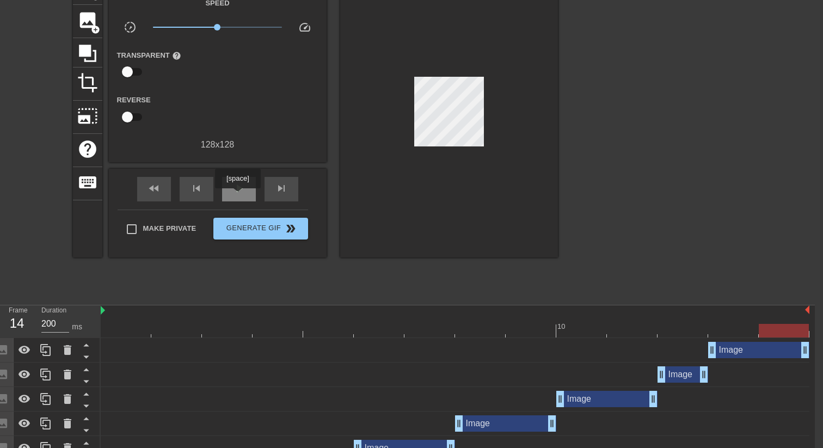
click at [239, 196] on div "play_arrow" at bounding box center [239, 189] width 34 height 25
click at [240, 191] on span "pause" at bounding box center [239, 188] width 13 height 13
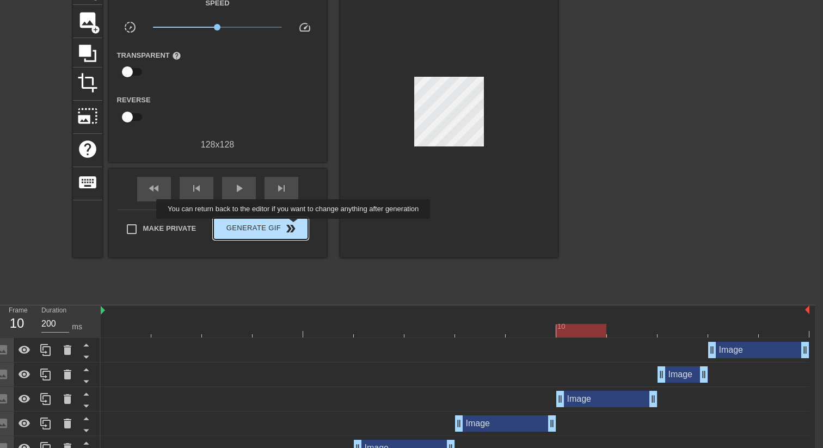
click at [301, 227] on span "Generate Gif double_arrow" at bounding box center [260, 228] width 85 height 13
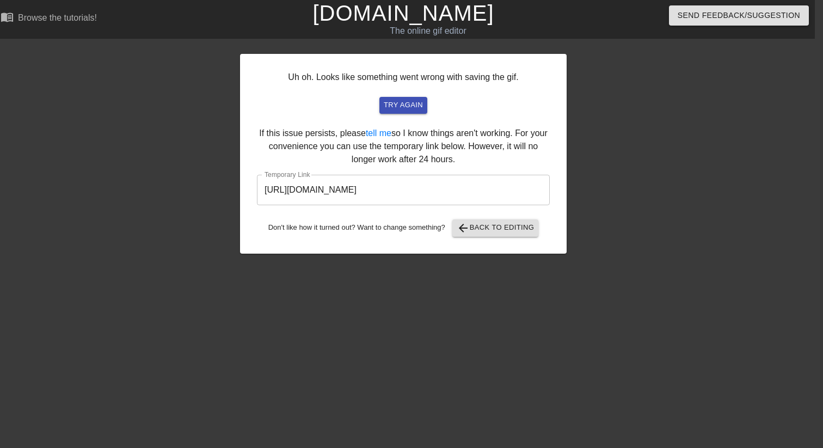
click at [480, 188] on input "[URL][DOMAIN_NAME]" at bounding box center [403, 190] width 293 height 30
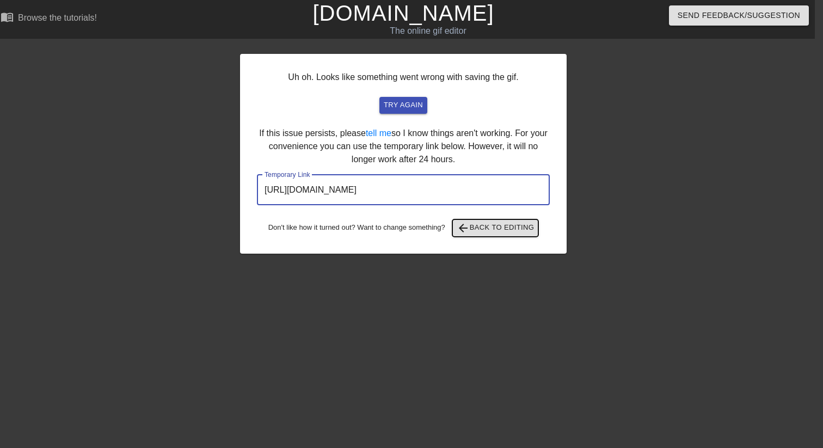
click at [486, 233] on span "arrow_back Back to Editing" at bounding box center [496, 228] width 78 height 13
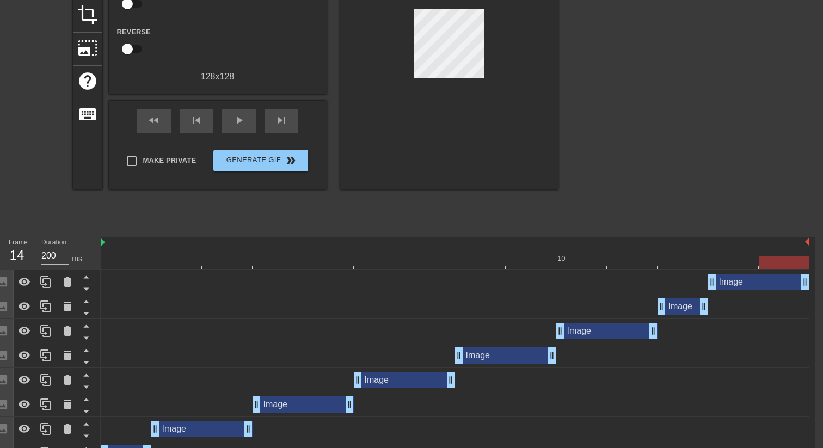
scroll to position [34, 8]
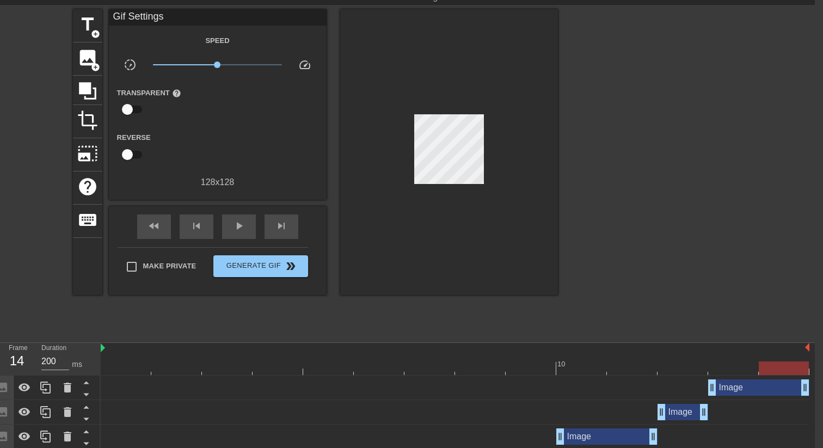
click at [123, 366] on div at bounding box center [455, 369] width 709 height 14
click at [796, 363] on div at bounding box center [455, 369] width 709 height 14
click at [136, 359] on div at bounding box center [126, 361] width 51 height 14
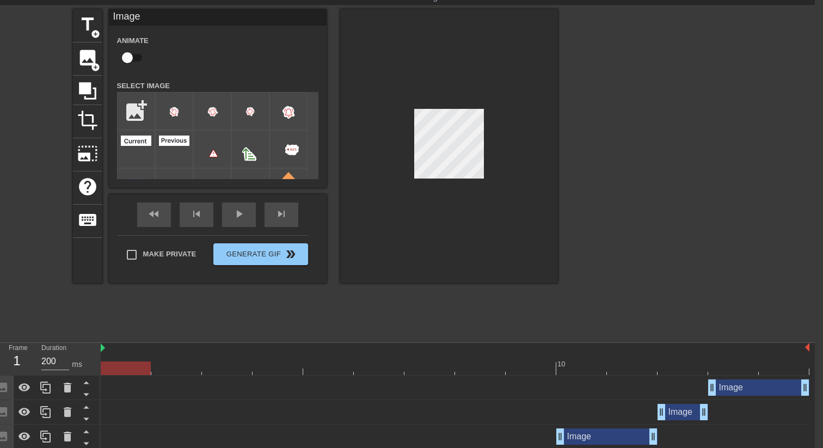
click at [788, 365] on div at bounding box center [455, 369] width 709 height 14
click at [126, 369] on div at bounding box center [455, 369] width 709 height 14
click at [186, 366] on div at bounding box center [455, 369] width 709 height 14
click at [236, 364] on div at bounding box center [455, 369] width 709 height 14
click at [271, 364] on div at bounding box center [455, 369] width 709 height 14
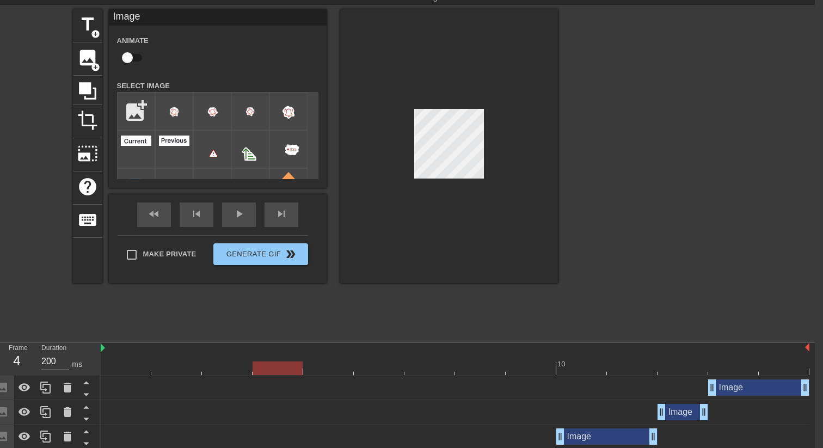
click at [225, 368] on div at bounding box center [455, 369] width 709 height 14
click at [261, 371] on div at bounding box center [455, 369] width 709 height 14
click at [335, 360] on div at bounding box center [328, 361] width 51 height 14
click at [381, 359] on div at bounding box center [379, 361] width 51 height 14
click at [427, 363] on div at bounding box center [455, 369] width 709 height 14
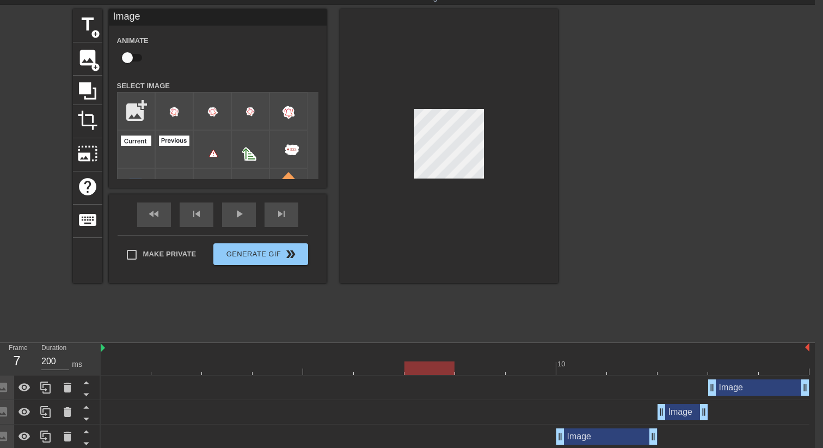
click at [467, 366] on div at bounding box center [455, 369] width 709 height 14
click at [420, 353] on div at bounding box center [455, 348] width 709 height 11
click at [421, 365] on div at bounding box center [455, 369] width 709 height 14
click at [469, 372] on div at bounding box center [455, 369] width 709 height 14
click at [424, 376] on div "Image drag_handle drag_handle" at bounding box center [455, 388] width 709 height 25
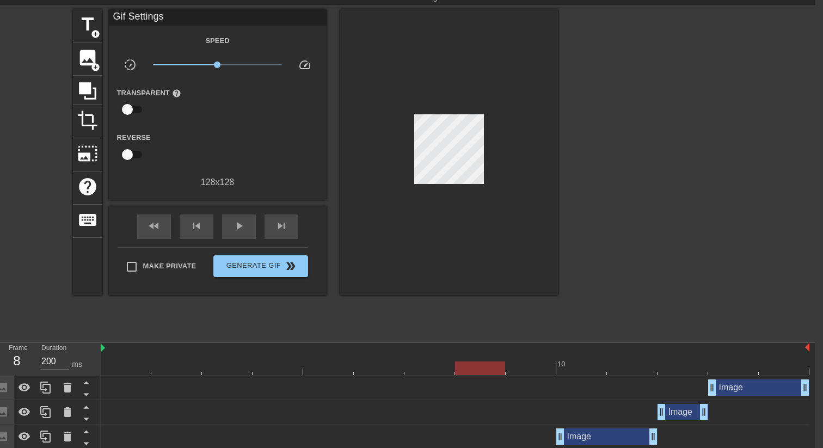
click at [431, 366] on div at bounding box center [455, 369] width 709 height 14
click at [471, 365] on div at bounding box center [455, 369] width 709 height 14
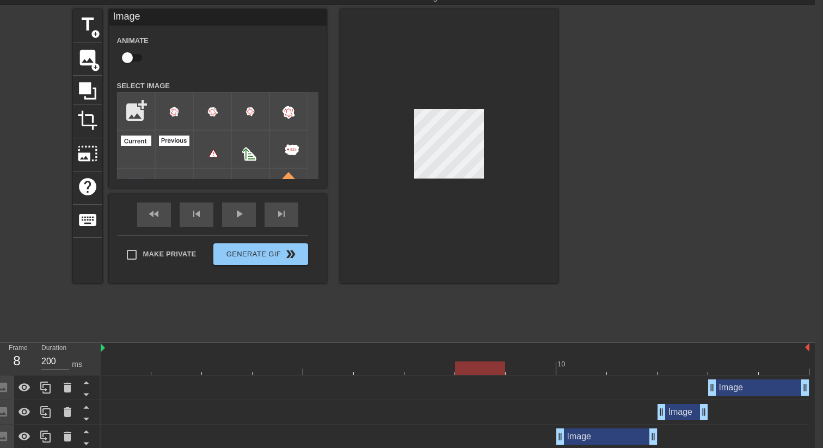
click at [436, 357] on div at bounding box center [430, 361] width 51 height 14
click at [476, 367] on div at bounding box center [455, 369] width 709 height 14
click at [527, 364] on div at bounding box center [455, 369] width 709 height 14
click at [573, 368] on div at bounding box center [455, 369] width 709 height 14
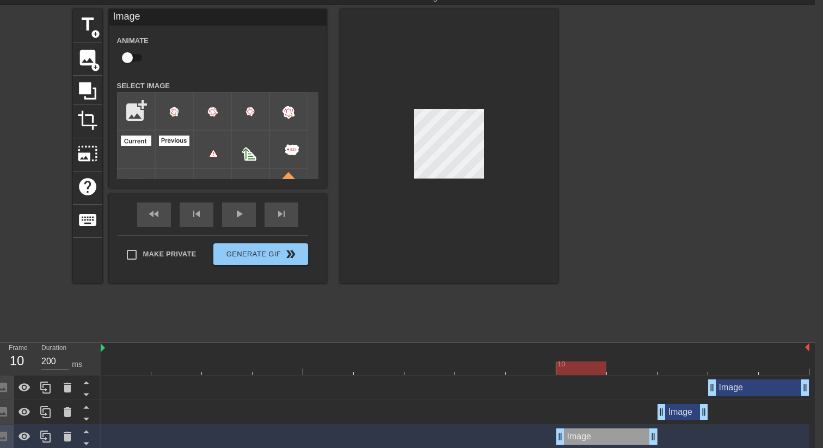
click at [526, 367] on div at bounding box center [455, 369] width 709 height 14
click at [560, 366] on div at bounding box center [455, 369] width 709 height 14
click at [629, 365] on div at bounding box center [455, 369] width 709 height 14
click at [673, 363] on div at bounding box center [455, 369] width 709 height 14
click at [622, 367] on div at bounding box center [455, 369] width 709 height 14
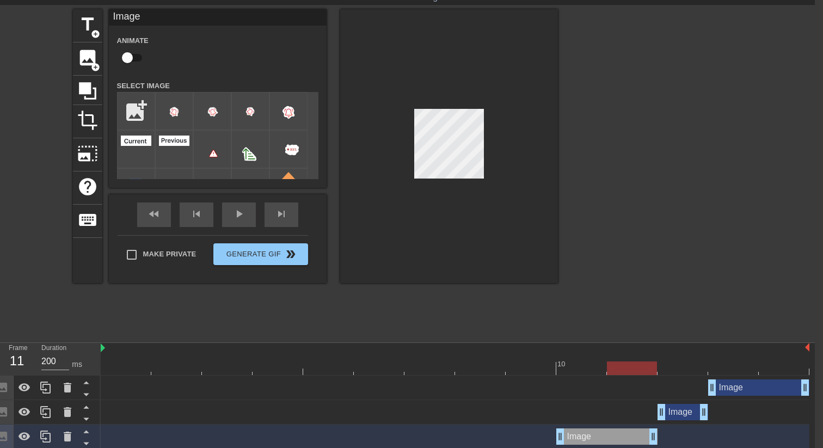
click at [677, 364] on div at bounding box center [455, 369] width 709 height 14
click at [640, 366] on div at bounding box center [455, 369] width 709 height 14
click at [683, 366] on div at bounding box center [455, 369] width 709 height 14
click at [658, 370] on div at bounding box center [683, 369] width 50 height 14
click at [644, 366] on div at bounding box center [455, 369] width 709 height 14
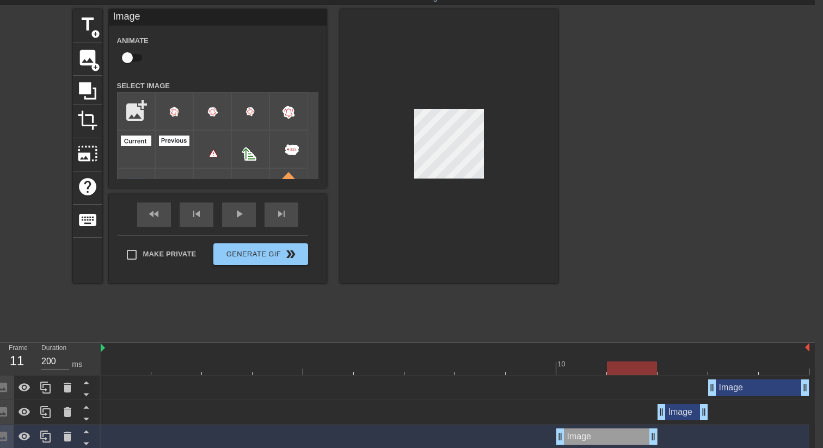
click at [675, 365] on div at bounding box center [455, 369] width 709 height 14
click at [717, 363] on div at bounding box center [455, 369] width 709 height 14
click at [692, 364] on div at bounding box center [455, 369] width 709 height 14
click at [248, 218] on div "play_arrow" at bounding box center [239, 215] width 34 height 25
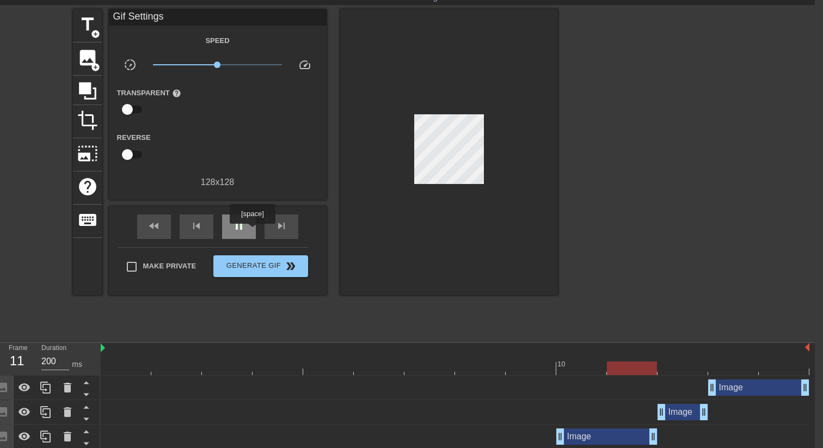
click at [251, 231] on div "pause" at bounding box center [239, 227] width 34 height 25
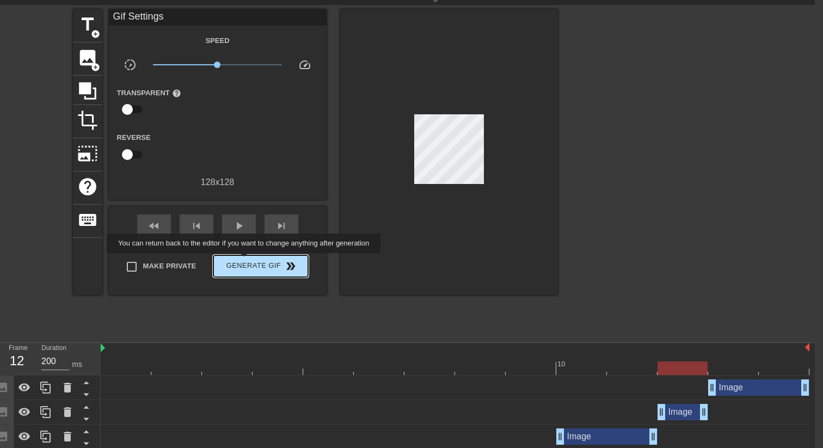
click at [251, 261] on span "Generate Gif double_arrow" at bounding box center [260, 266] width 85 height 13
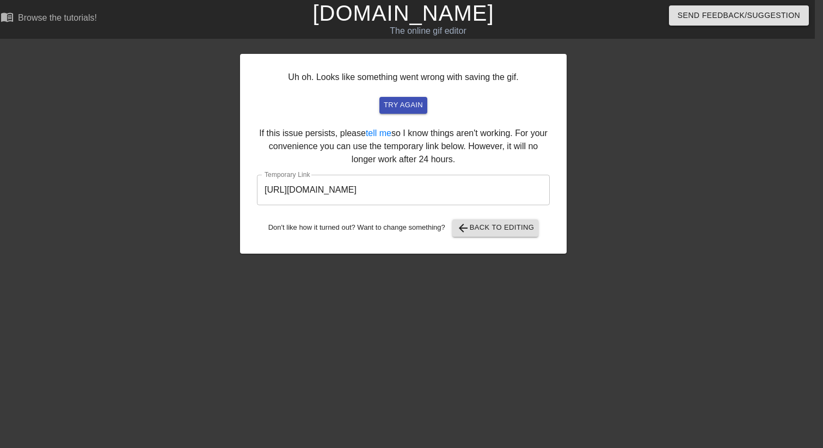
click at [368, 197] on input "[URL][DOMAIN_NAME]" at bounding box center [403, 190] width 293 height 30
click at [486, 230] on span "arrow_back Back to Editing" at bounding box center [496, 228] width 78 height 13
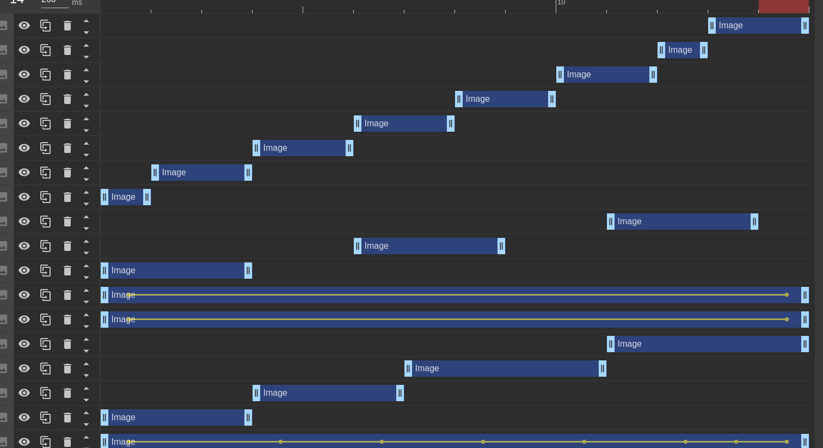
scroll to position [404, 8]
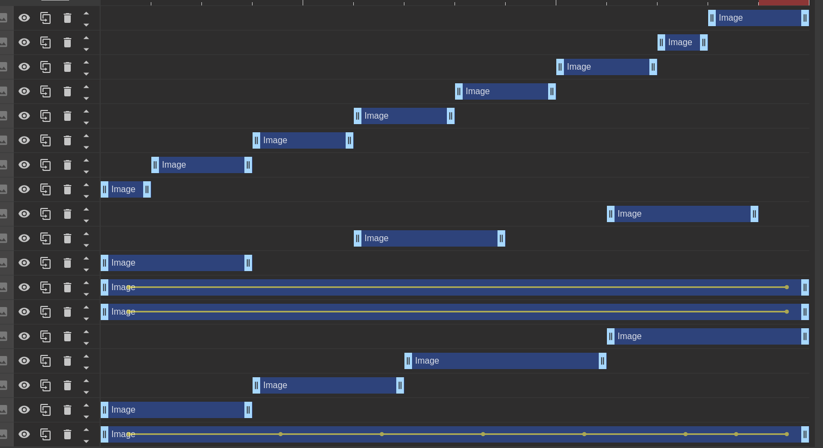
click at [376, 313] on div "Image drag_handle drag_handle" at bounding box center [455, 312] width 709 height 16
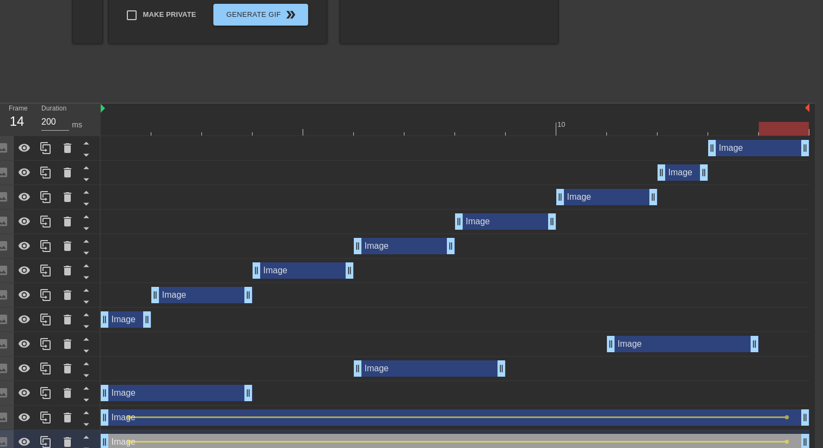
scroll to position [0, 8]
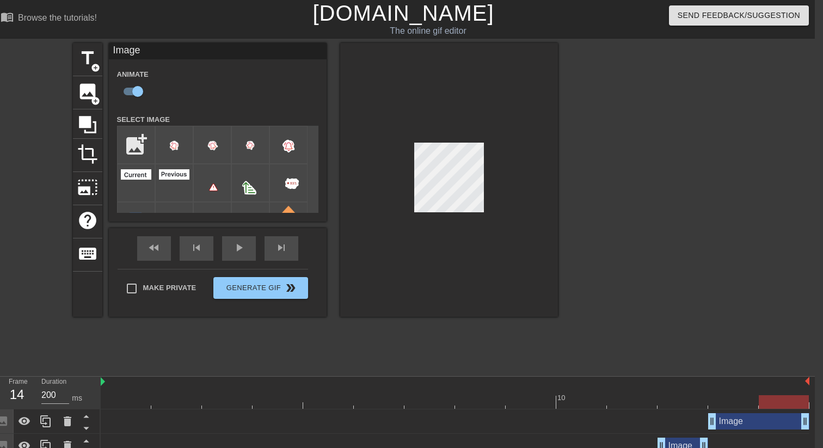
click at [275, 399] on div at bounding box center [455, 402] width 709 height 14
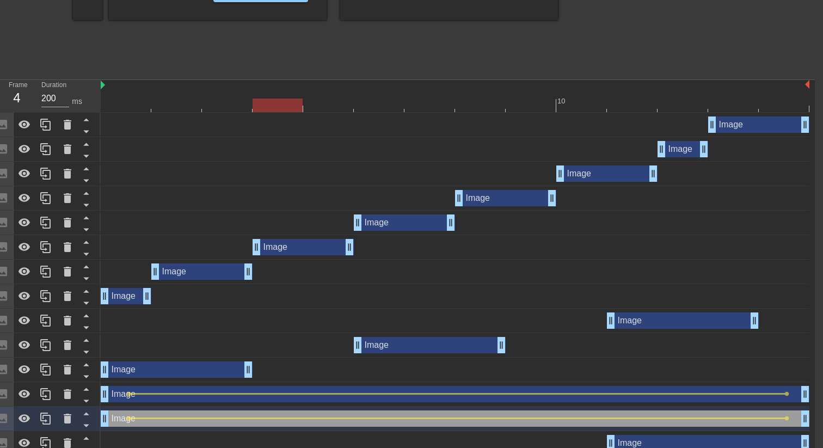
scroll to position [302, 8]
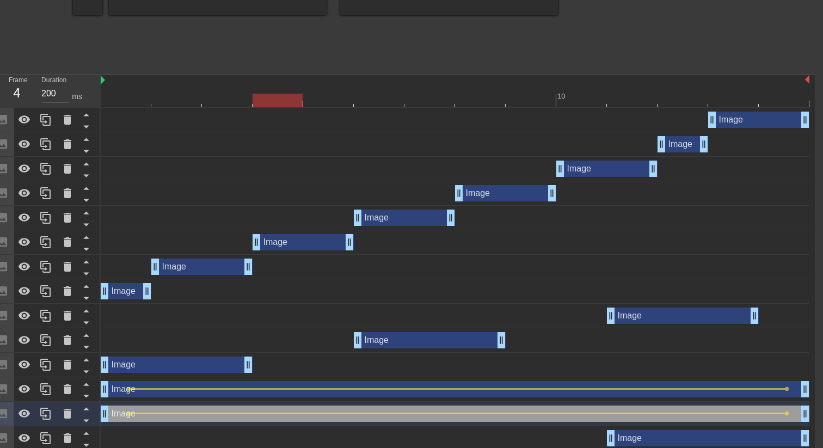
click at [131, 97] on div at bounding box center [455, 101] width 709 height 14
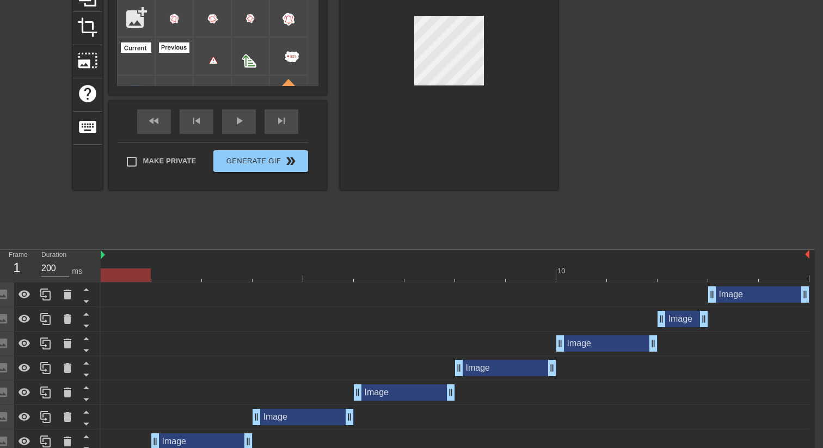
scroll to position [8, 8]
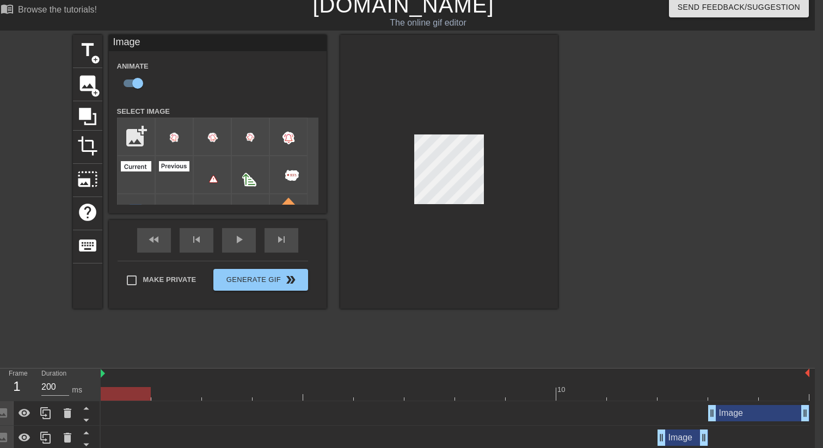
checkbox input "false"
click at [242, 243] on div "play_arrow" at bounding box center [239, 240] width 34 height 25
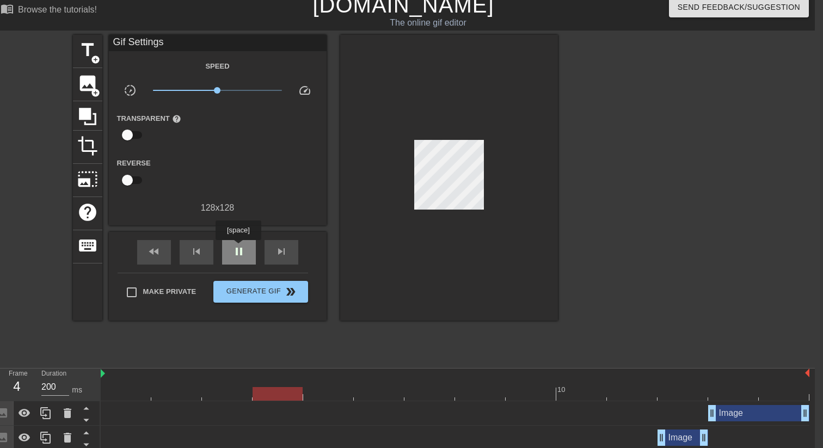
click at [240, 248] on span "pause" at bounding box center [239, 251] width 13 height 13
click at [786, 390] on div at bounding box center [455, 394] width 709 height 14
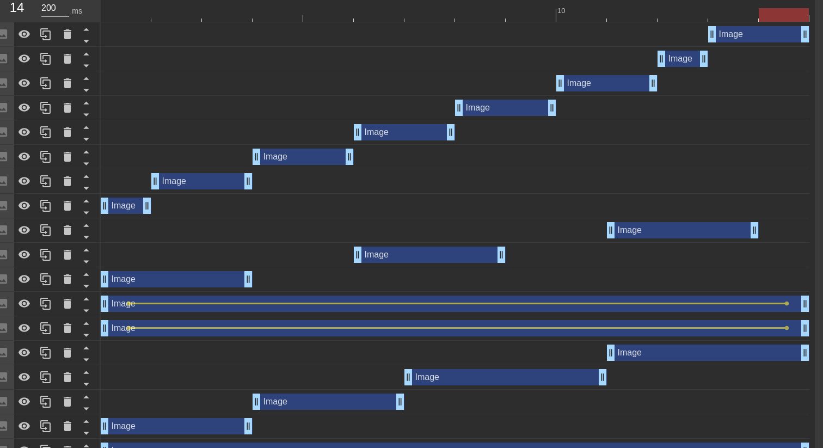
scroll to position [404, 8]
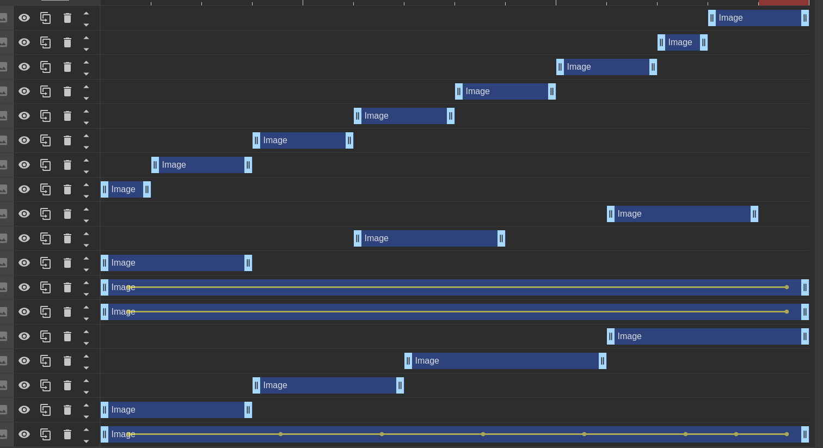
click at [114, 317] on div "Image drag_handle drag_handle" at bounding box center [455, 312] width 709 height 16
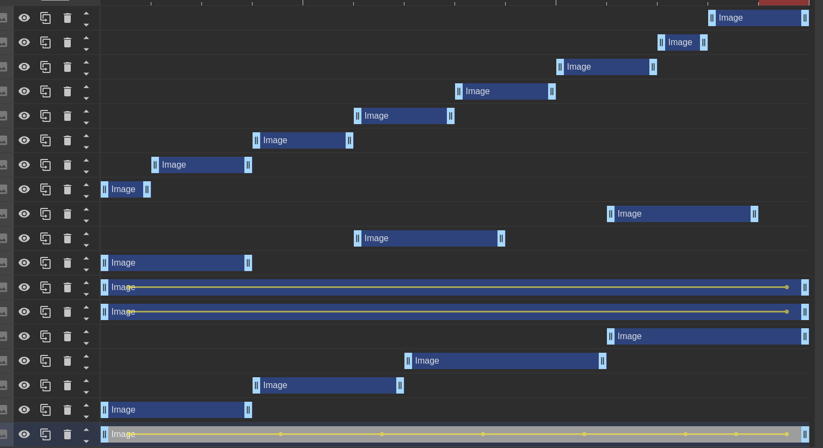
click at [207, 309] on div "Image drag_handle drag_handle" at bounding box center [455, 312] width 709 height 16
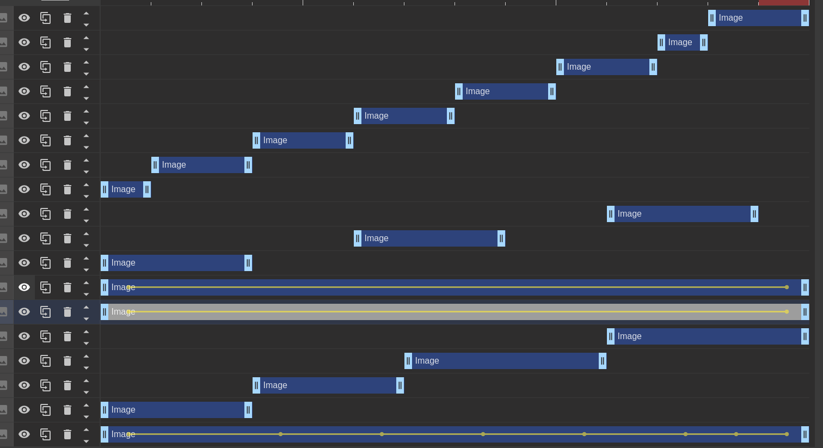
click at [31, 289] on div at bounding box center [25, 288] width 22 height 24
click at [28, 257] on icon at bounding box center [24, 262] width 13 height 13
click at [27, 236] on icon at bounding box center [25, 238] width 12 height 8
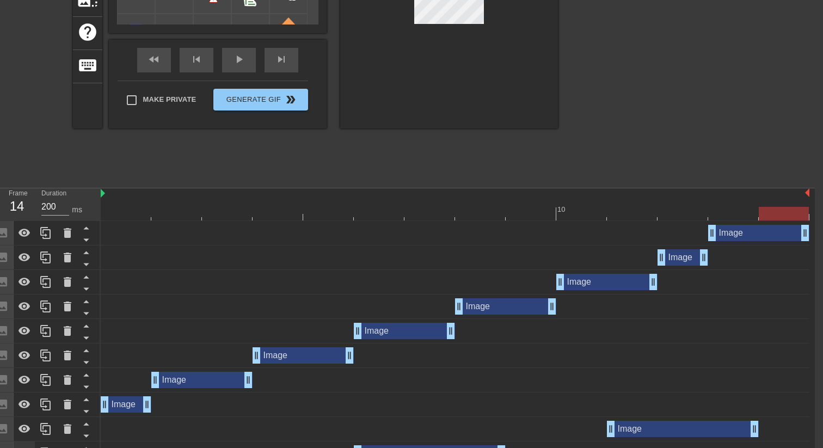
scroll to position [0, 8]
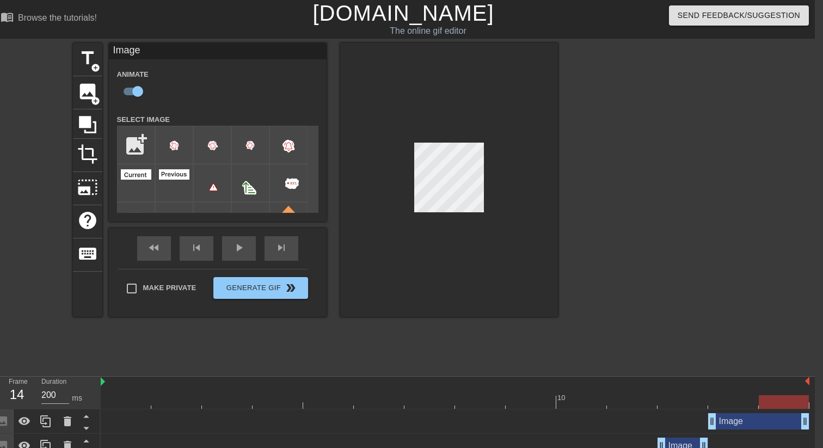
click at [487, 400] on div at bounding box center [455, 402] width 709 height 14
checkbox input "true"
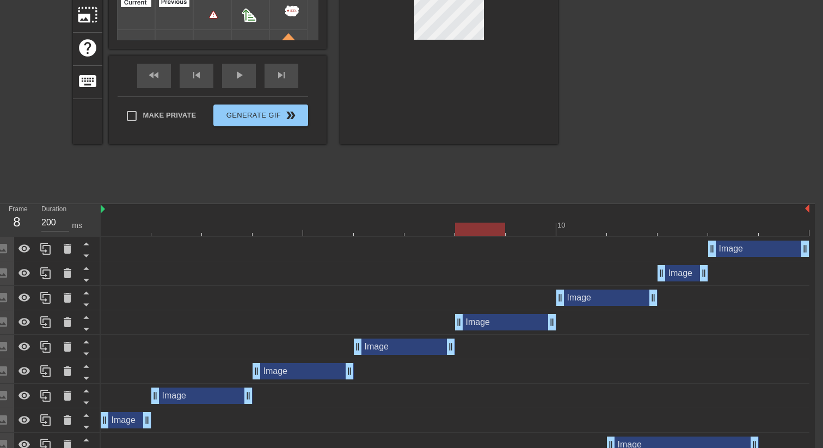
scroll to position [134, 8]
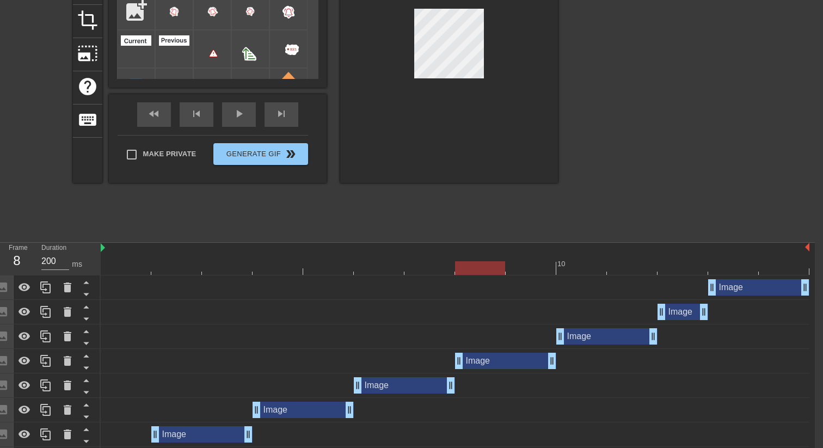
click at [131, 260] on div at bounding box center [126, 261] width 51 height 14
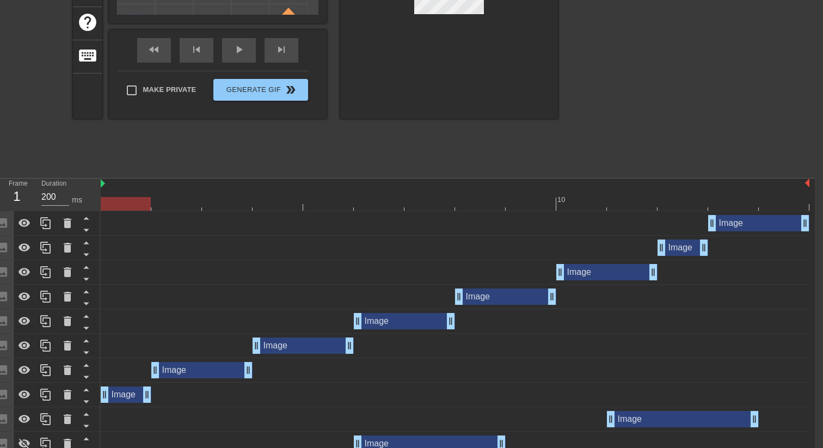
scroll to position [151, 8]
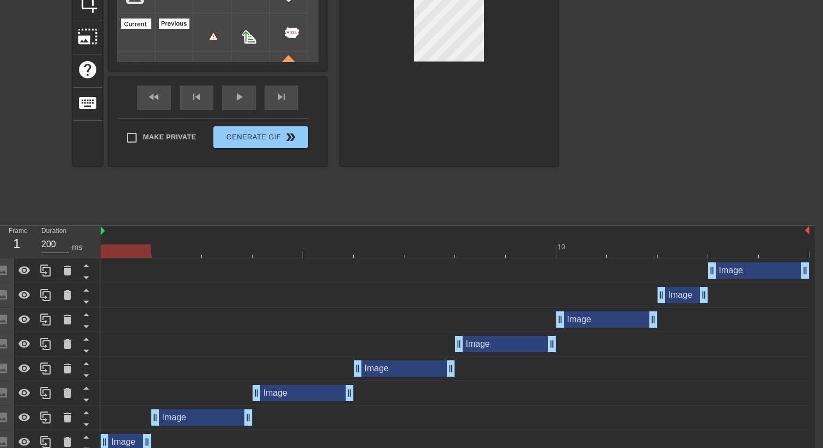
click at [778, 242] on div at bounding box center [784, 244] width 51 height 14
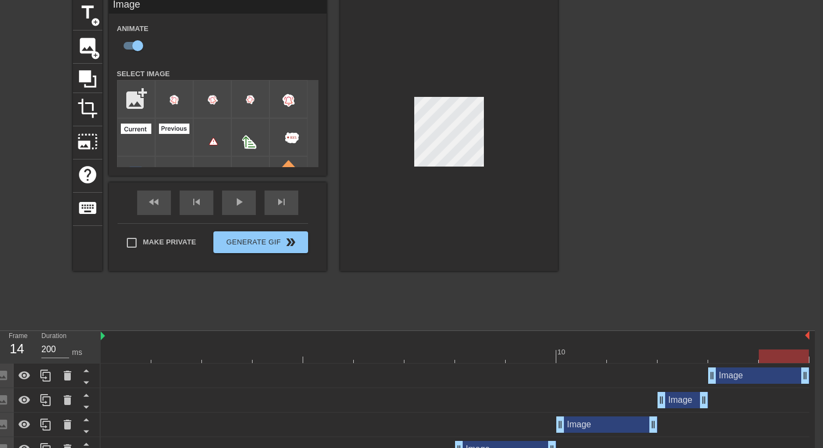
scroll to position [44, 8]
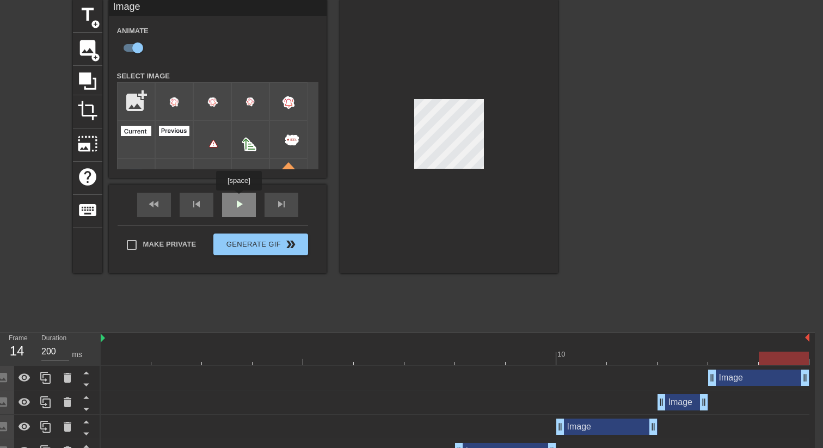
click at [240, 198] on div "fast_rewind skip_previous play_arrow skip_next" at bounding box center [218, 205] width 178 height 41
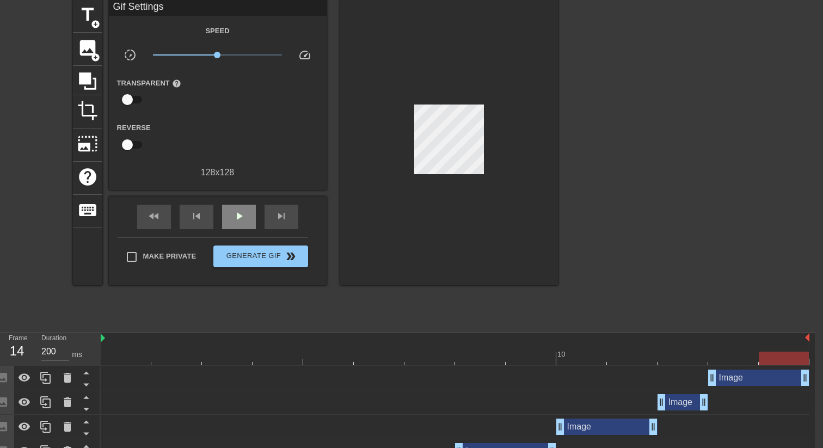
click at [239, 212] on span "play_arrow" at bounding box center [239, 216] width 13 height 13
click at [29, 379] on icon at bounding box center [24, 377] width 13 height 13
click at [29, 404] on icon at bounding box center [25, 402] width 12 height 8
click at [26, 402] on icon at bounding box center [24, 402] width 13 height 13
click at [25, 378] on icon at bounding box center [24, 377] width 13 height 13
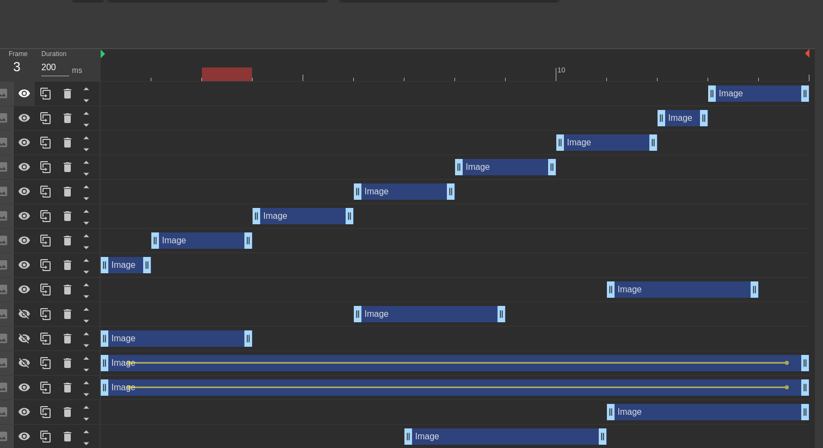
scroll to position [328, 8]
click at [22, 307] on div at bounding box center [25, 314] width 22 height 24
click at [22, 349] on div at bounding box center [25, 338] width 22 height 24
click at [21, 365] on icon at bounding box center [25, 363] width 12 height 10
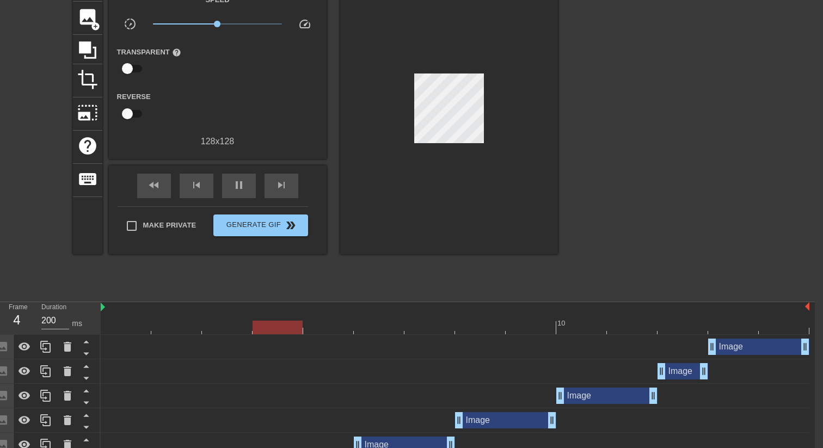
scroll to position [20, 8]
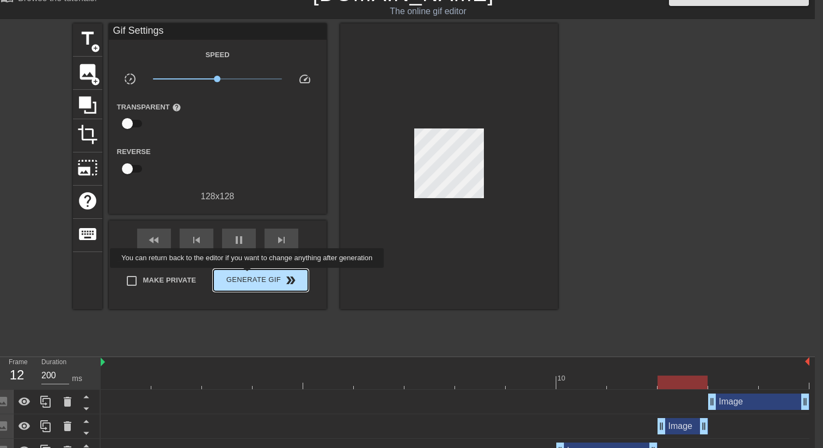
click at [254, 277] on span "Generate Gif double_arrow" at bounding box center [260, 280] width 85 height 13
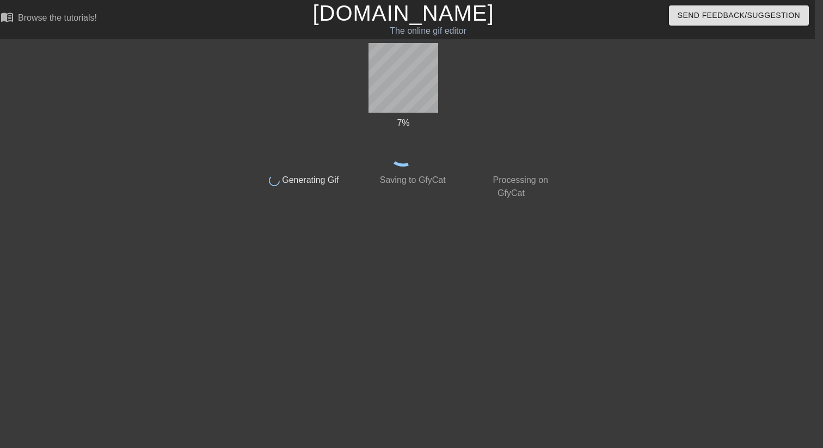
scroll to position [0, 8]
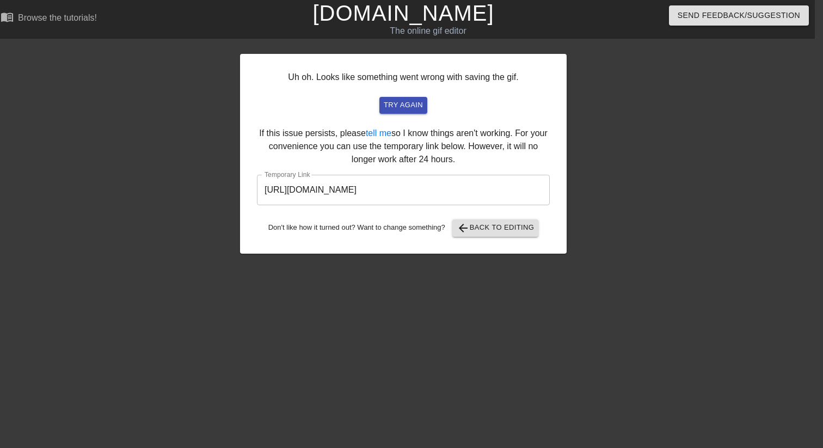
click at [493, 179] on input "[URL][DOMAIN_NAME]" at bounding box center [403, 190] width 293 height 30
click at [491, 185] on input "[URL][DOMAIN_NAME]" at bounding box center [403, 190] width 293 height 30
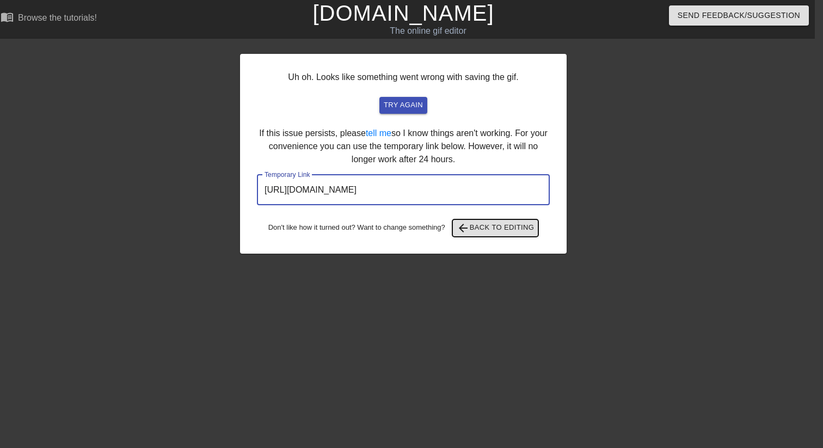
click at [512, 231] on span "arrow_back Back to Editing" at bounding box center [496, 228] width 78 height 13
